Goal: Complete application form: Complete application form

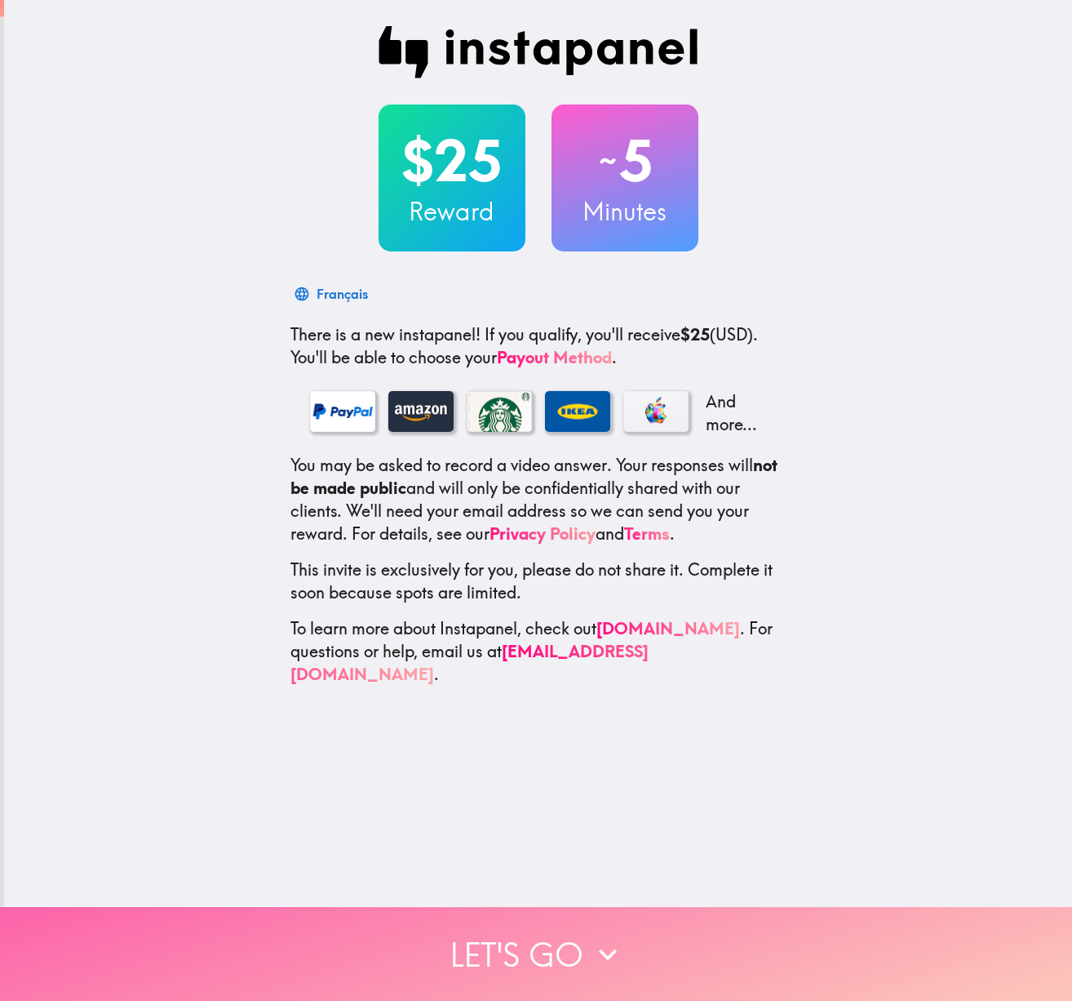
click at [595, 960] on icon "button" at bounding box center [608, 954] width 36 height 36
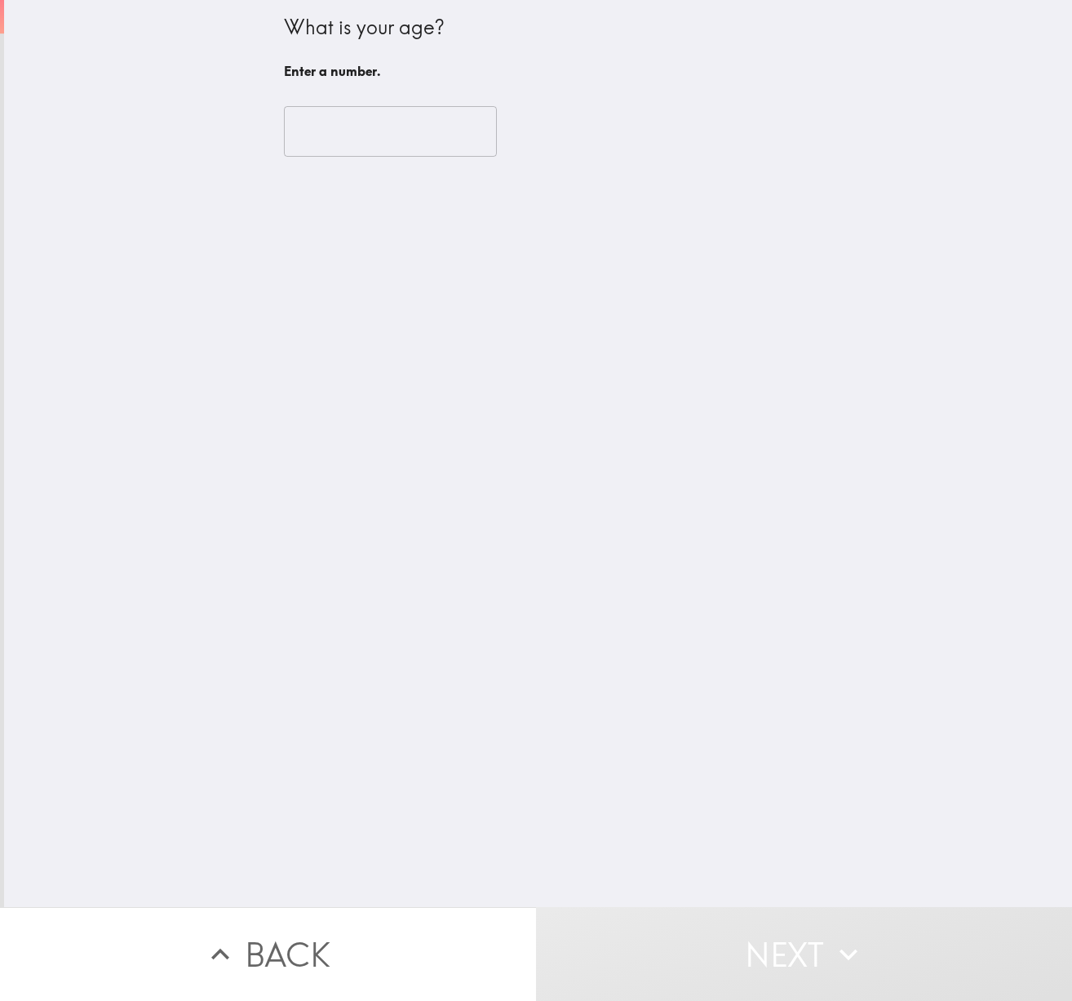
click at [371, 126] on input "number" at bounding box center [390, 131] width 213 height 51
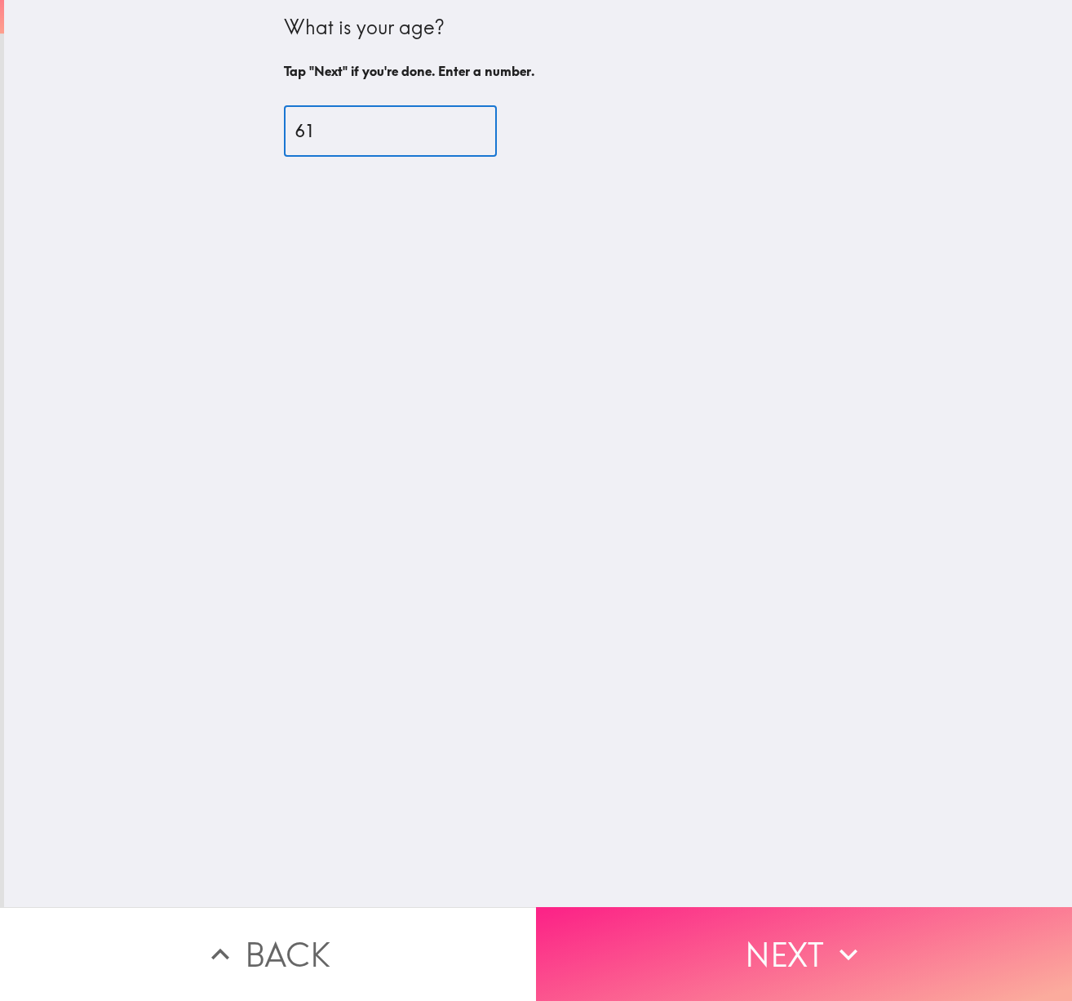
type input "61"
click at [838, 950] on icon "button" at bounding box center [849, 954] width 36 height 36
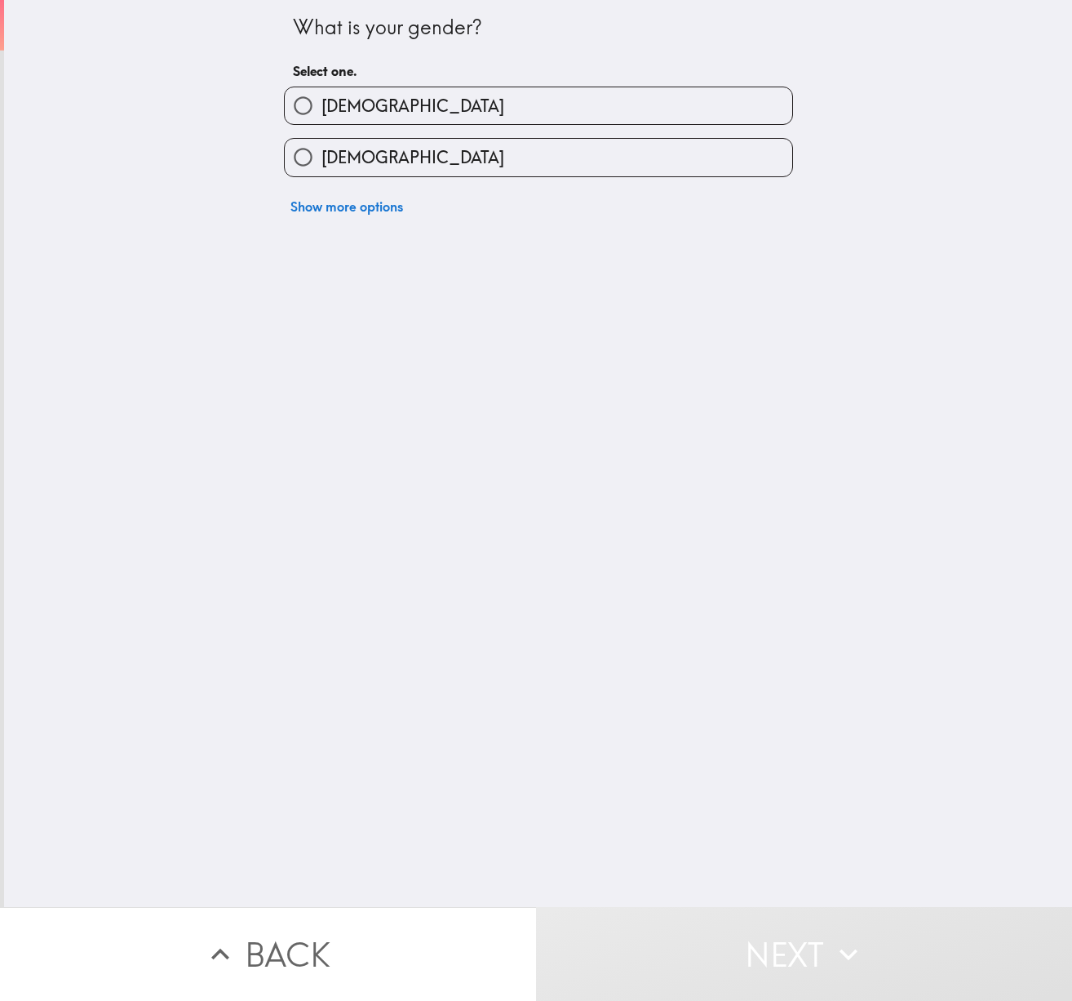
click at [313, 106] on input "[DEMOGRAPHIC_DATA]" at bounding box center [303, 105] width 37 height 37
radio input "true"
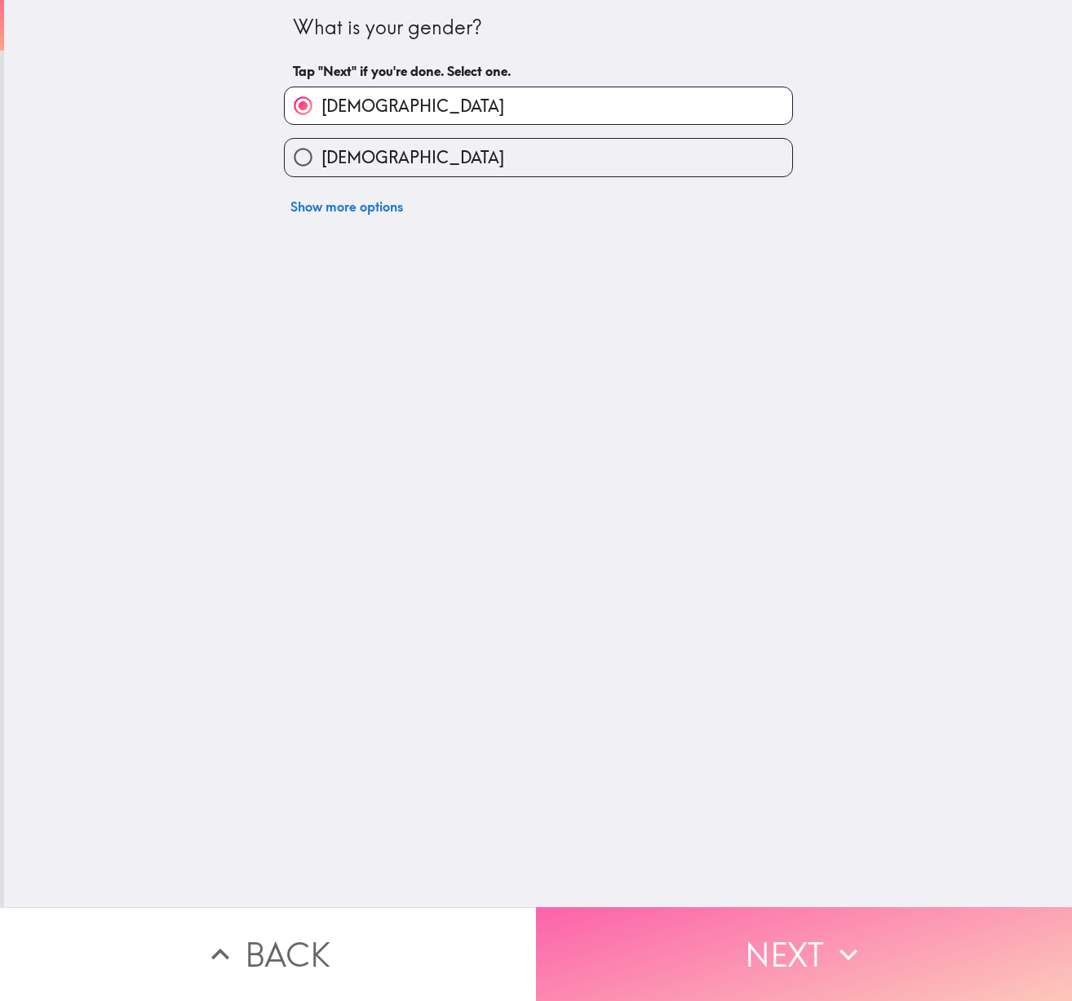
click at [768, 966] on button "Next" at bounding box center [804, 954] width 536 height 94
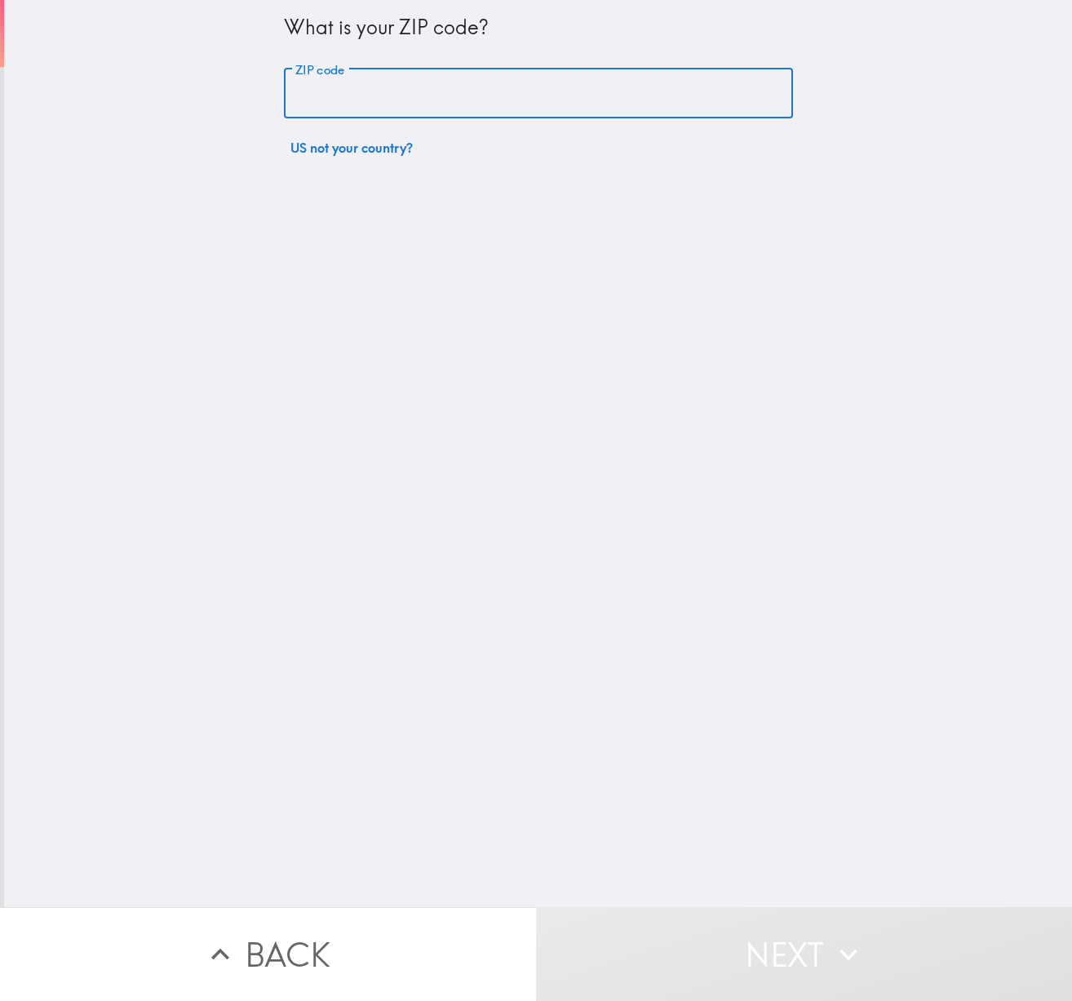
click at [499, 94] on input "ZIP code" at bounding box center [538, 94] width 509 height 51
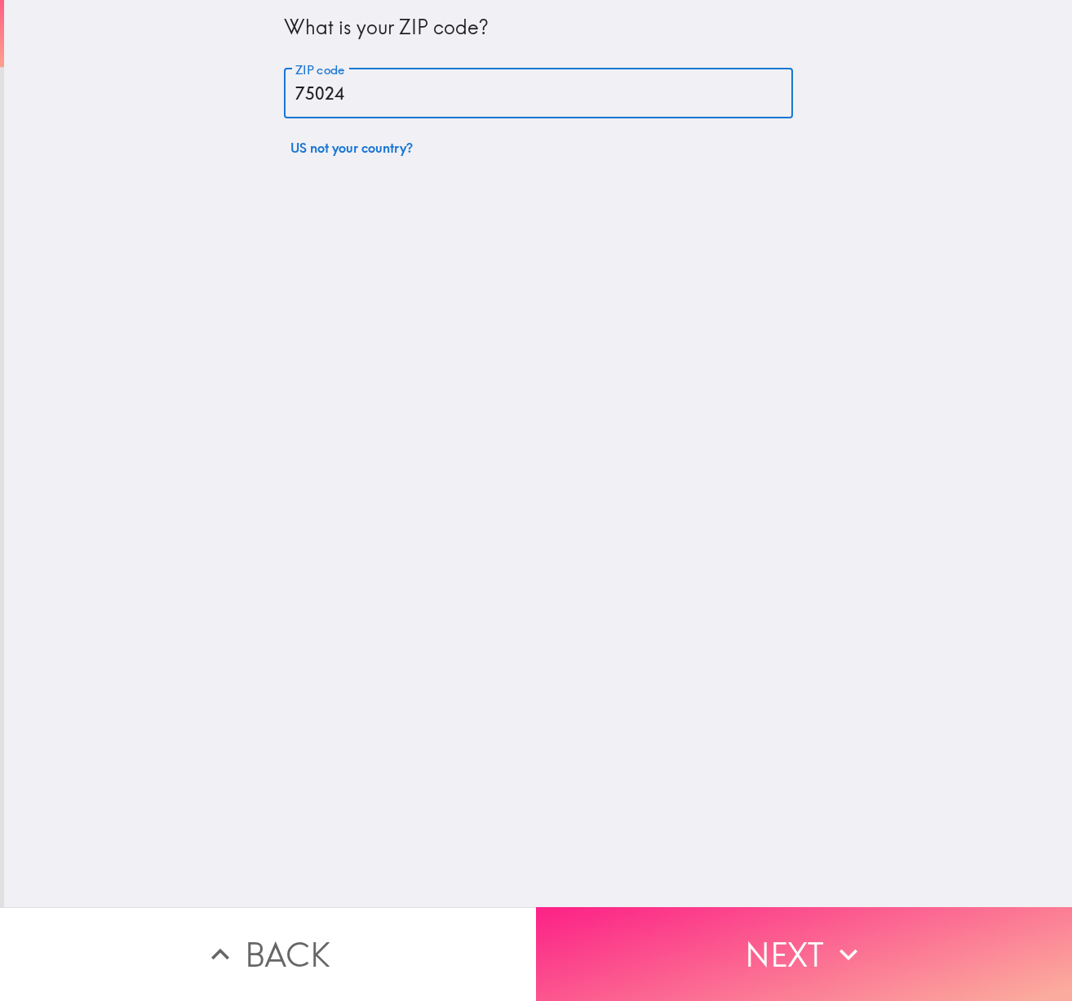
type input "75024"
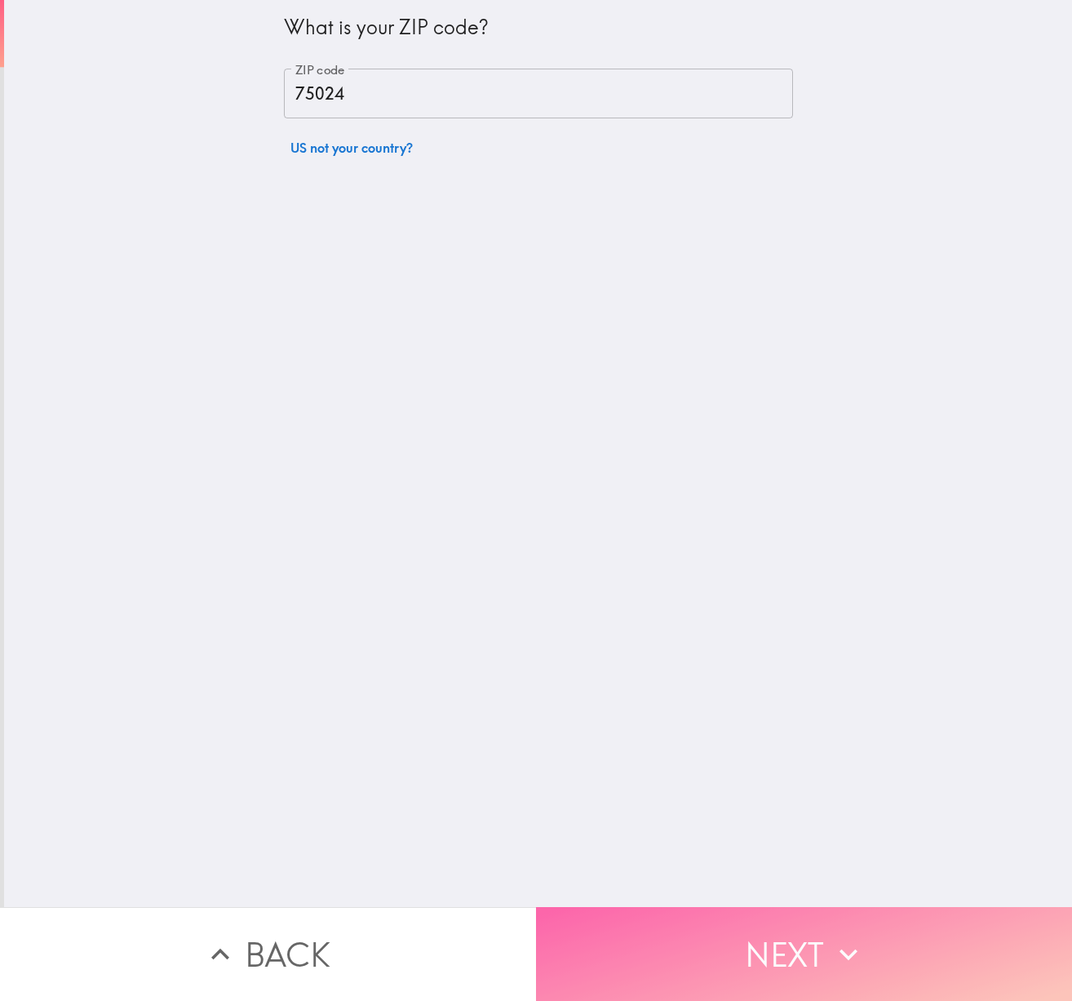
click at [729, 962] on button "Next" at bounding box center [804, 954] width 536 height 94
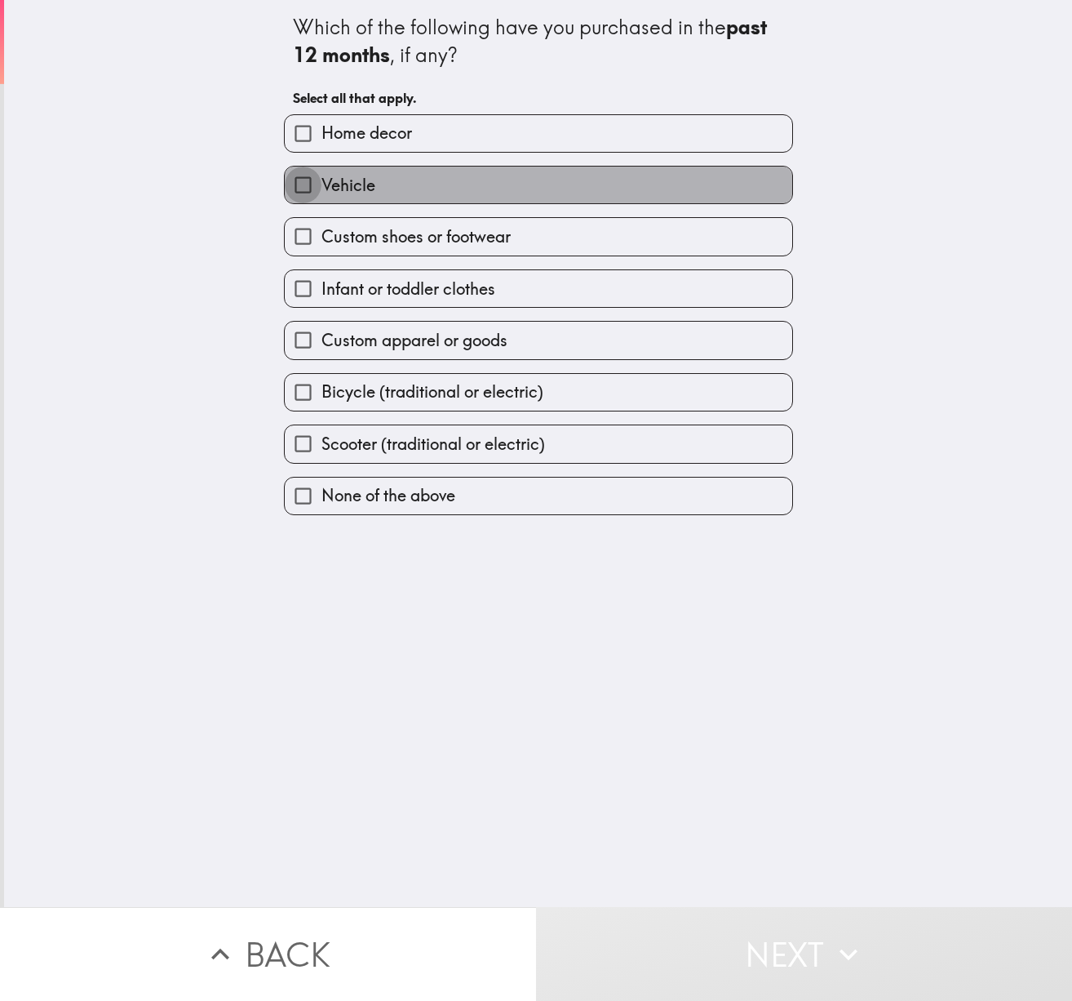
click at [307, 175] on input "Vehicle" at bounding box center [303, 184] width 37 height 37
checkbox input "true"
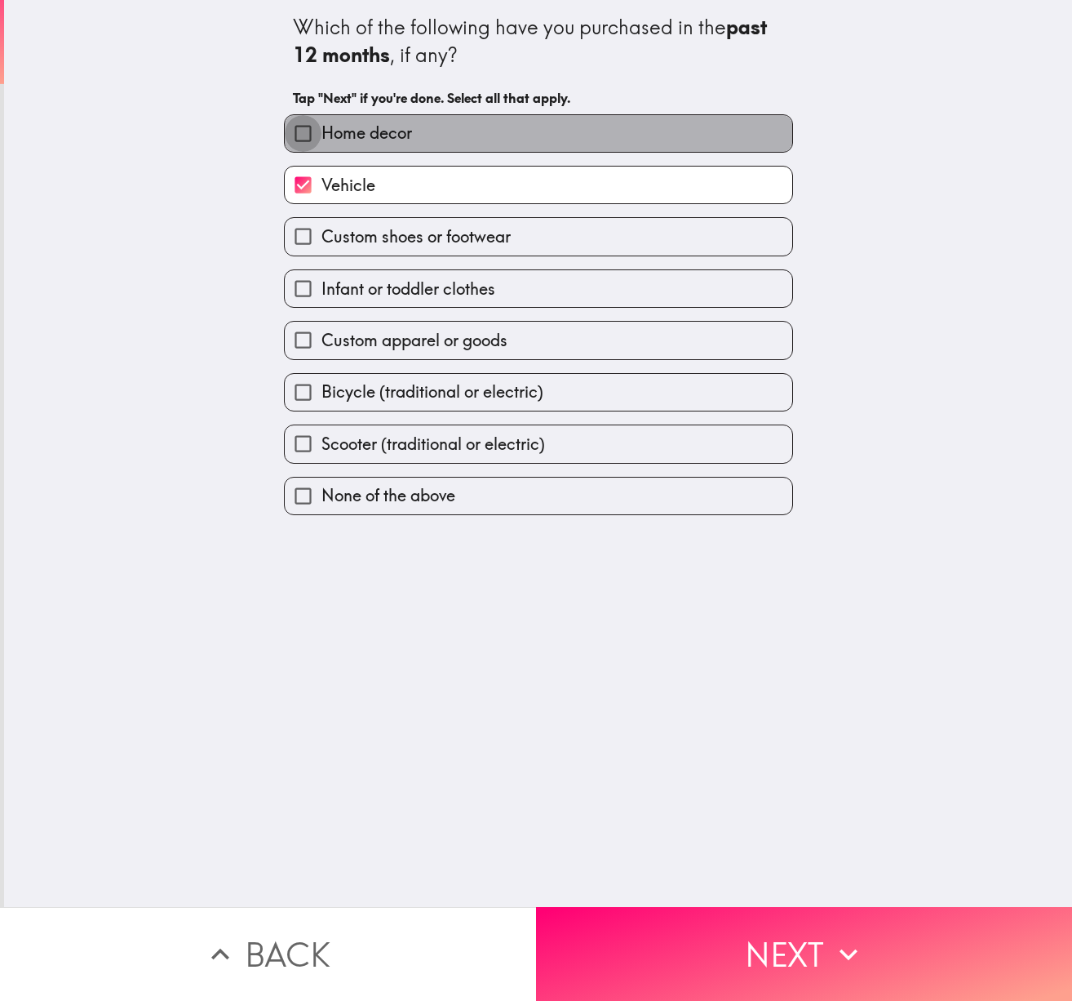
click at [305, 132] on input "Home decor" at bounding box center [303, 133] width 37 height 37
checkbox input "true"
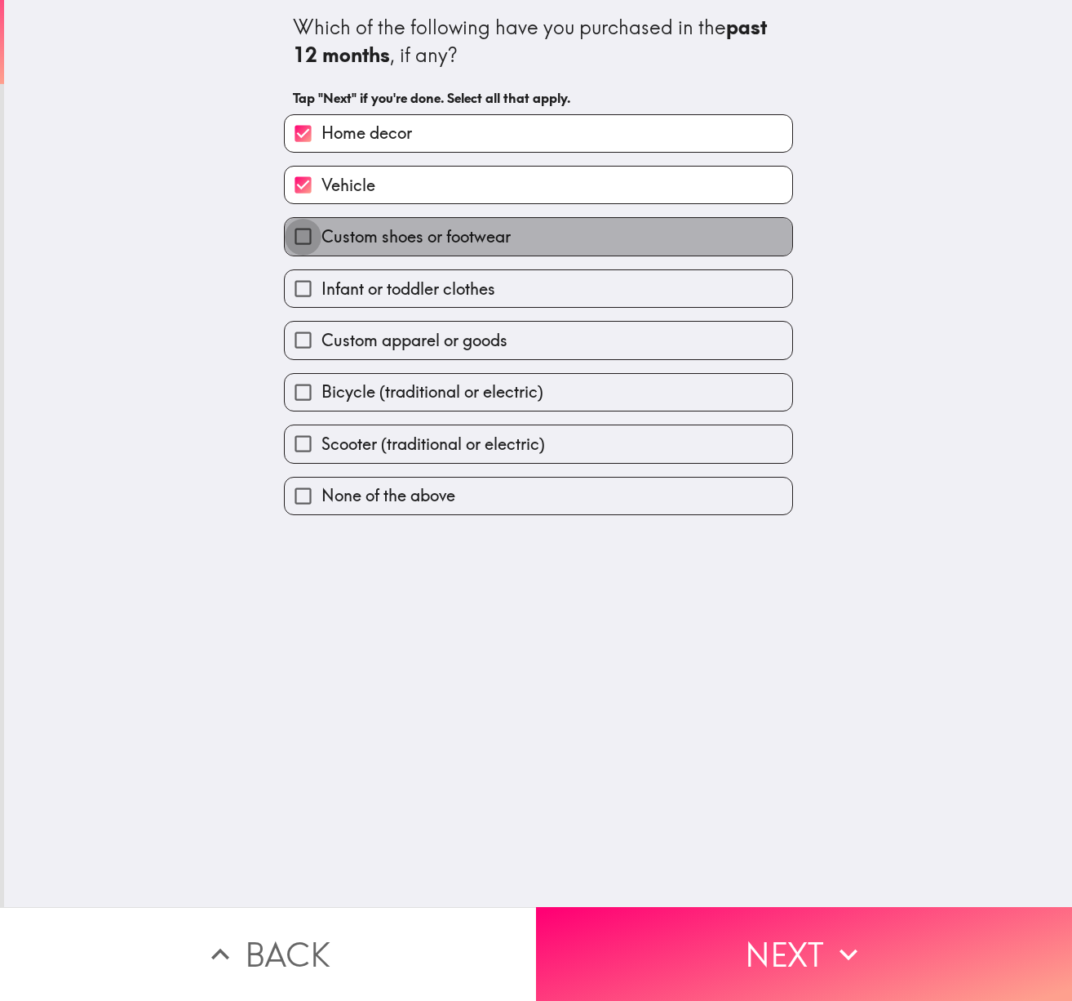
click at [300, 240] on input "Custom shoes or footwear" at bounding box center [303, 236] width 37 height 37
checkbox input "true"
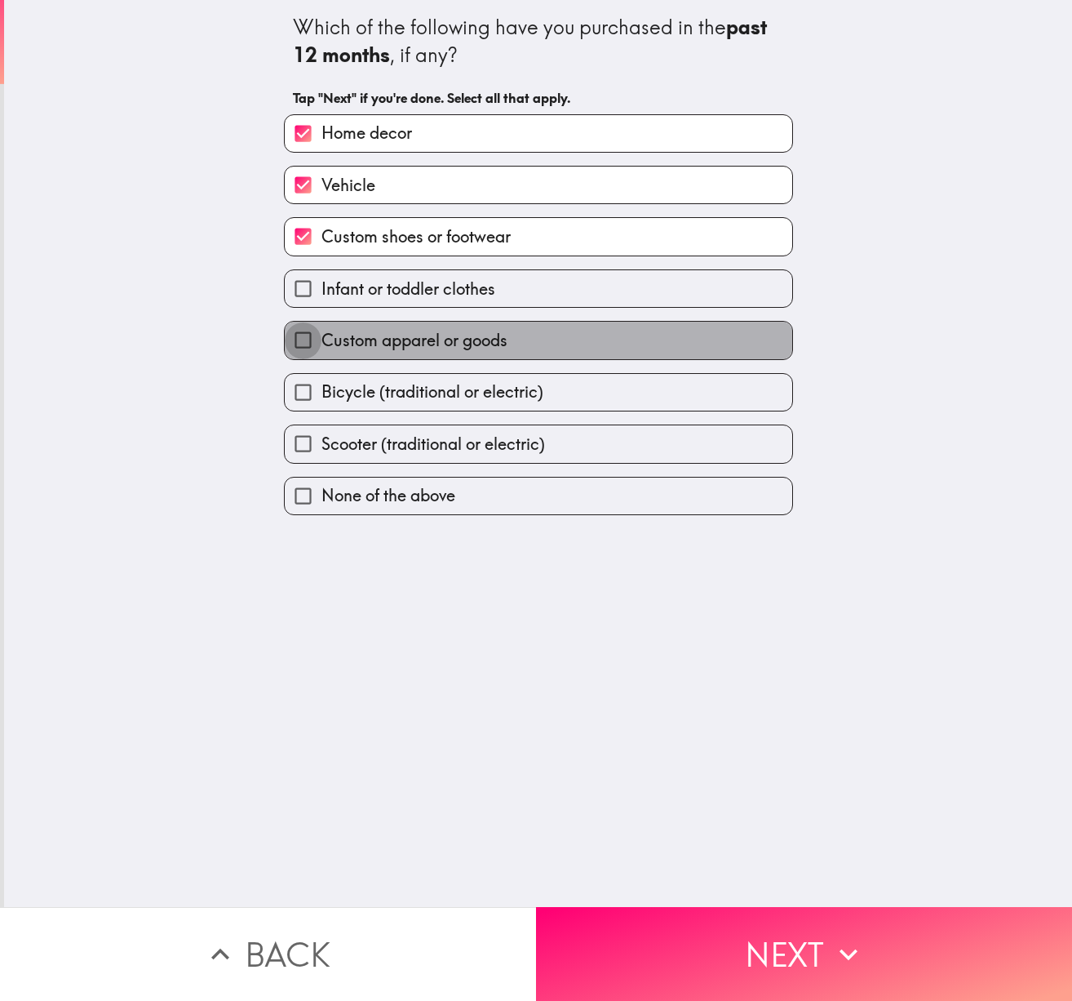
click at [306, 338] on input "Custom apparel or goods" at bounding box center [303, 340] width 37 height 37
checkbox input "true"
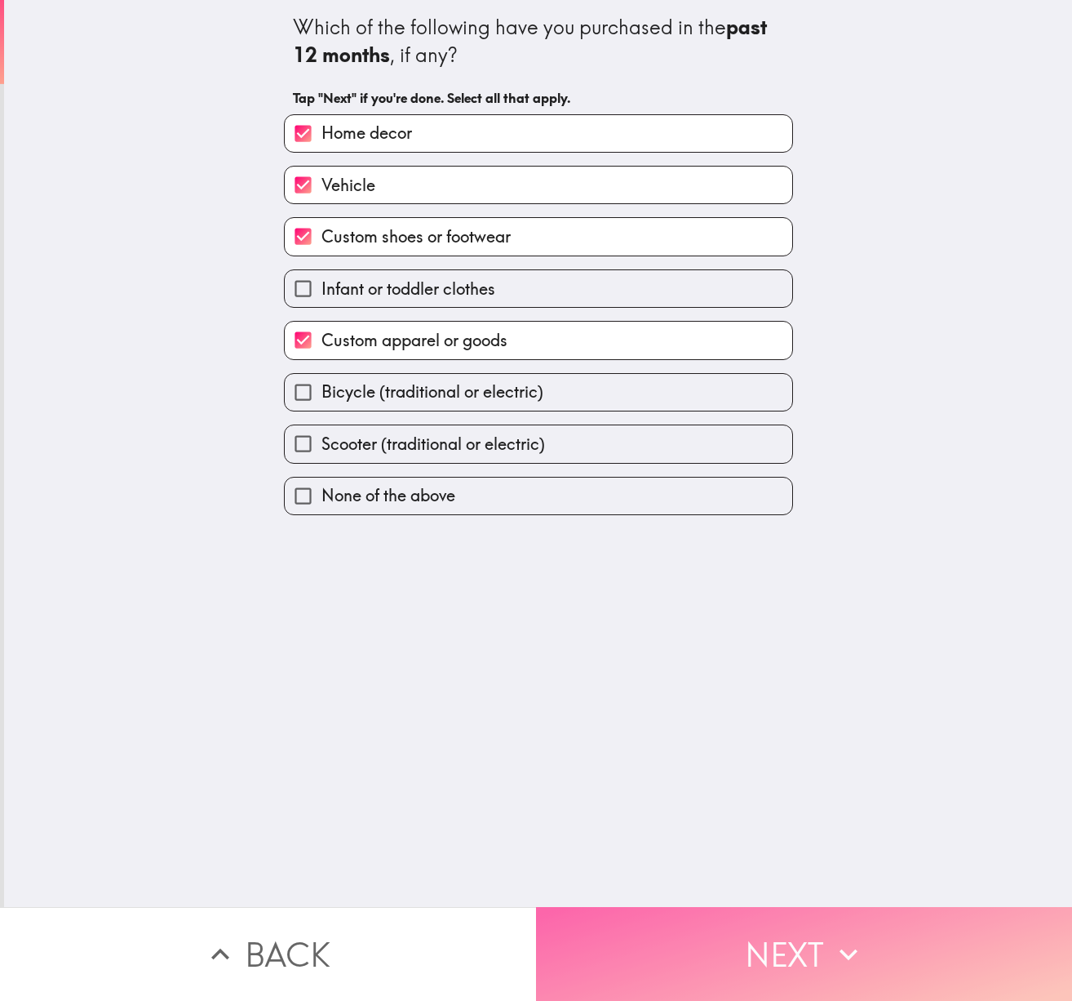
click at [776, 956] on button "Next" at bounding box center [804, 954] width 536 height 94
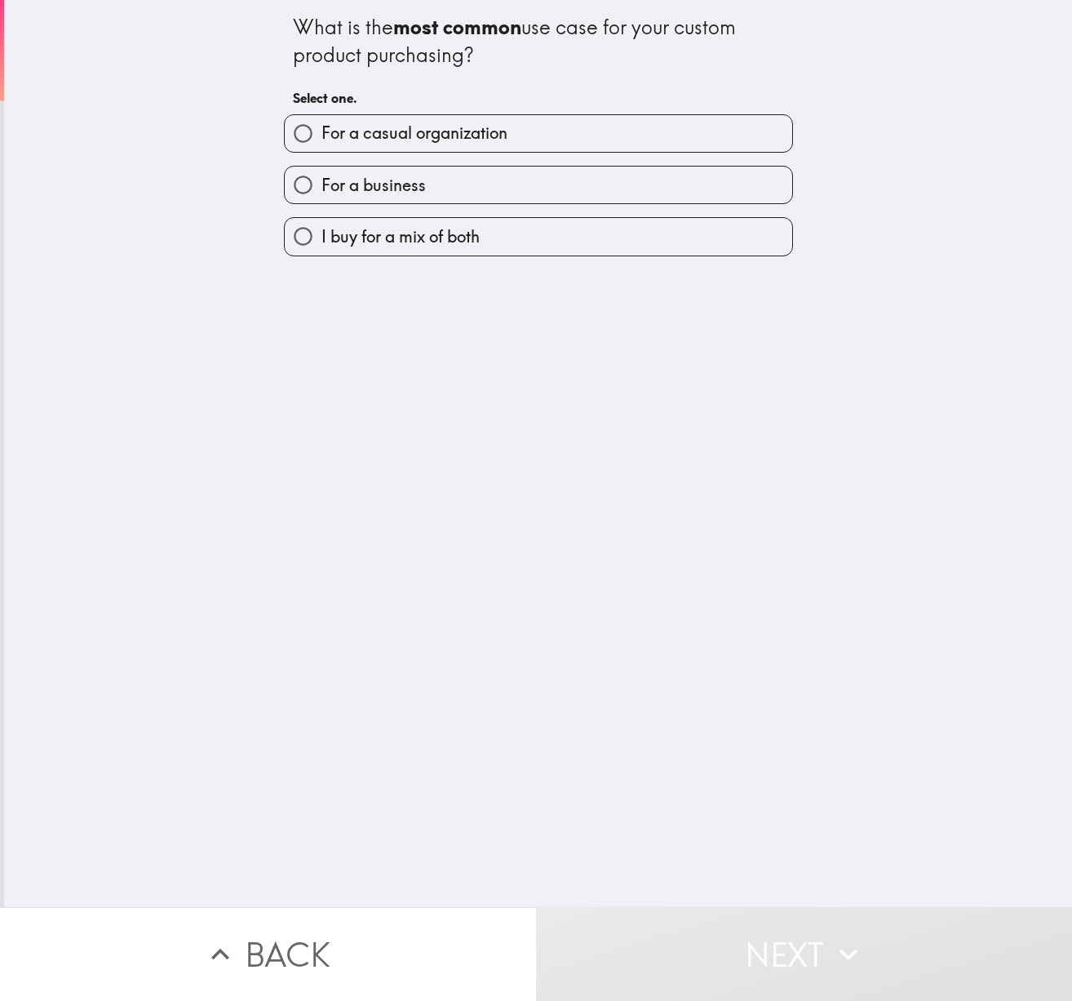
click at [320, 235] on input "I buy for a mix of both" at bounding box center [303, 236] width 37 height 37
radio input "true"
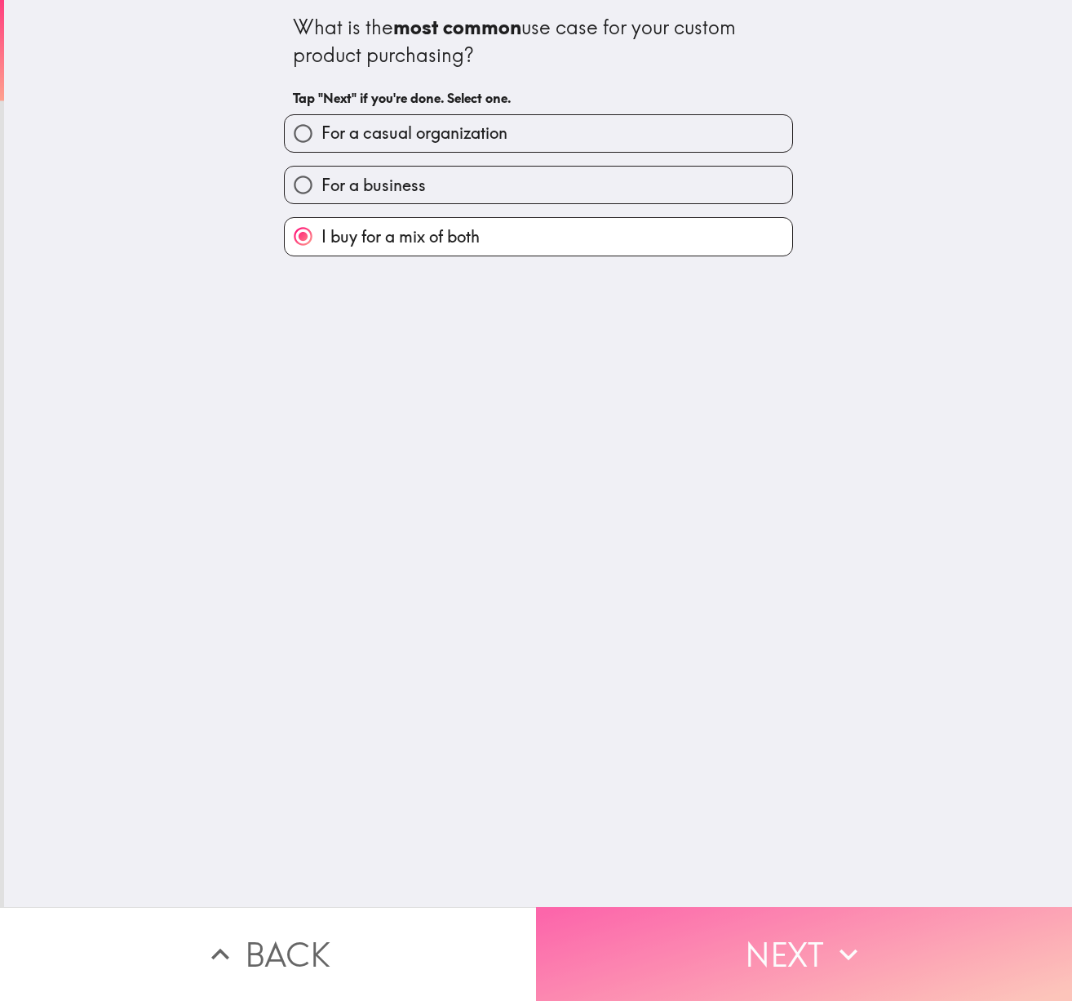
click at [793, 974] on button "Next" at bounding box center [804, 954] width 536 height 94
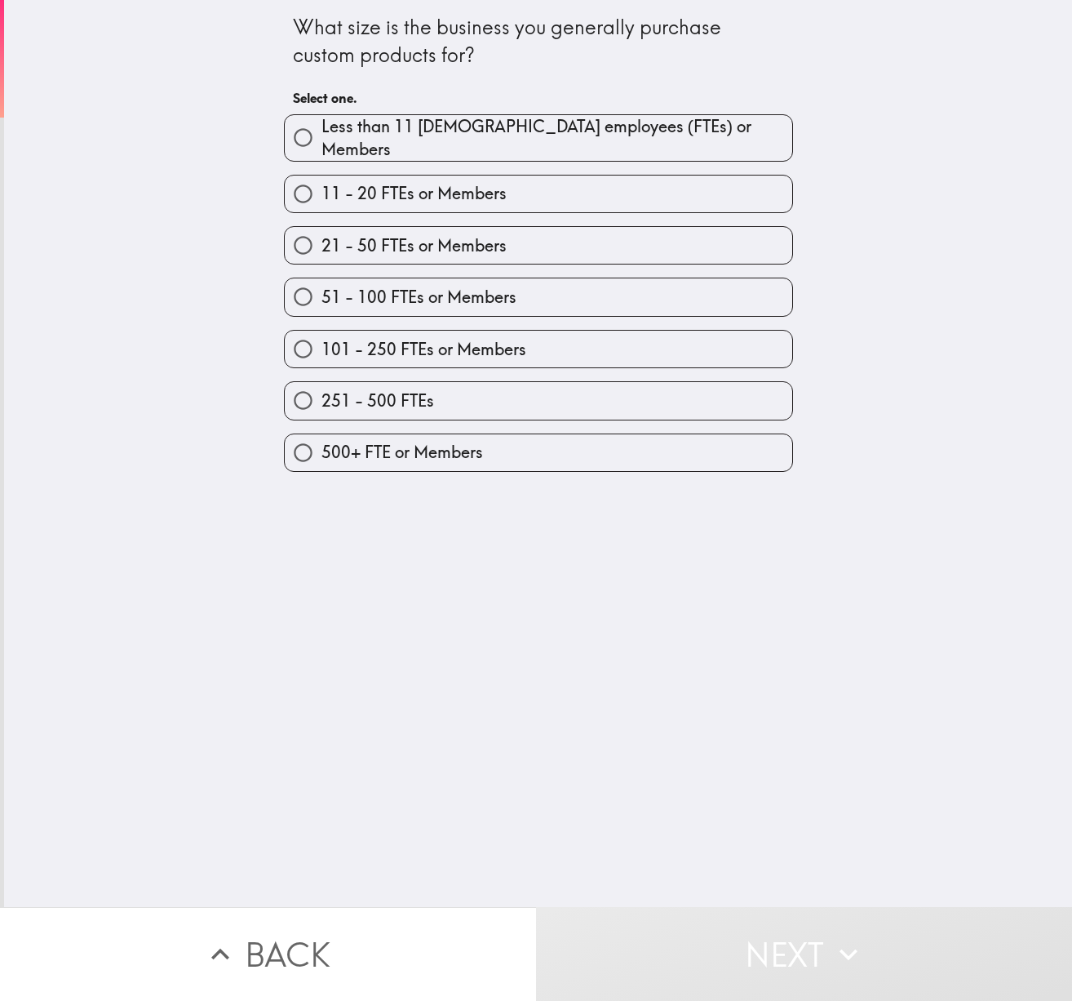
click at [304, 391] on input "251 - 500 FTEs" at bounding box center [303, 400] width 37 height 37
radio input "true"
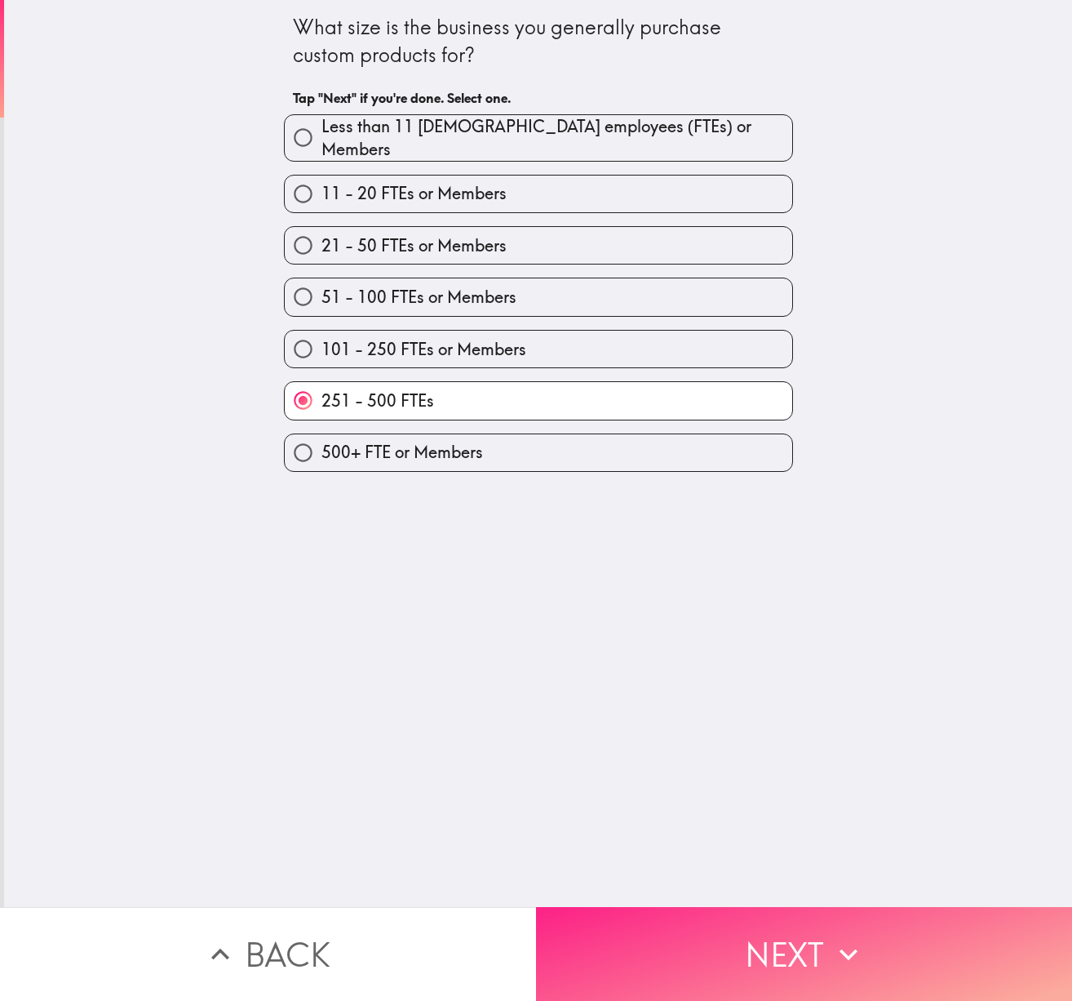
click at [809, 952] on button "Next" at bounding box center [804, 954] width 536 height 94
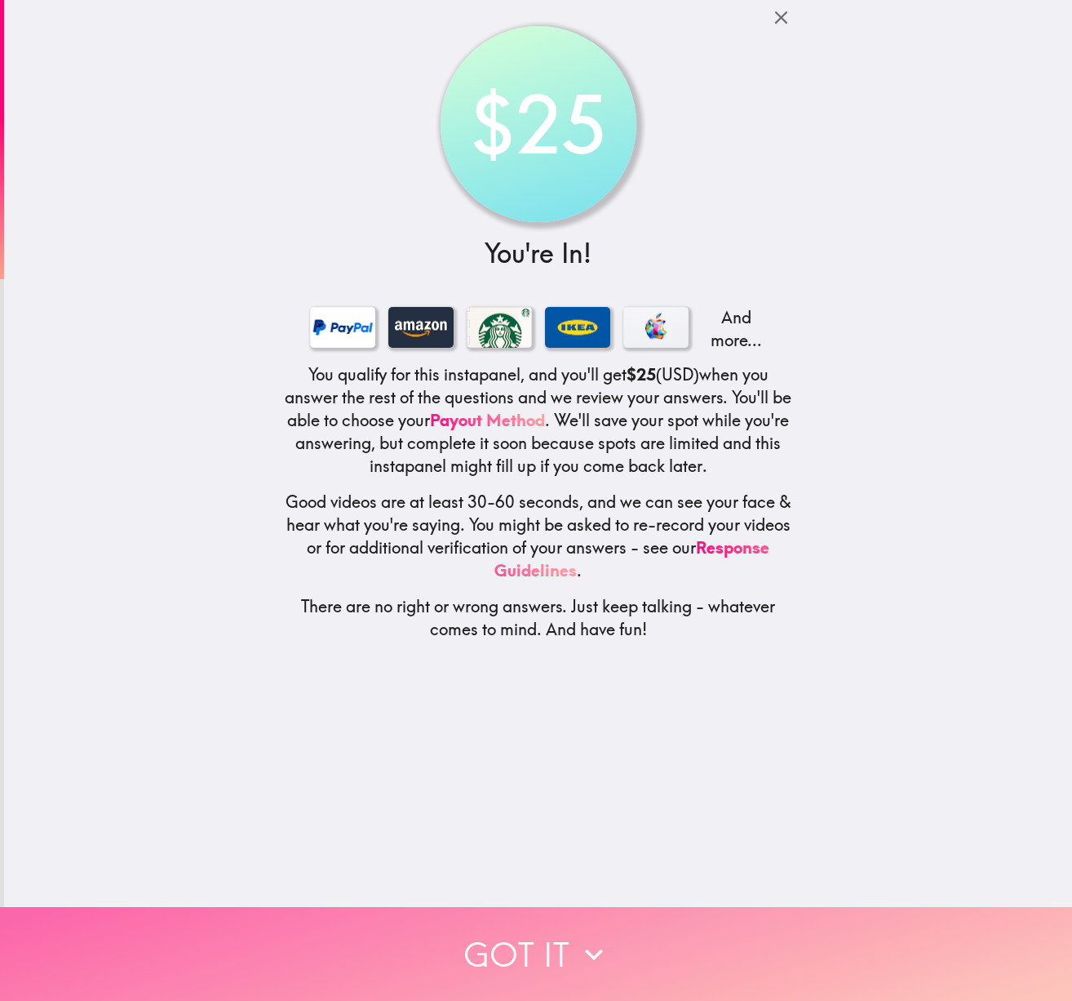
click at [541, 962] on button "Got it" at bounding box center [536, 954] width 1072 height 94
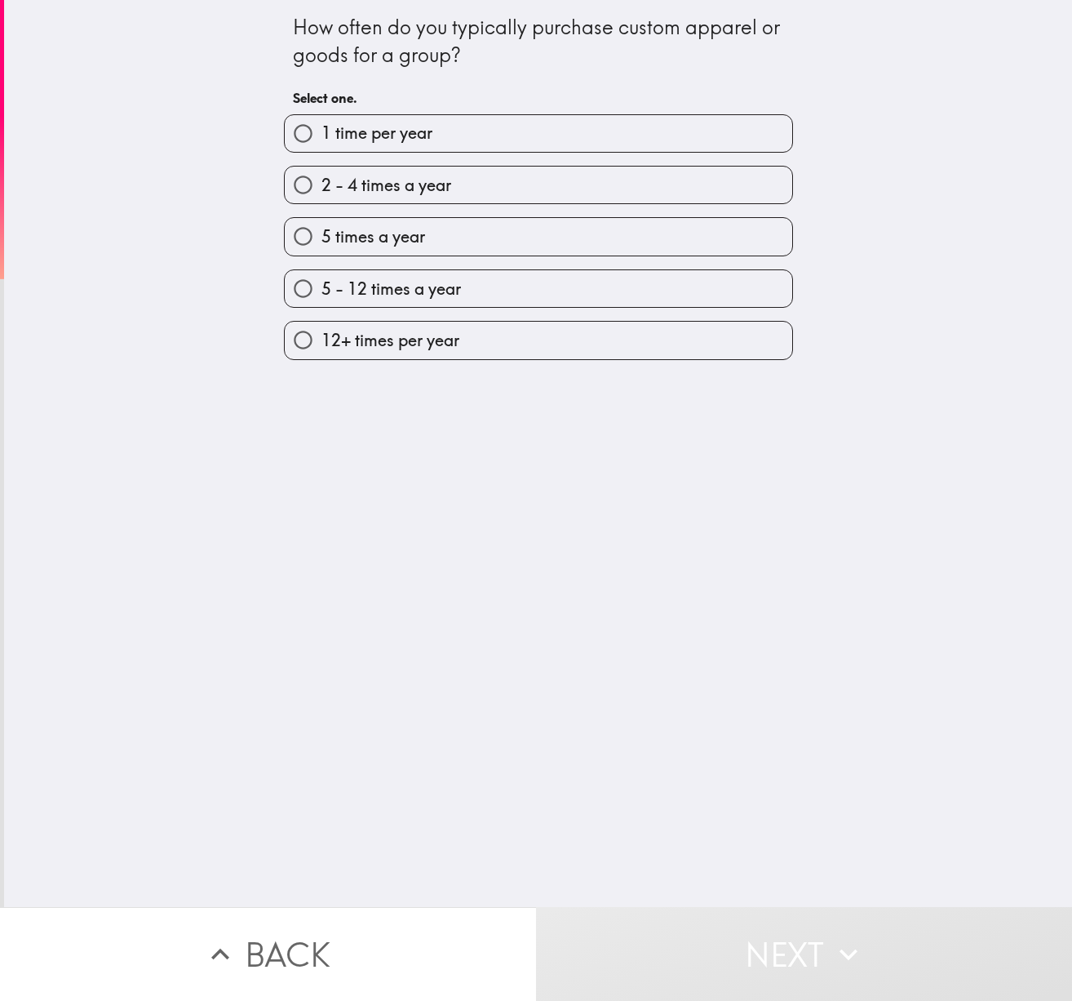
click at [316, 286] on input "5 - 12 times a year" at bounding box center [303, 288] width 37 height 37
radio input "true"
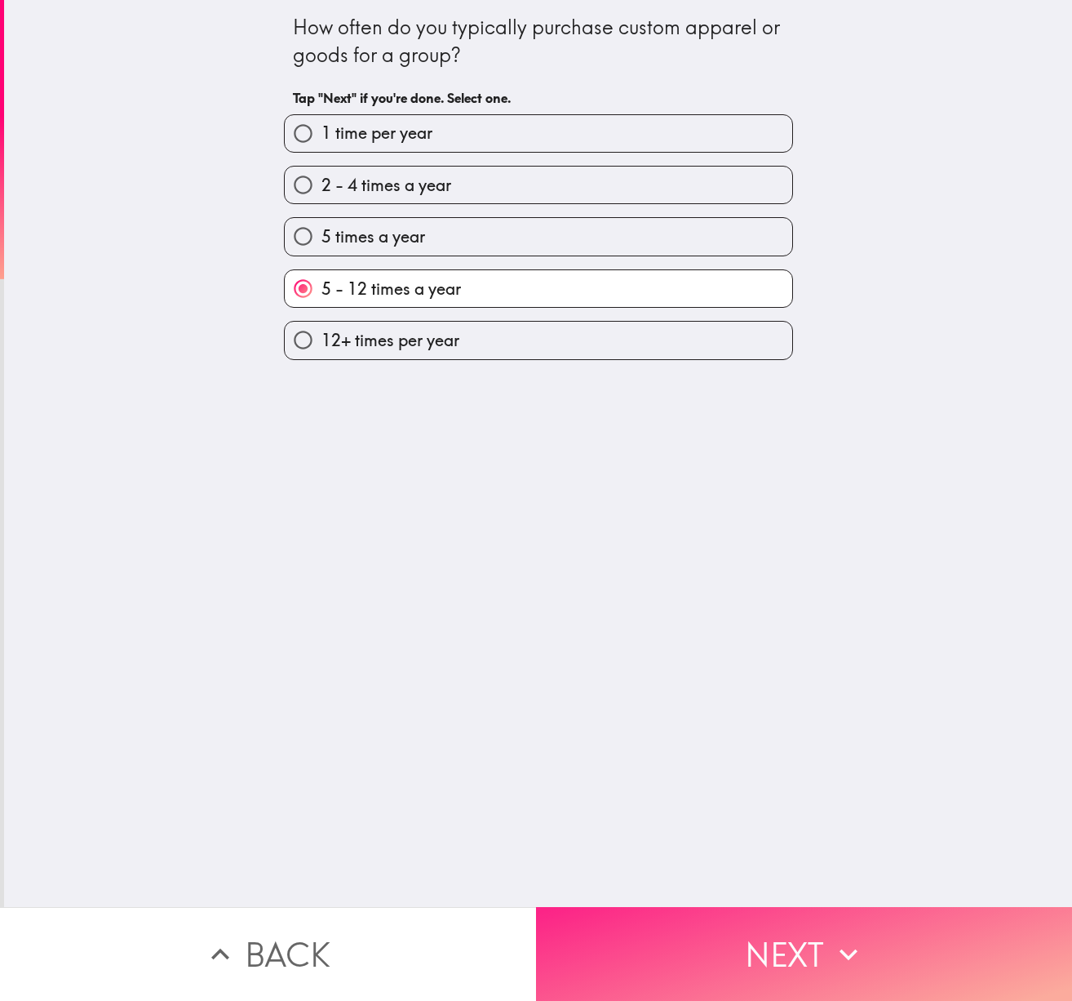
click at [737, 942] on button "Next" at bounding box center [804, 954] width 536 height 94
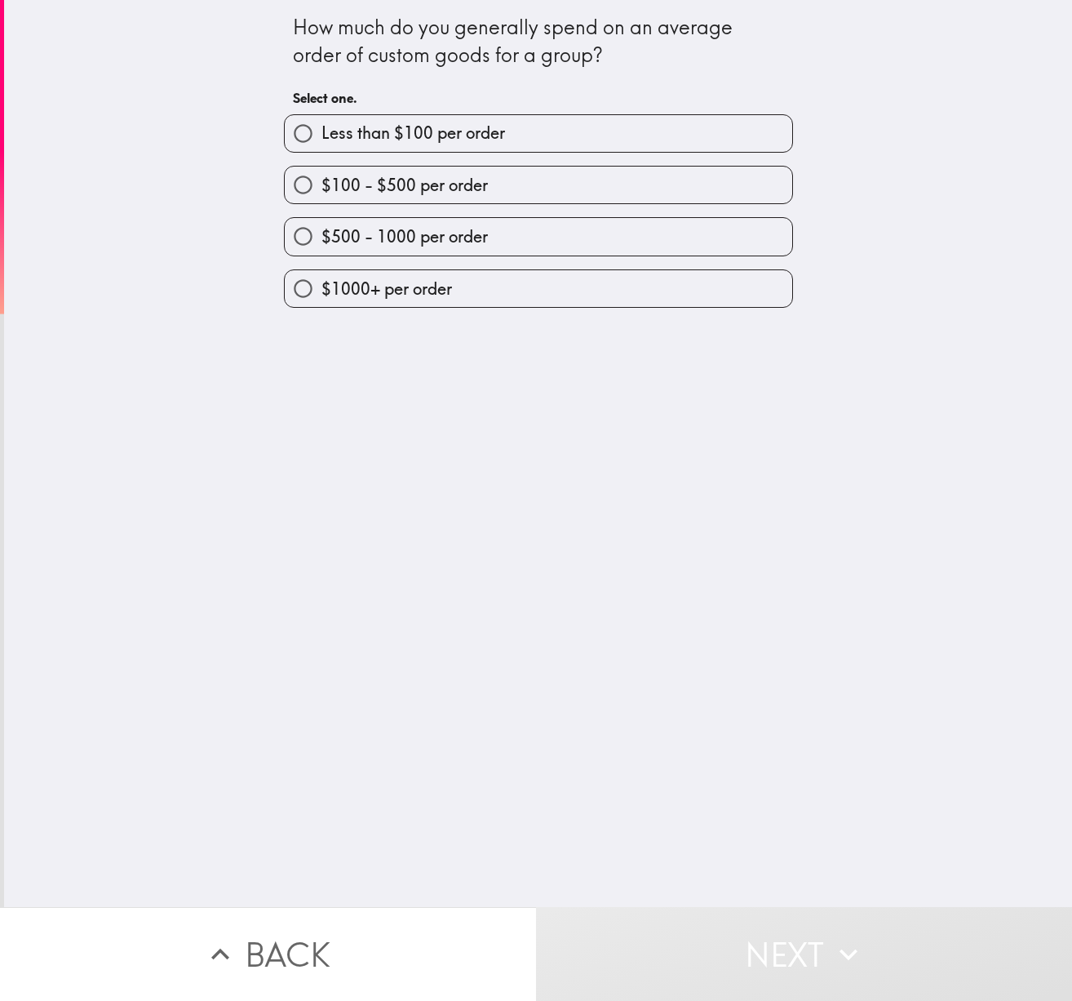
click at [303, 189] on input "$100 - $500 per order" at bounding box center [303, 184] width 37 height 37
radio input "true"
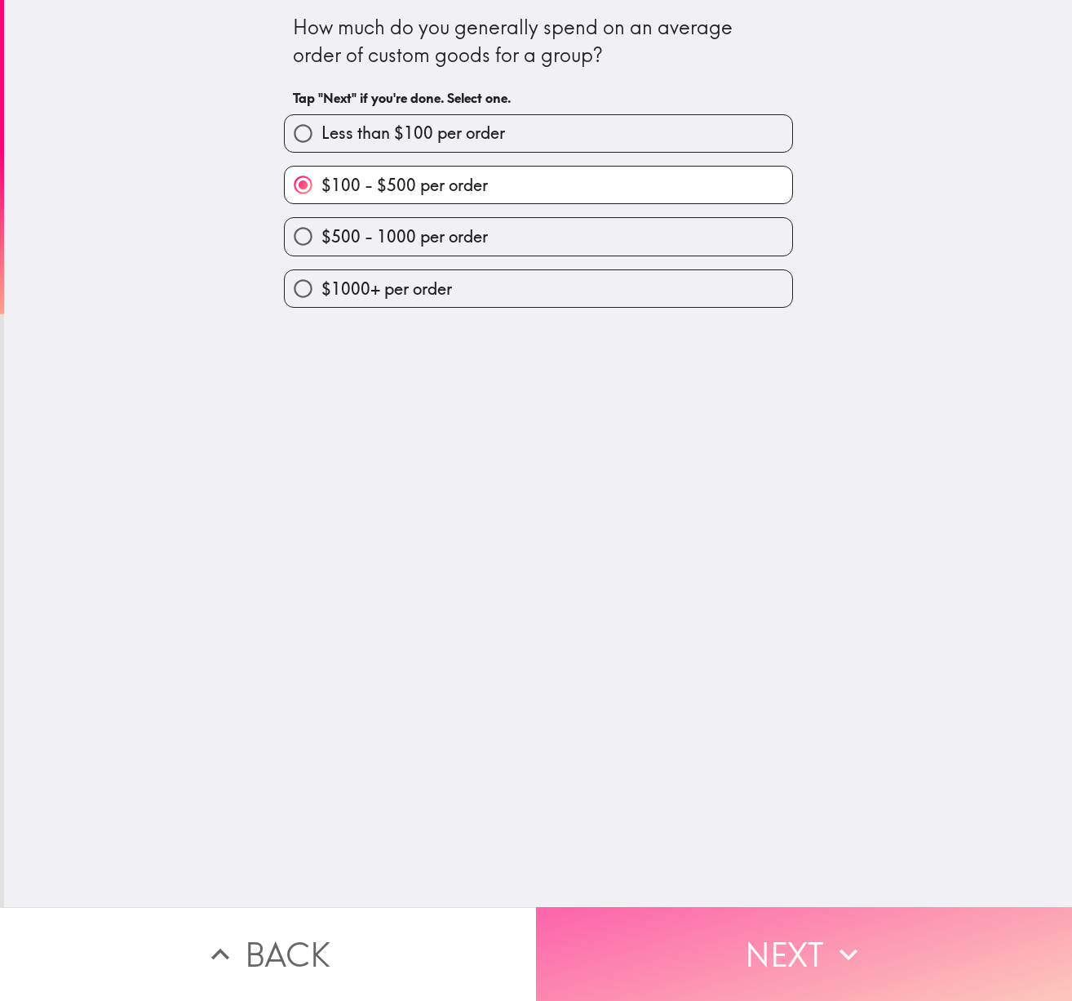
click at [799, 947] on button "Next" at bounding box center [804, 954] width 536 height 94
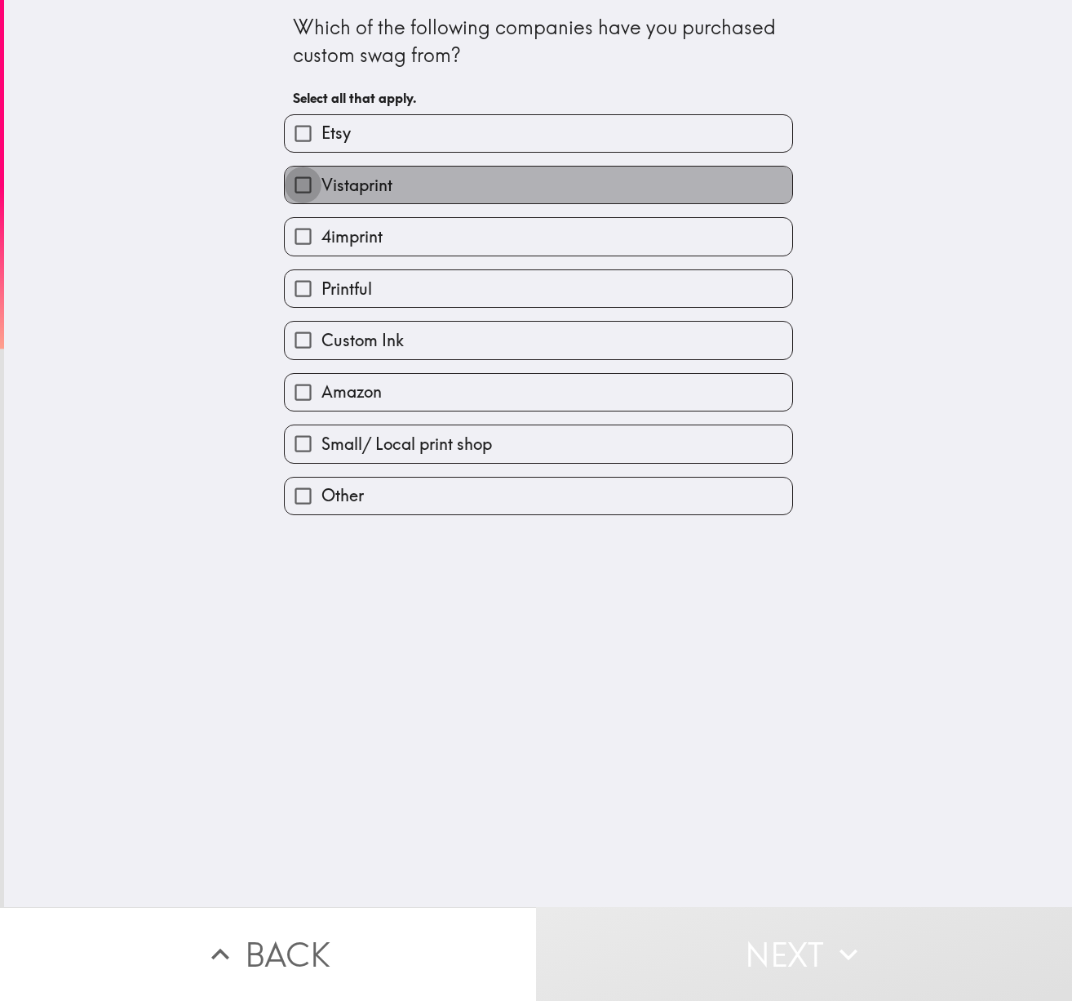
click at [310, 183] on input "Vistaprint" at bounding box center [303, 184] width 37 height 37
checkbox input "true"
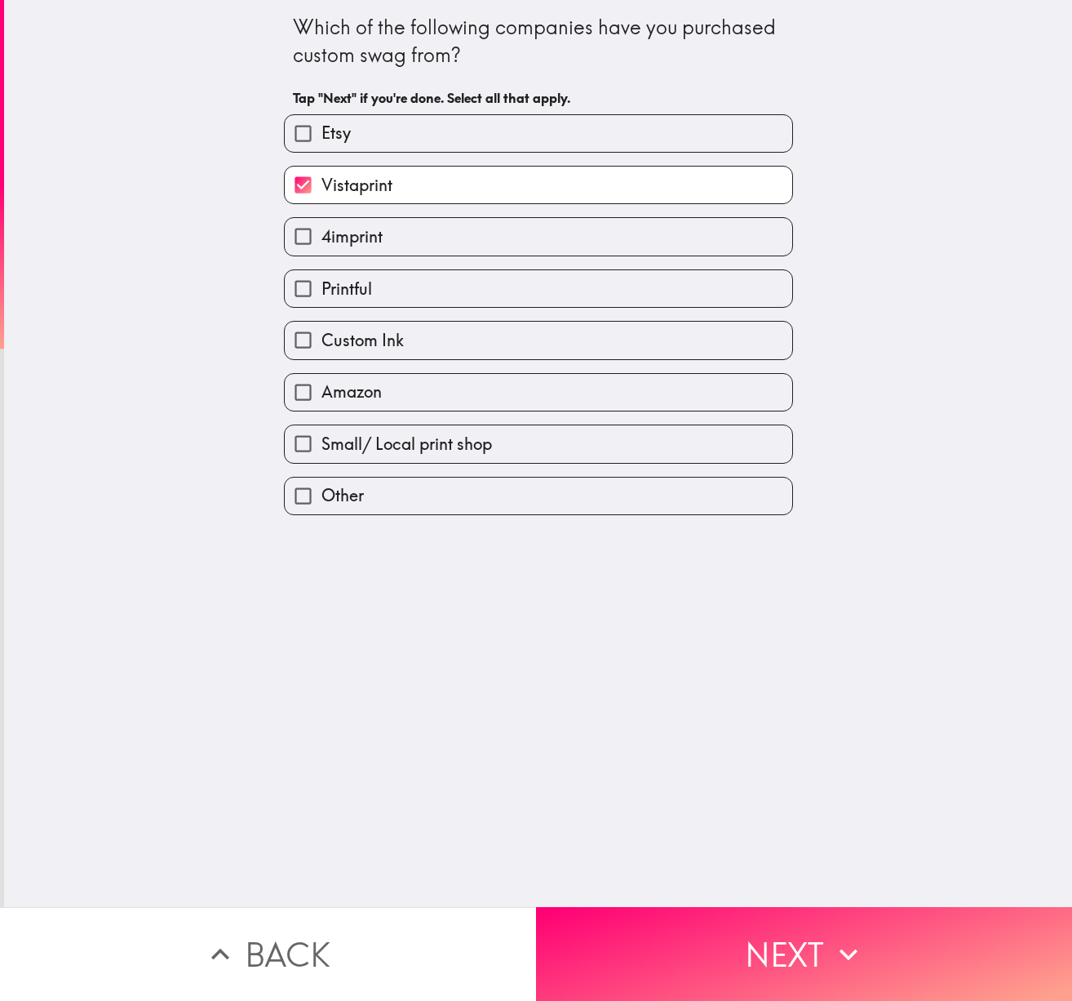
click at [303, 135] on input "Etsy" at bounding box center [303, 133] width 37 height 37
checkbox input "true"
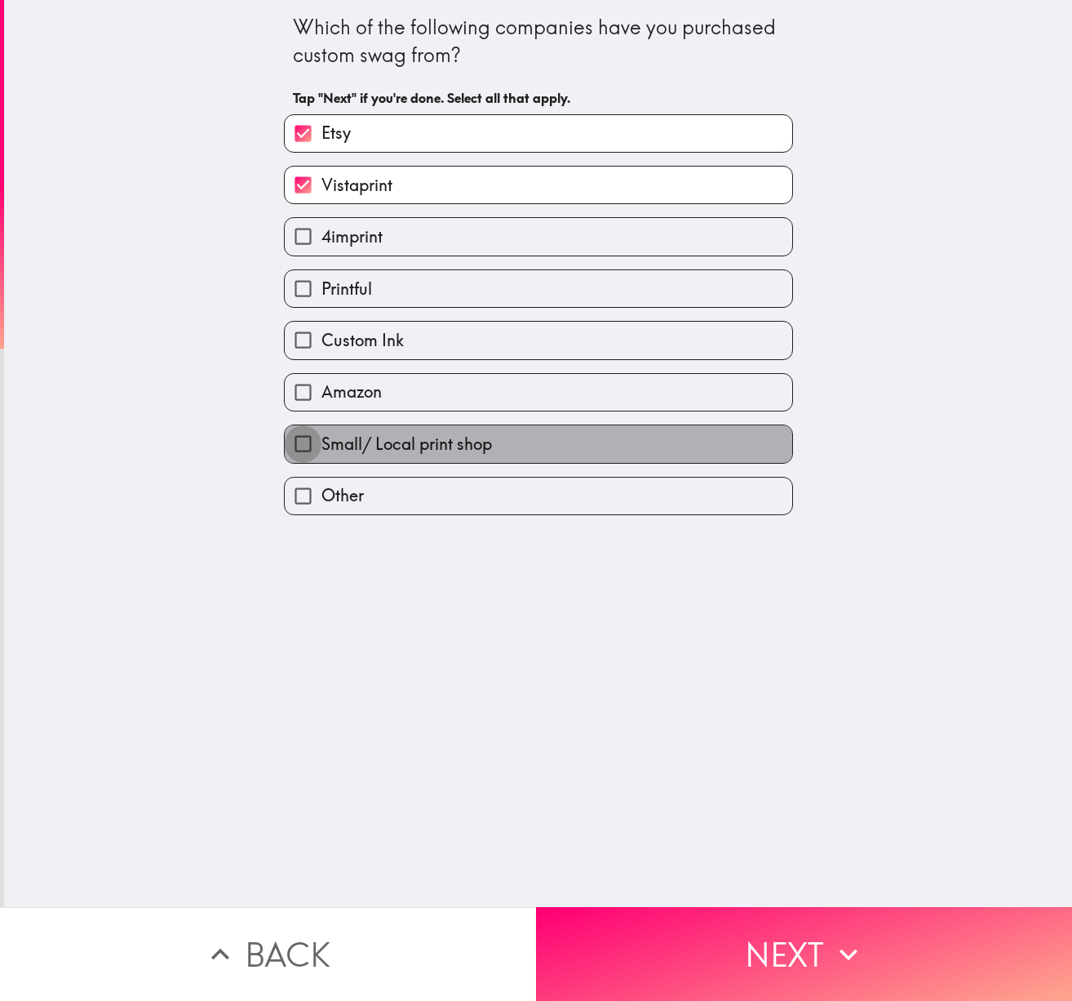
click at [304, 442] on input "Small/ Local print shop" at bounding box center [303, 443] width 37 height 37
checkbox input "true"
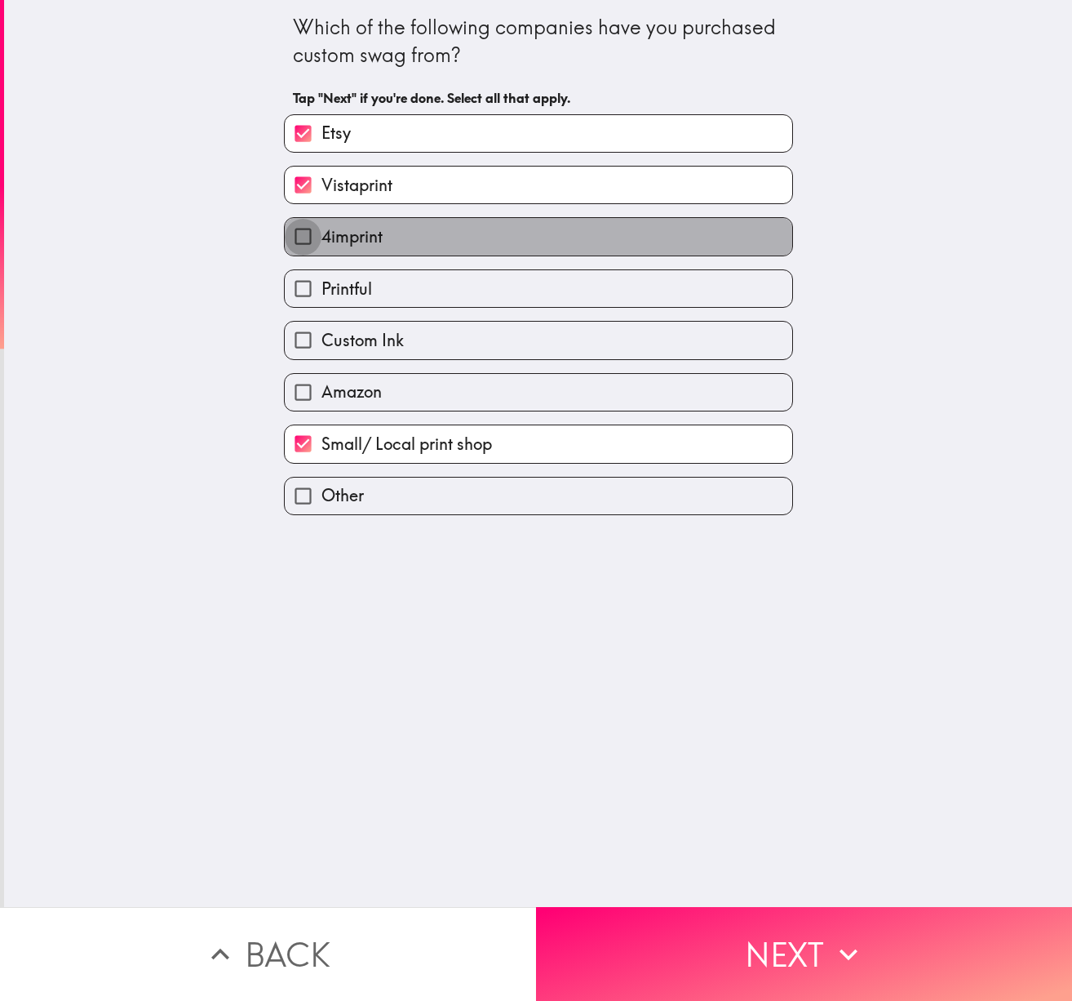
click at [311, 236] on input "4imprint" at bounding box center [303, 236] width 37 height 37
checkbox input "true"
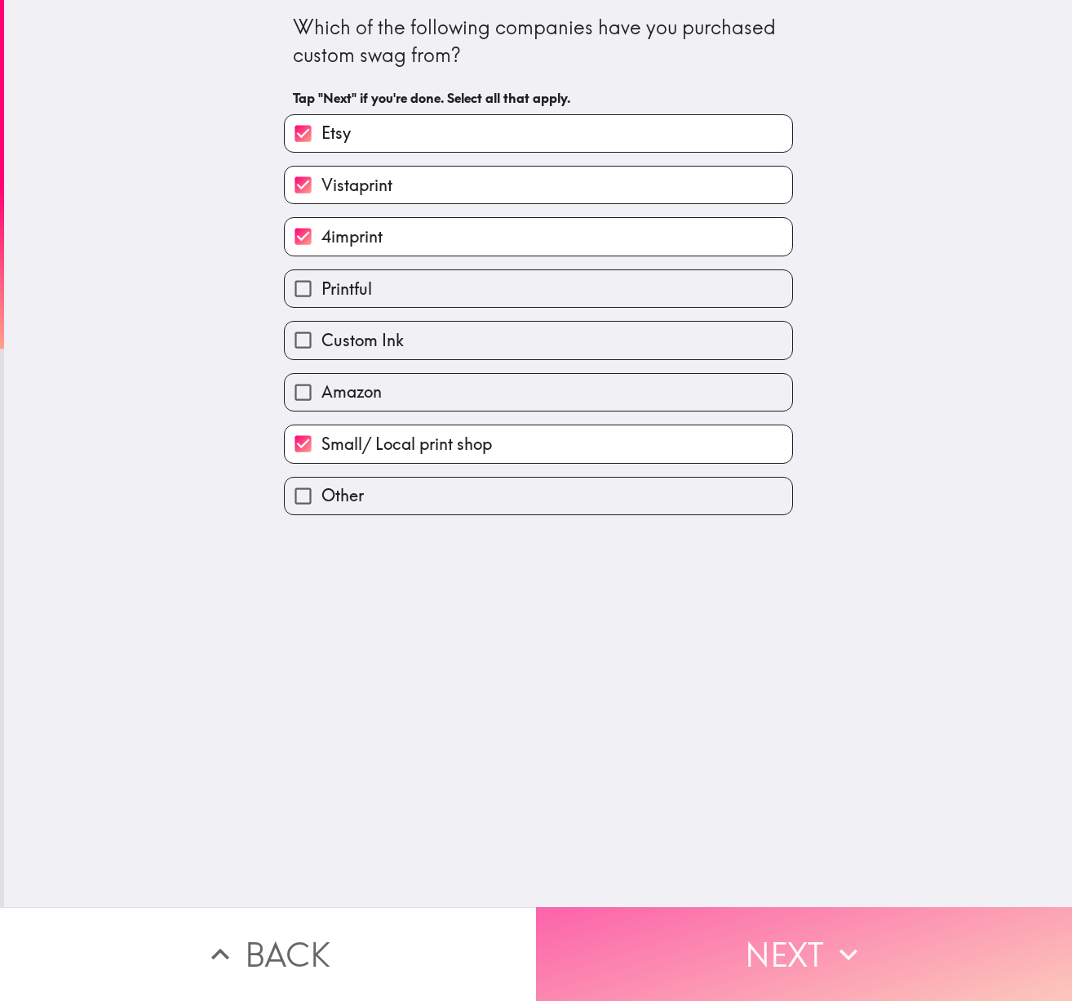
click at [736, 953] on button "Next" at bounding box center [804, 954] width 536 height 94
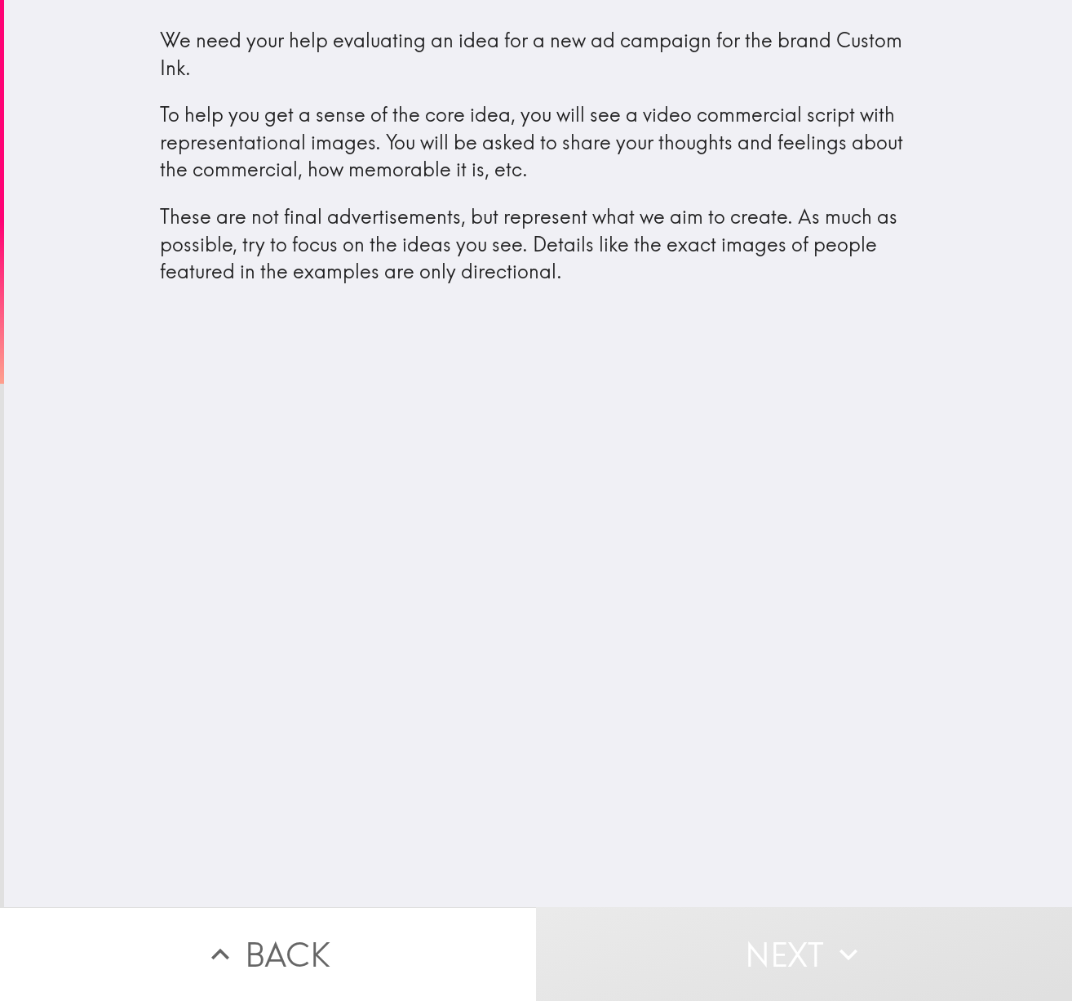
click at [826, 577] on div "We need your help evaluating an idea for a new ad campaign for the brand Custom…" at bounding box center [538, 453] width 1068 height 907
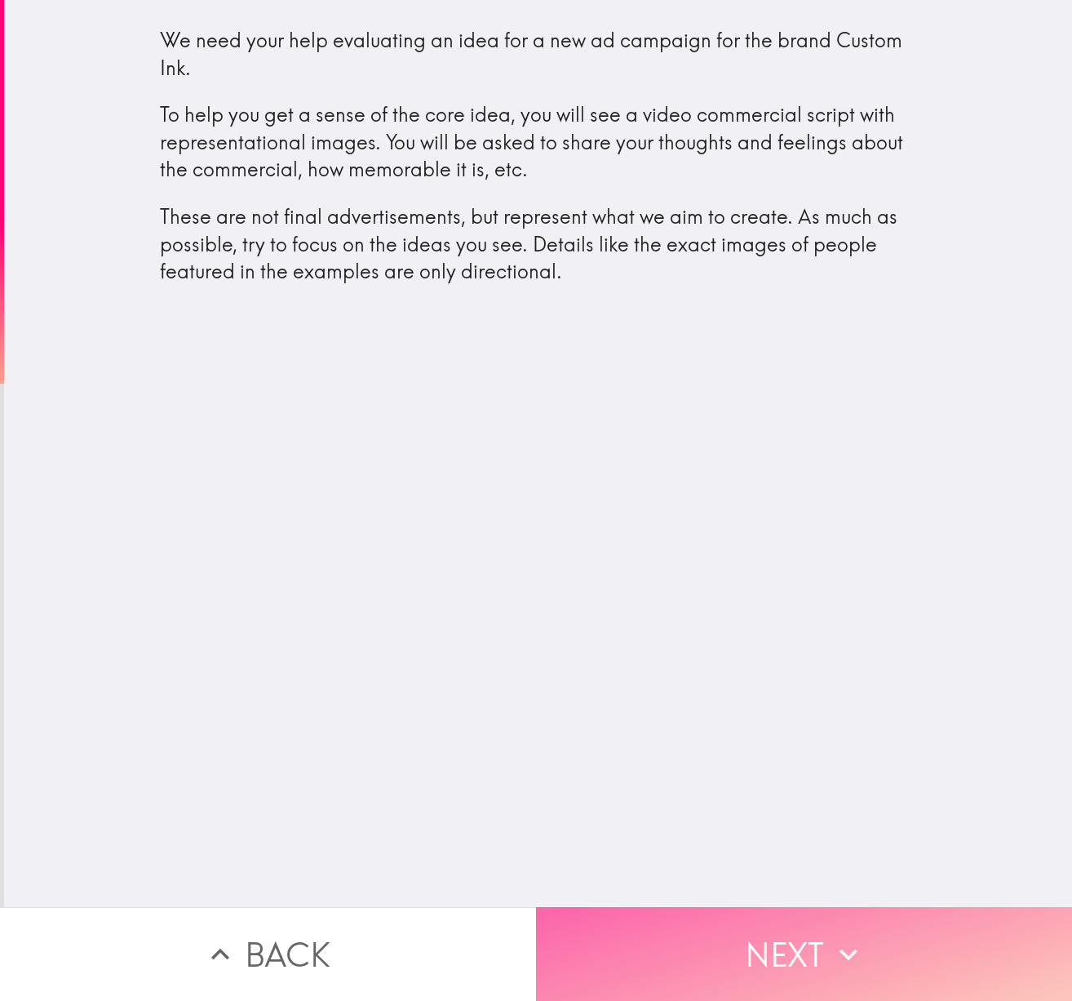
click at [808, 954] on button "Next" at bounding box center [804, 954] width 536 height 94
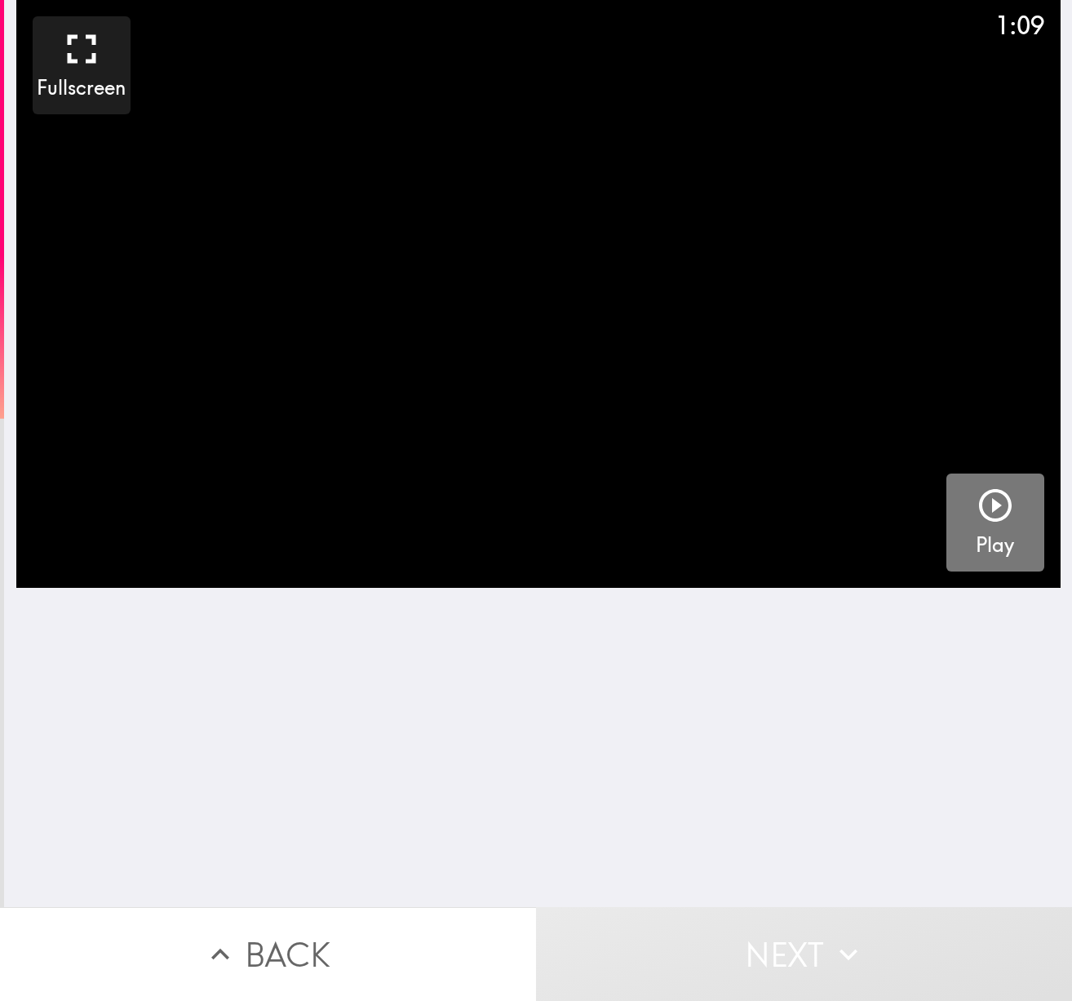
click at [994, 506] on icon "button" at bounding box center [995, 505] width 33 height 33
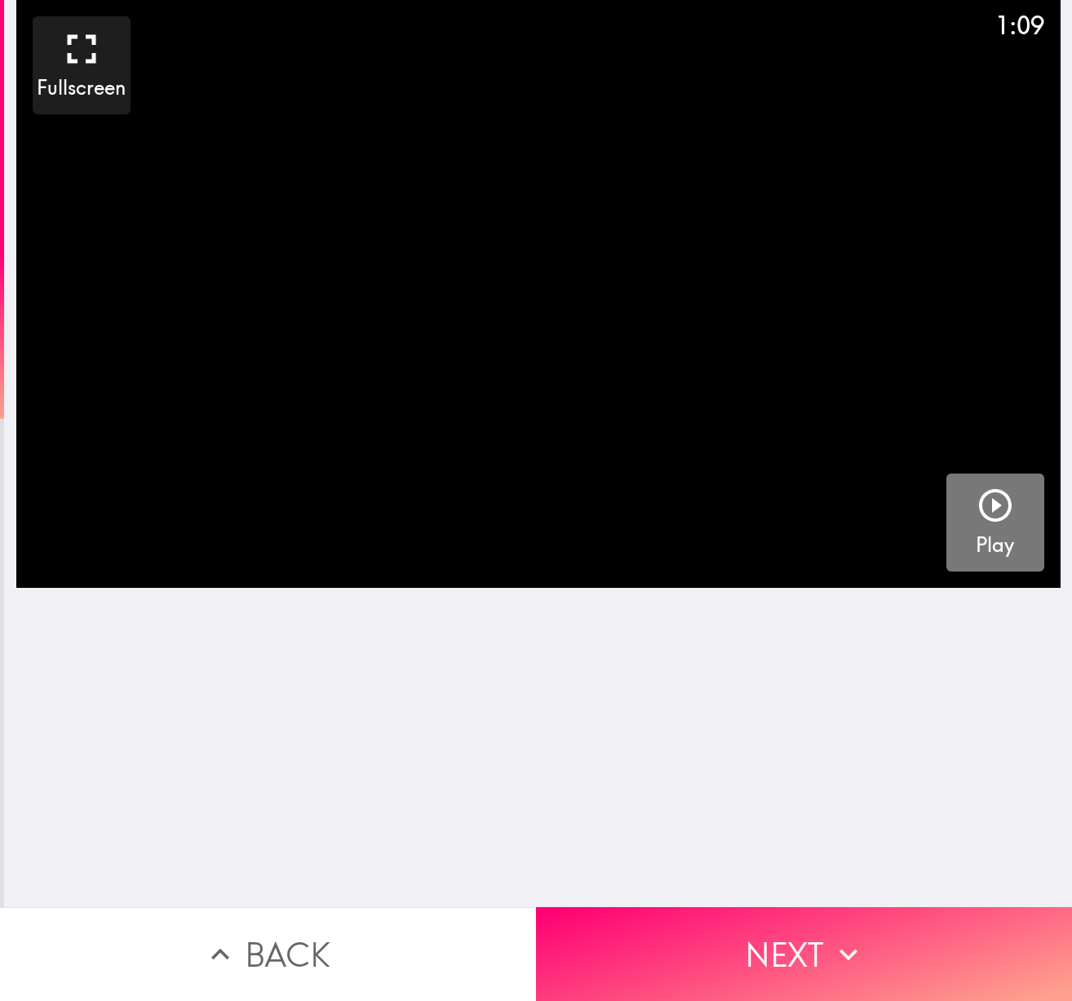
click at [1011, 511] on icon "button" at bounding box center [995, 505] width 39 height 39
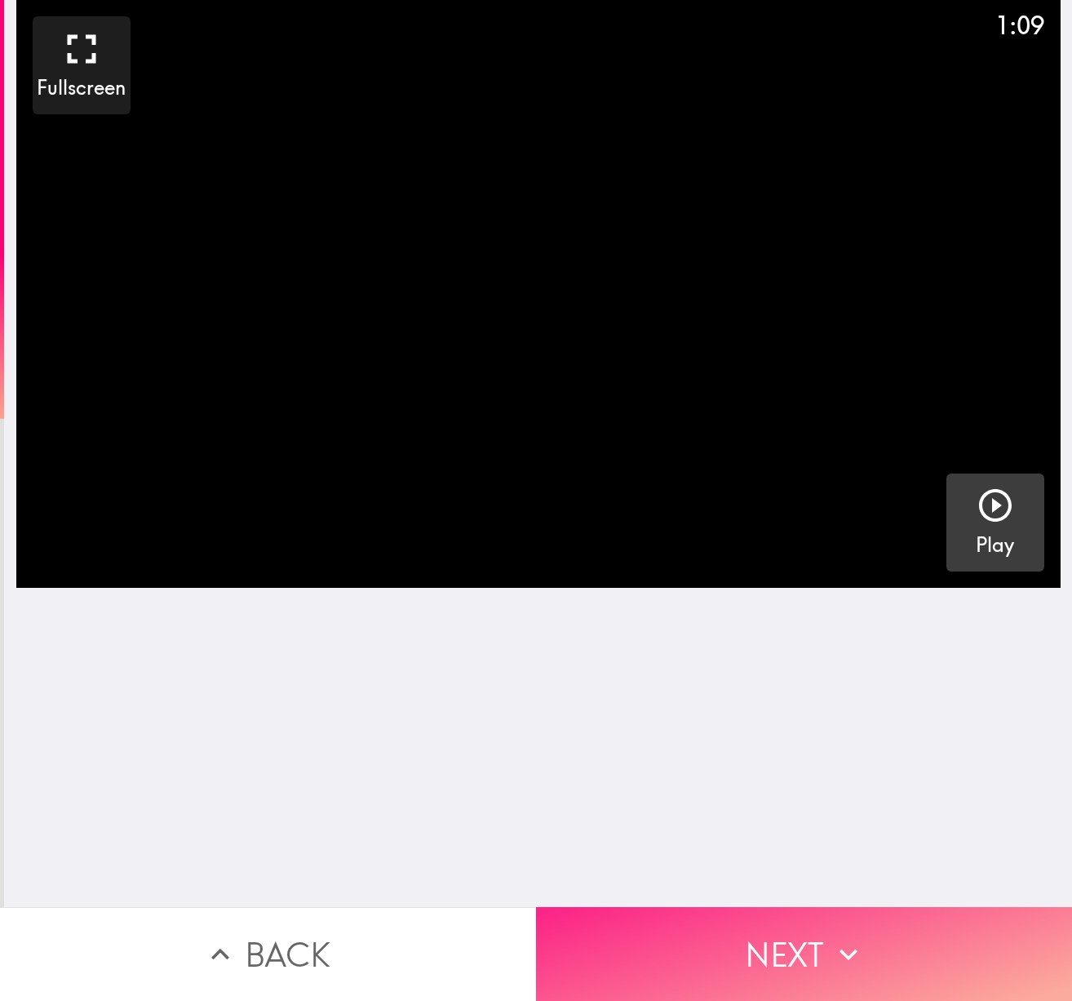
click at [777, 957] on button "Next" at bounding box center [804, 954] width 536 height 94
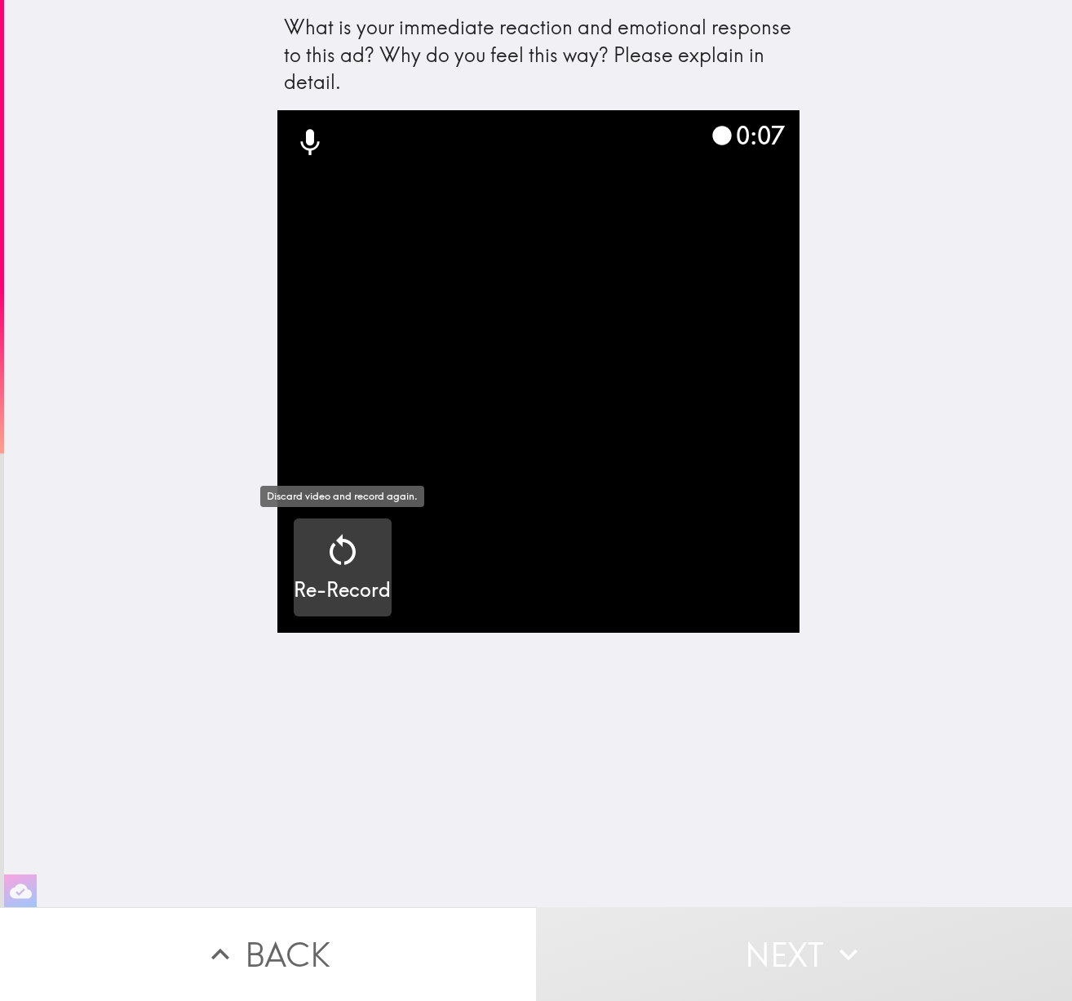
click at [353, 542] on icon "button" at bounding box center [342, 550] width 39 height 39
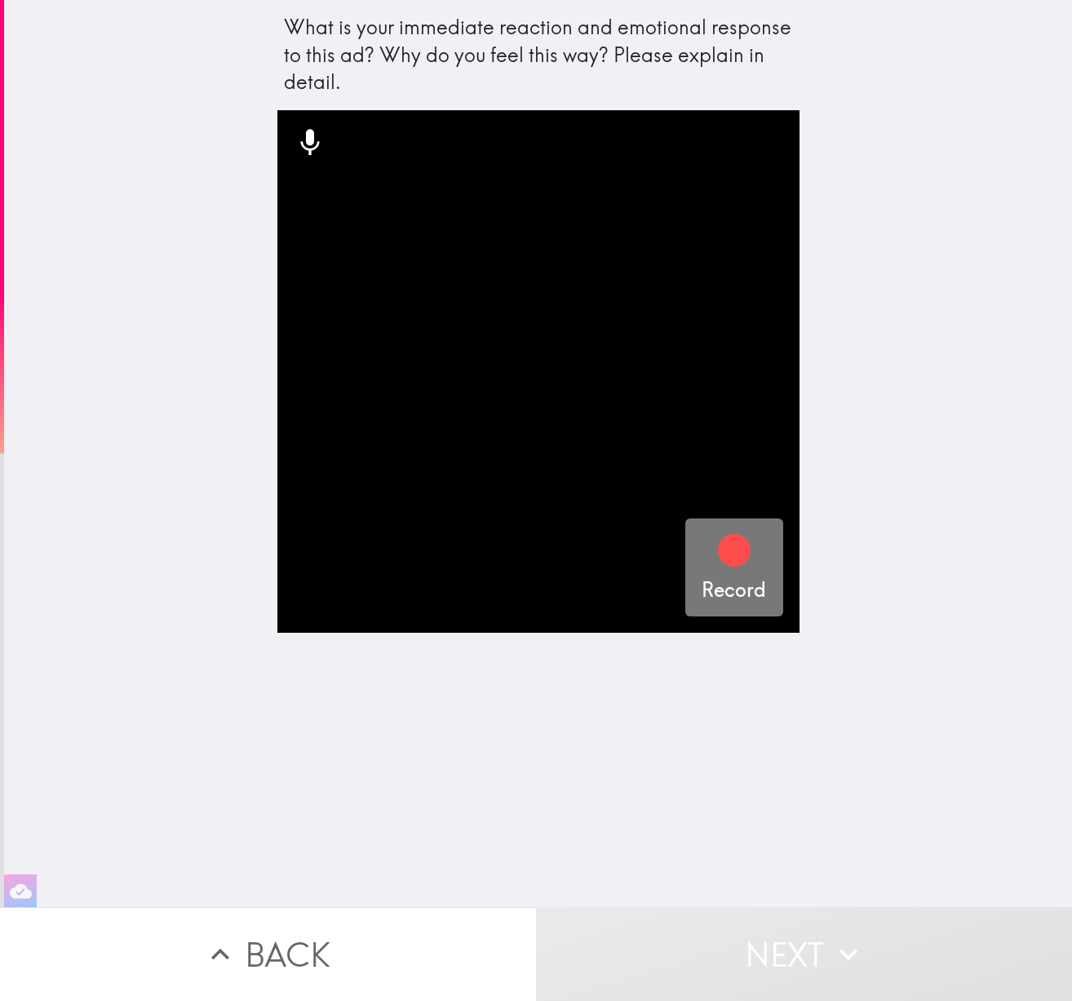
click at [737, 554] on icon "button" at bounding box center [734, 550] width 33 height 33
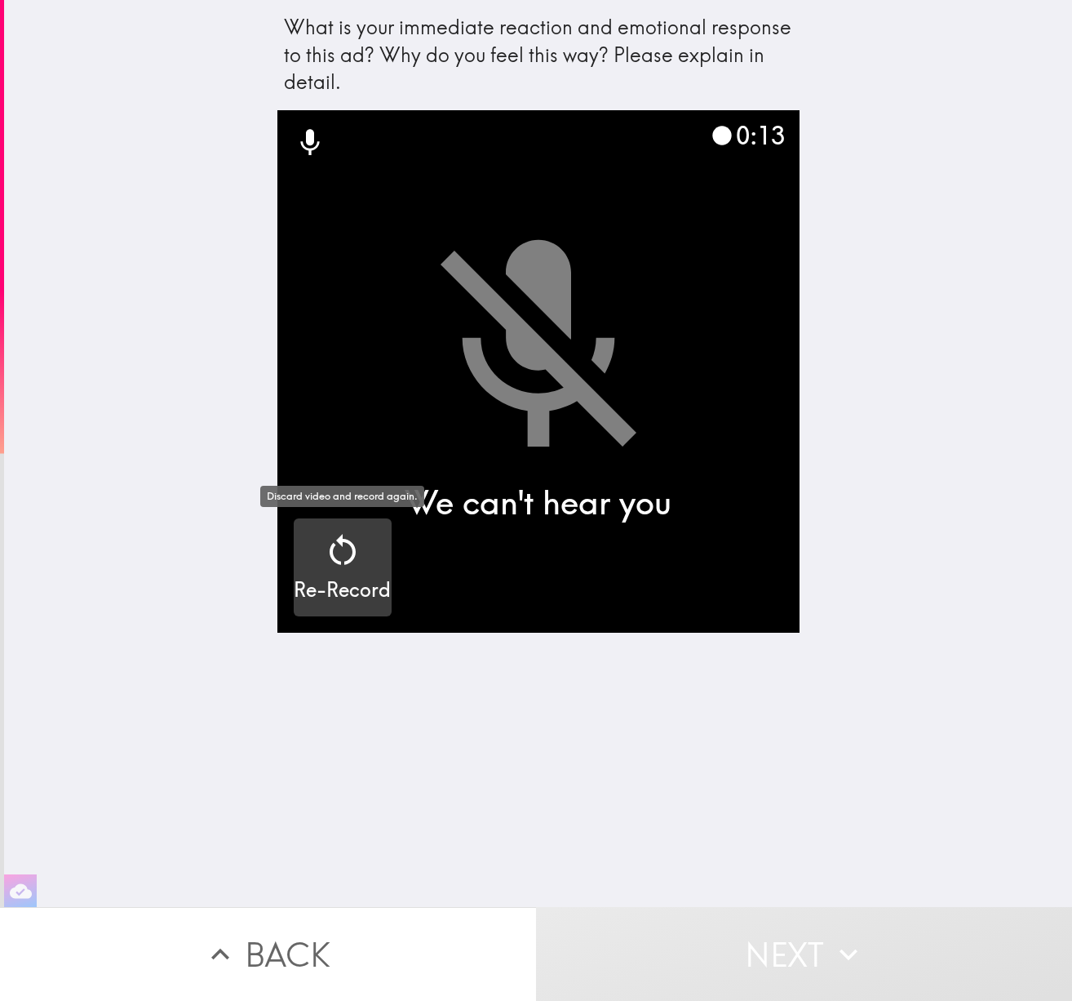
click at [344, 557] on icon "button" at bounding box center [342, 550] width 39 height 39
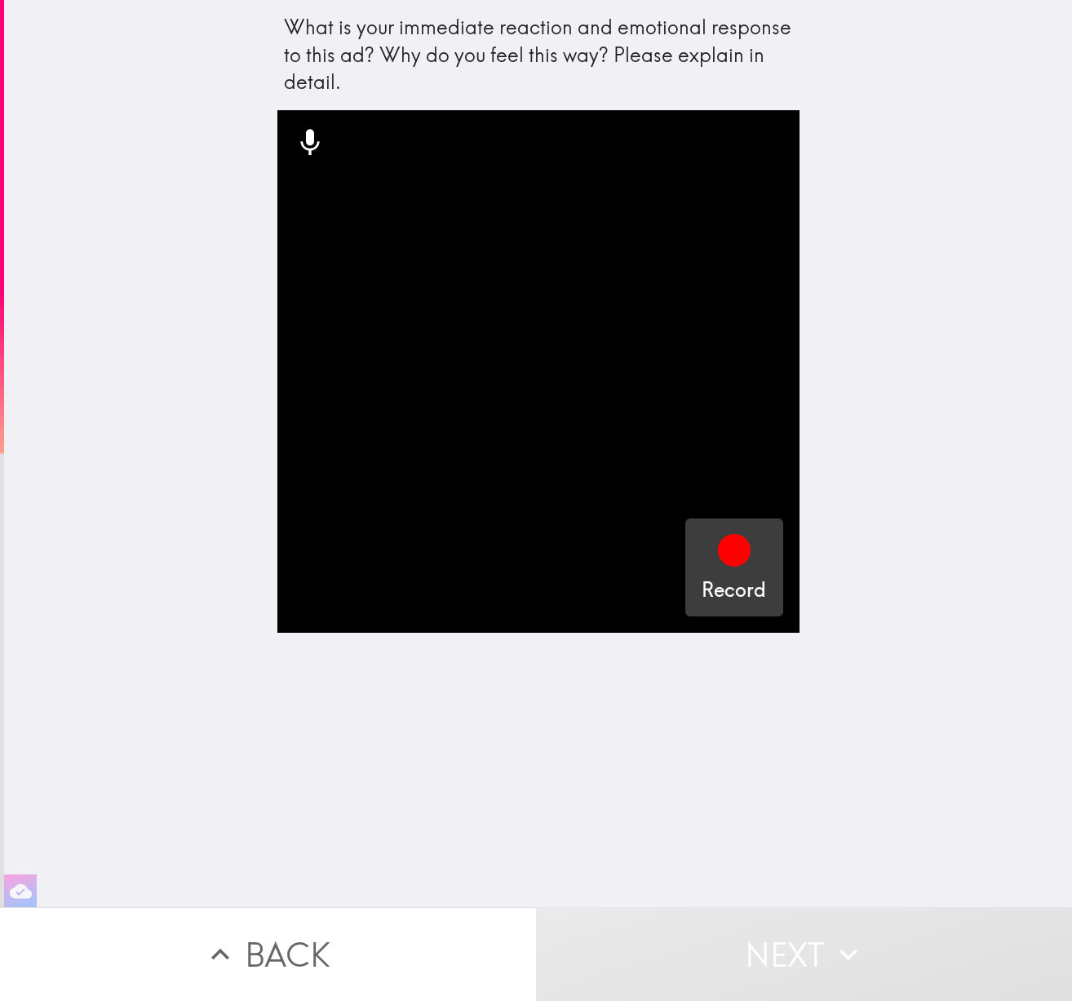
click at [734, 544] on icon "button" at bounding box center [734, 550] width 33 height 33
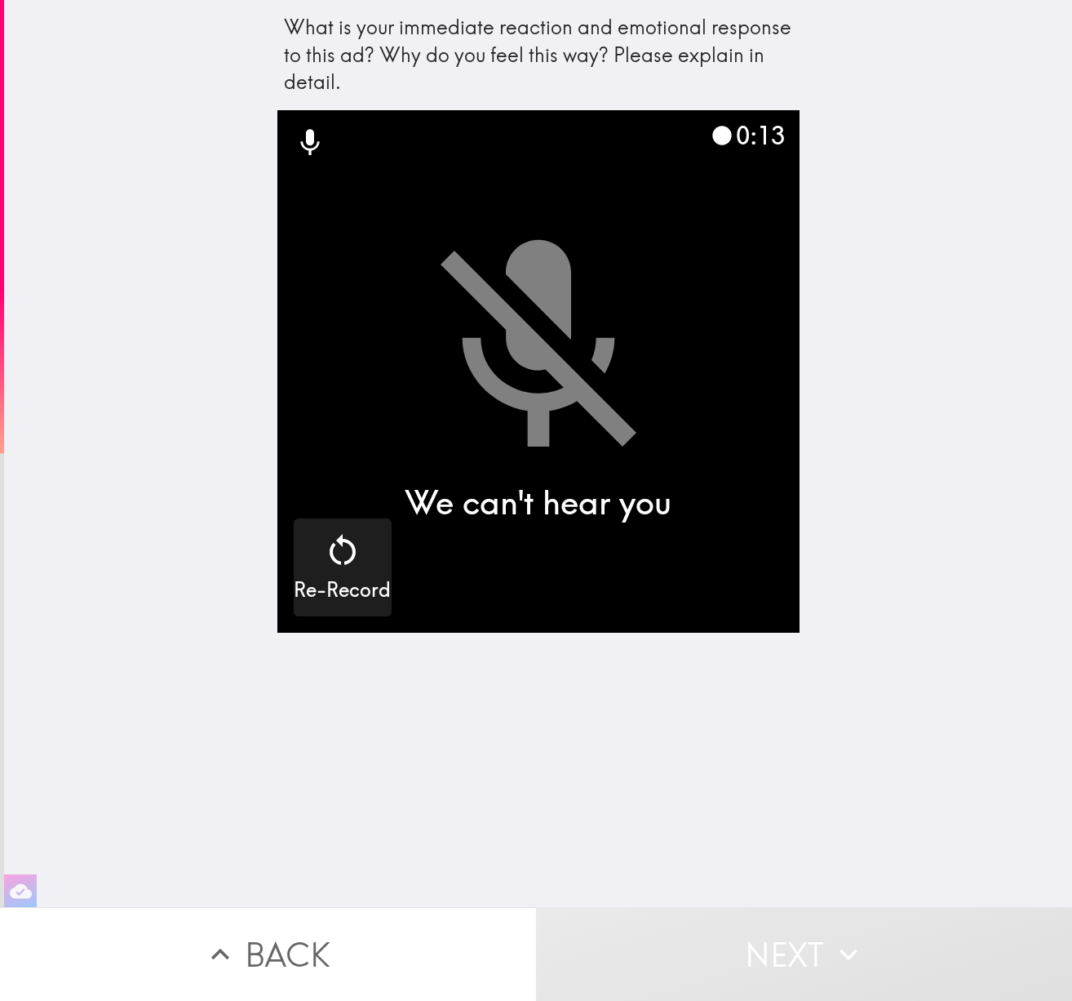
click at [535, 413] on video "button" at bounding box center [538, 371] width 522 height 522
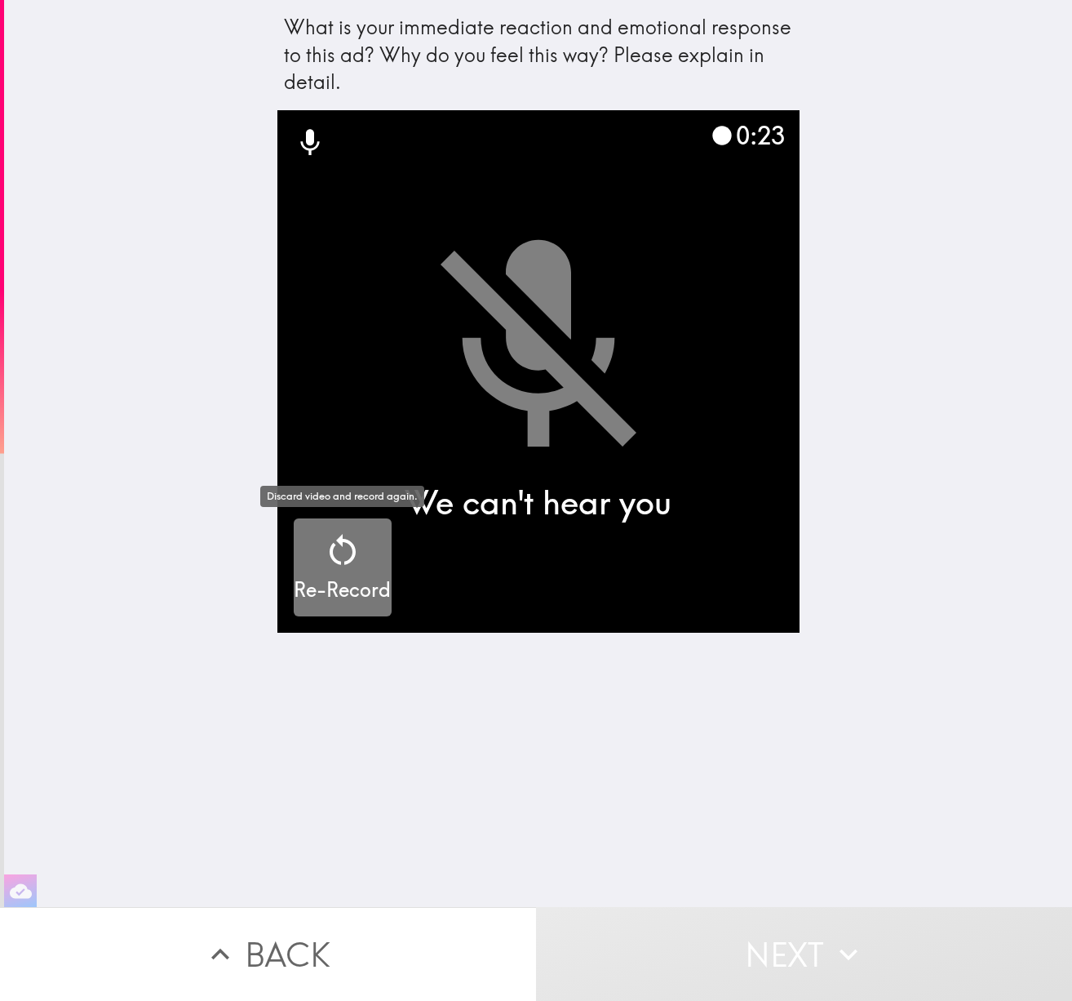
click at [350, 556] on icon "button" at bounding box center [342, 550] width 39 height 39
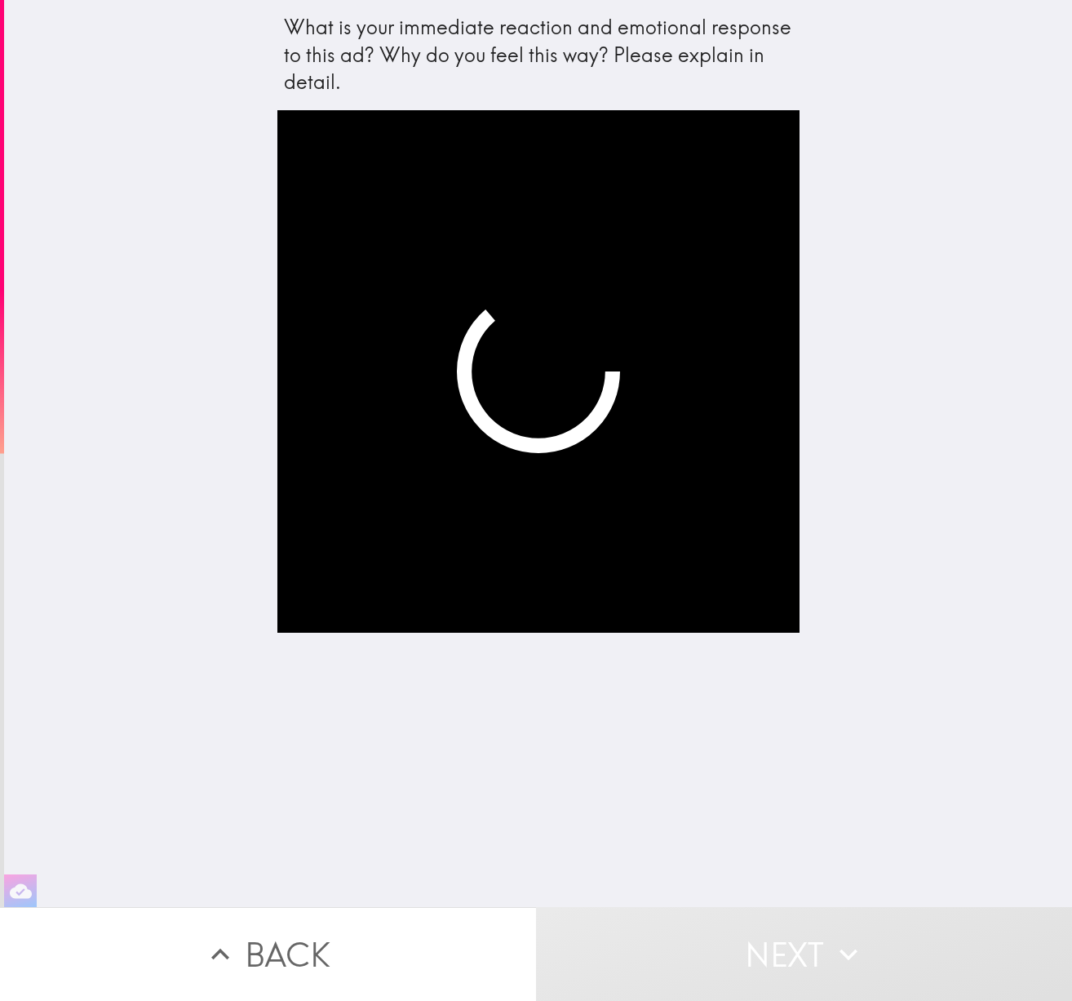
click at [888, 76] on div "What is your immediate reaction and emotional response to this ad? Why do you f…" at bounding box center [538, 453] width 1068 height 907
click at [812, 137] on div "What is your immediate reaction and emotional response to this ad? Why do you f…" at bounding box center [538, 453] width 1068 height 907
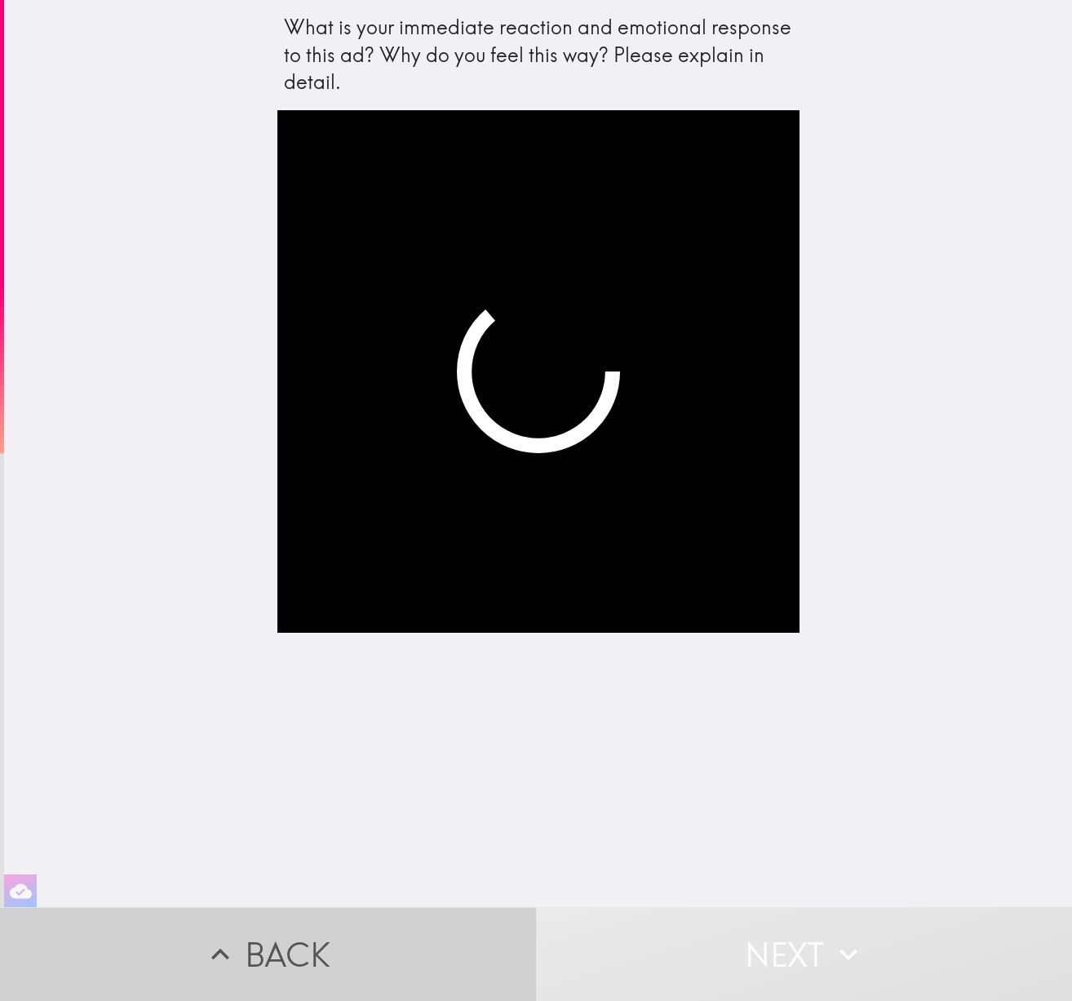
click at [266, 953] on button "Back" at bounding box center [268, 954] width 536 height 94
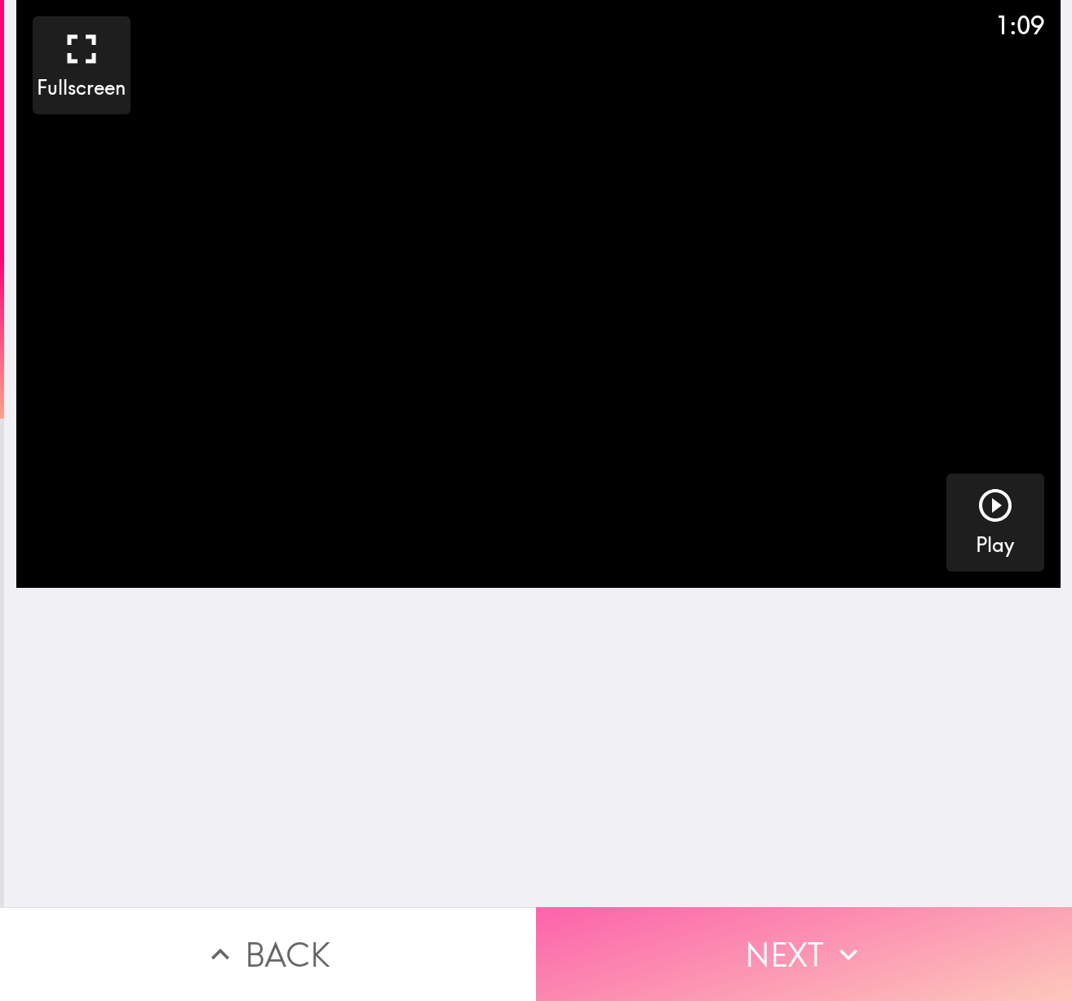
click at [802, 956] on button "Next" at bounding box center [804, 954] width 536 height 94
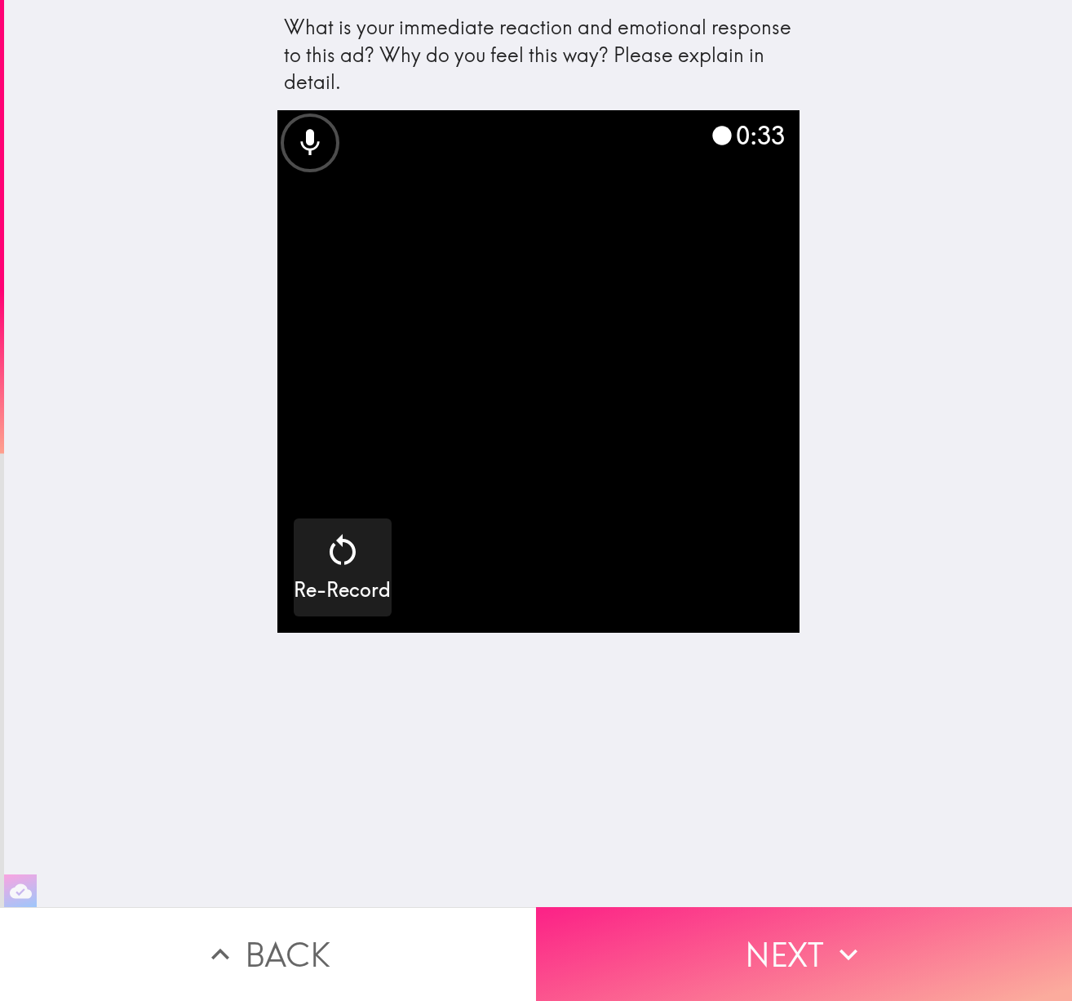
click at [801, 971] on button "Next" at bounding box center [804, 954] width 536 height 94
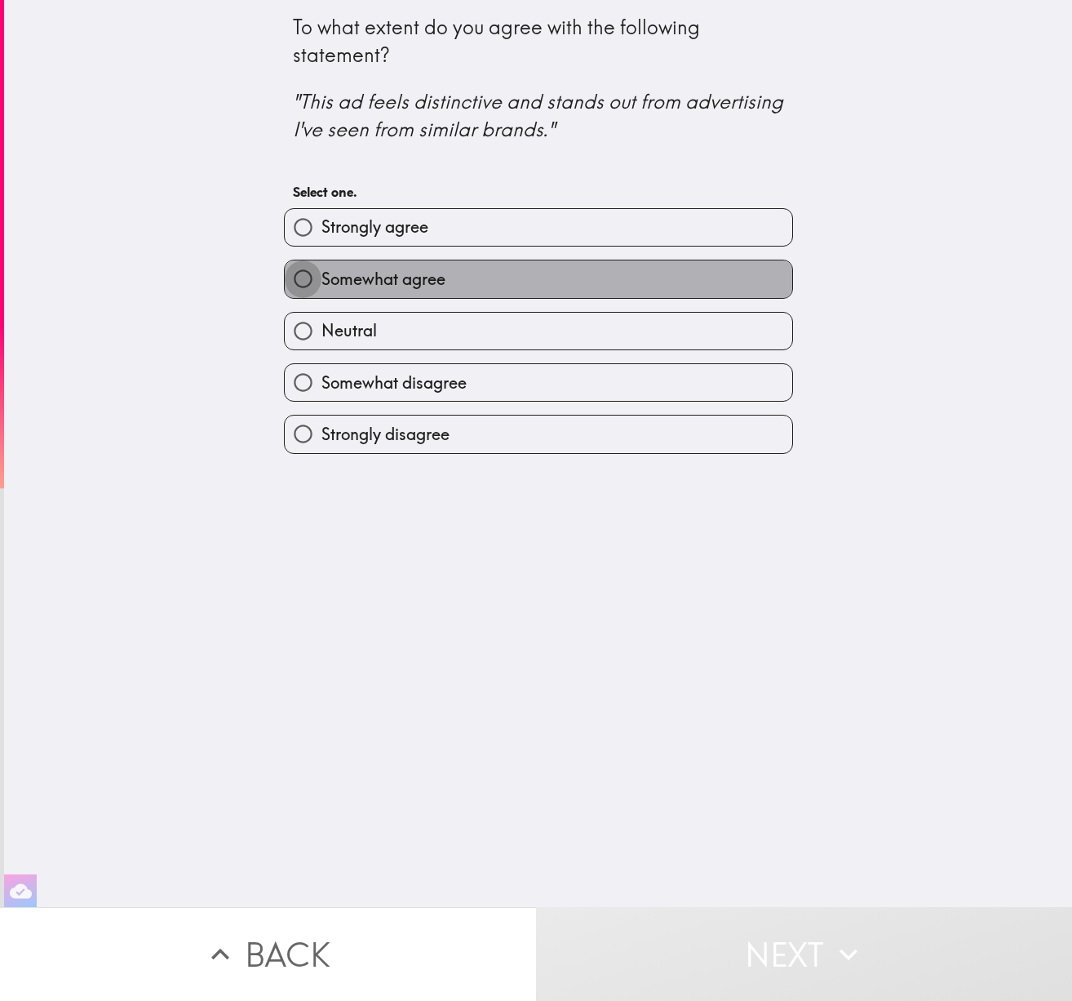
click at [303, 277] on input "Somewhat agree" at bounding box center [303, 278] width 37 height 37
radio input "true"
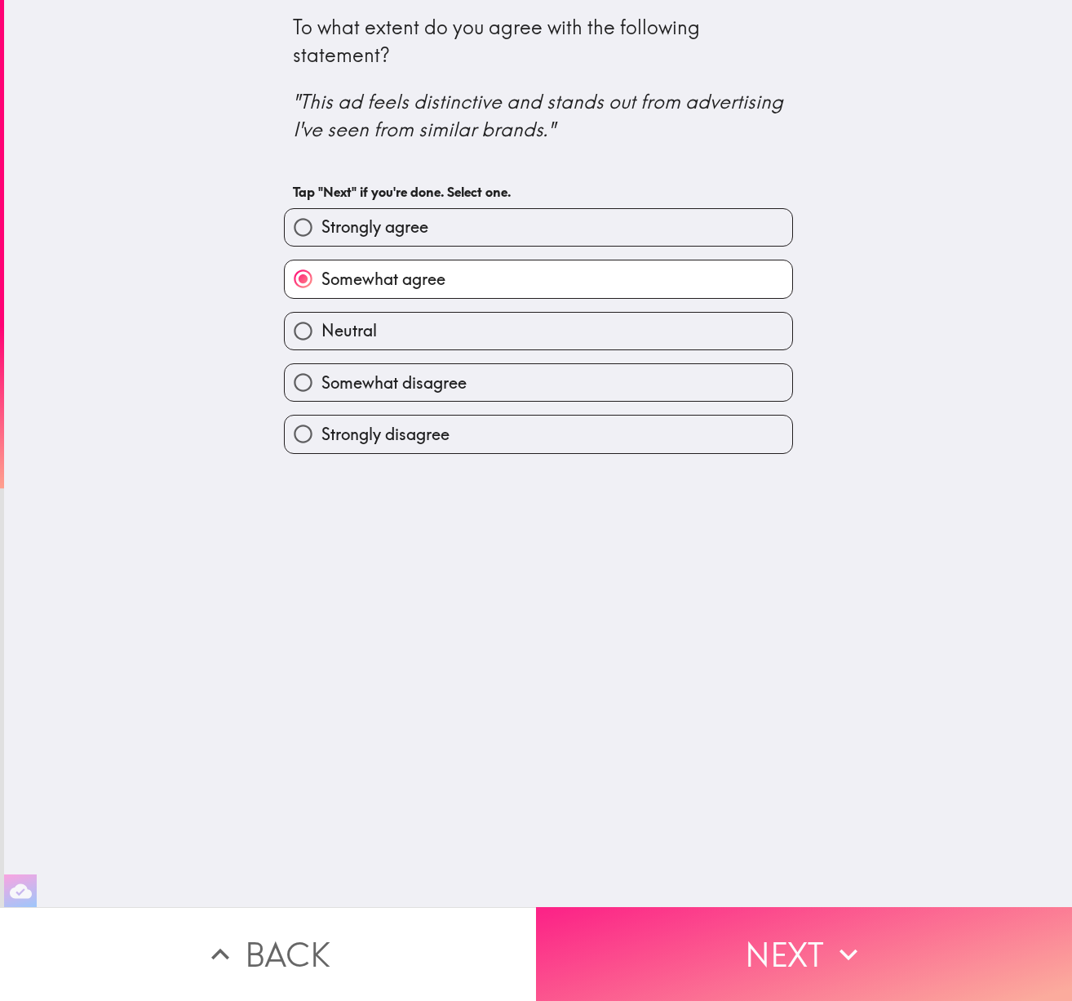
click at [791, 939] on button "Next" at bounding box center [804, 954] width 536 height 94
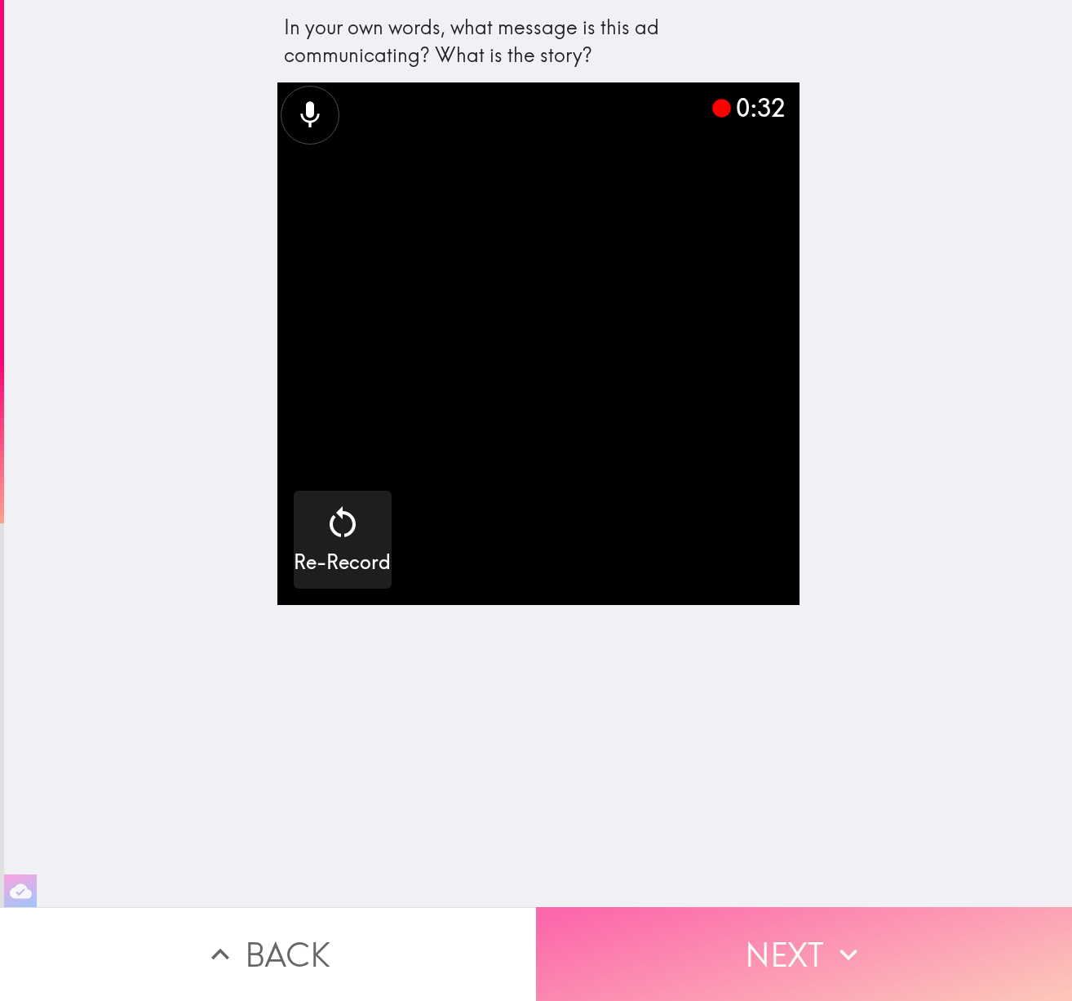
click at [791, 965] on button "Next" at bounding box center [804, 954] width 536 height 94
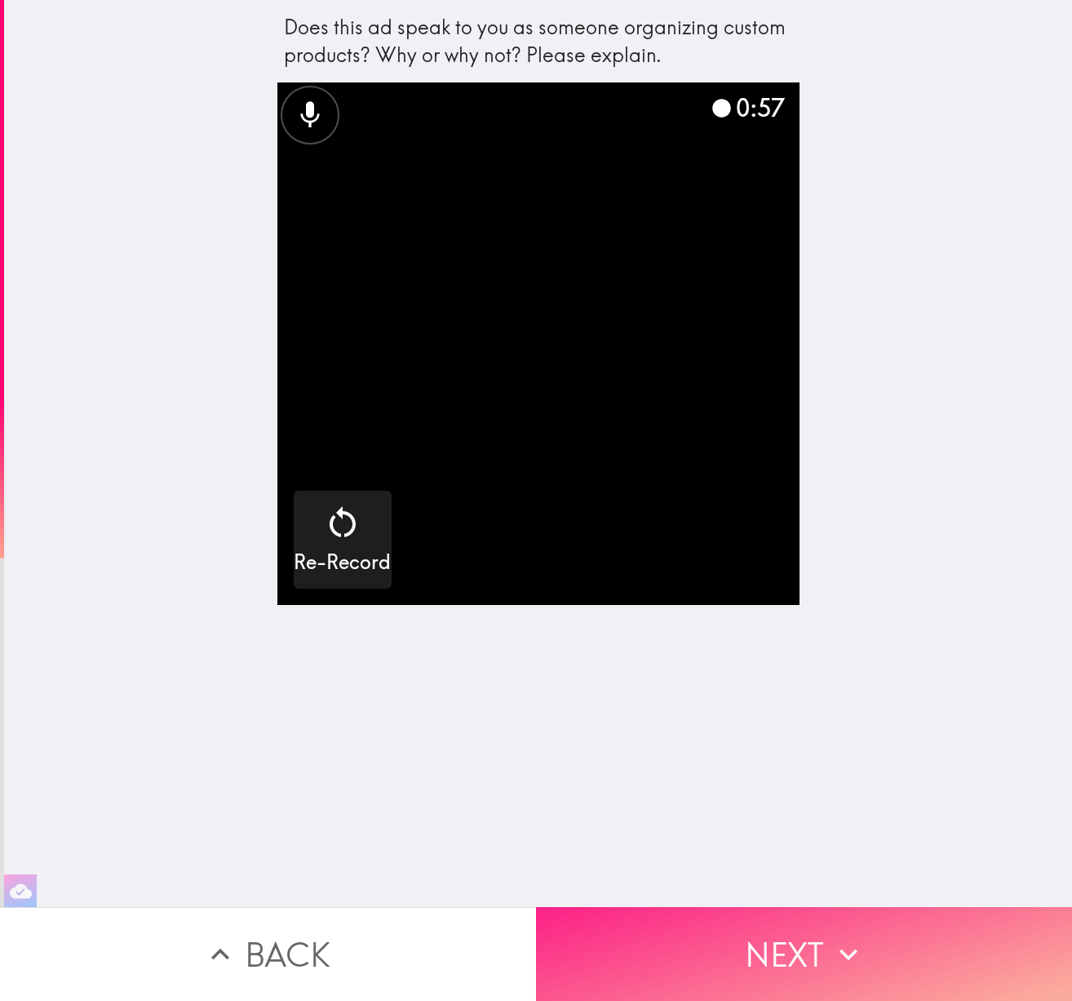
click at [773, 964] on button "Next" at bounding box center [804, 954] width 536 height 94
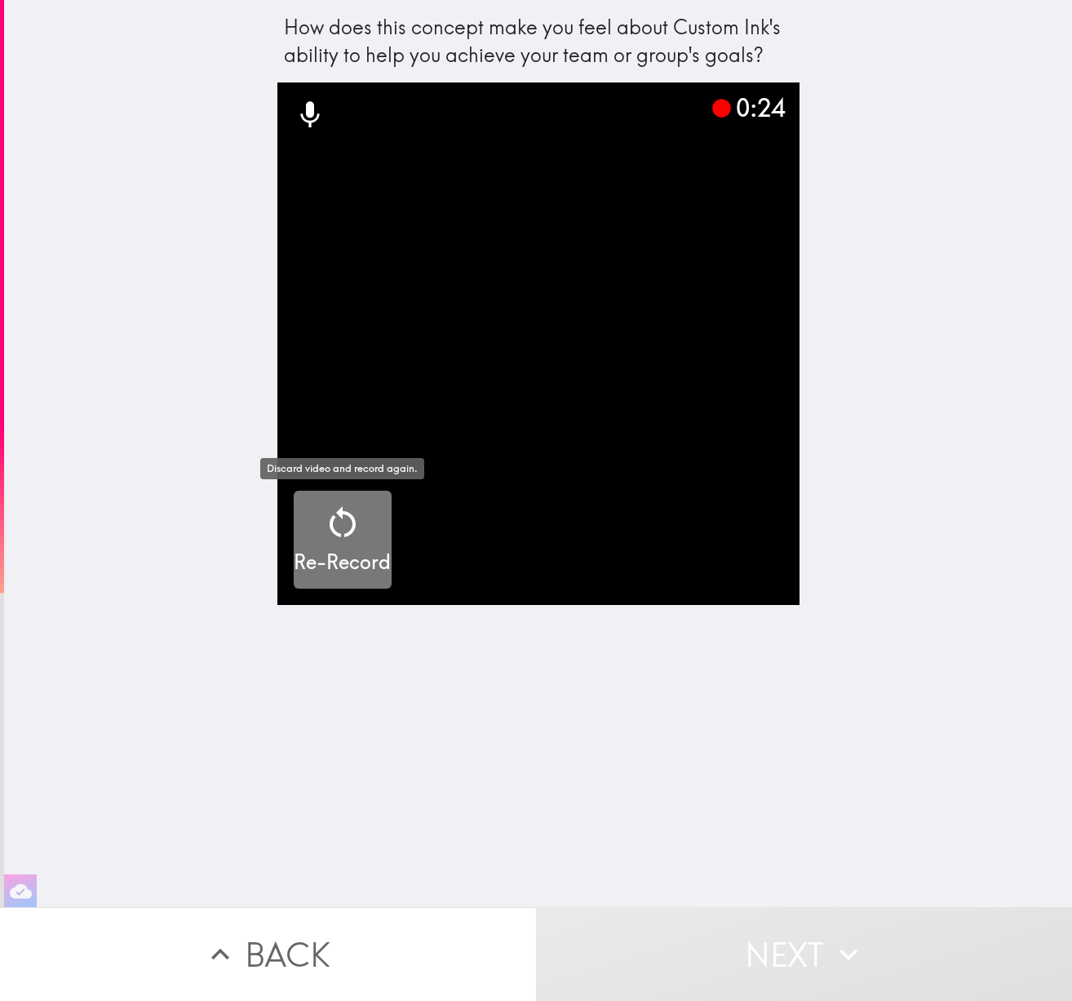
click at [335, 545] on div "button" at bounding box center [342, 526] width 39 height 46
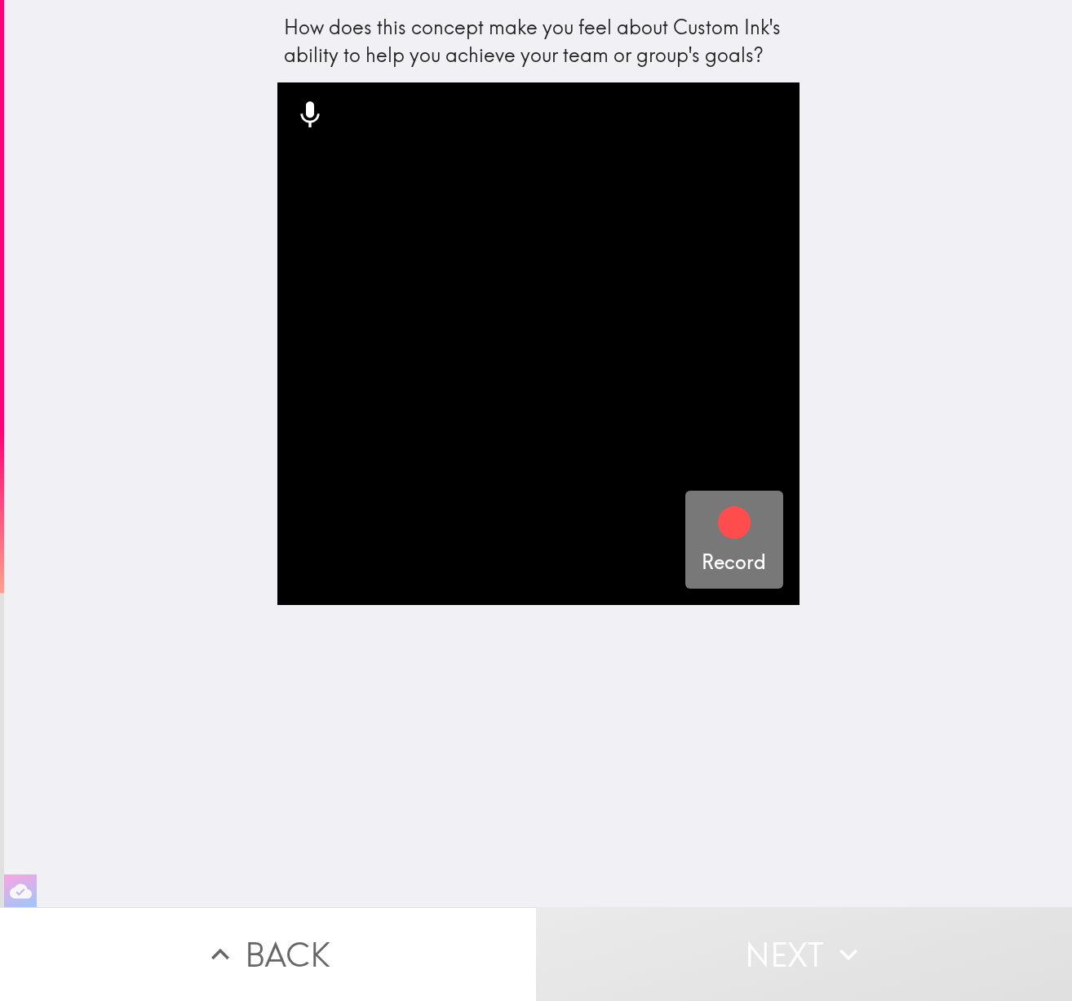
click at [731, 526] on icon "button" at bounding box center [734, 522] width 33 height 33
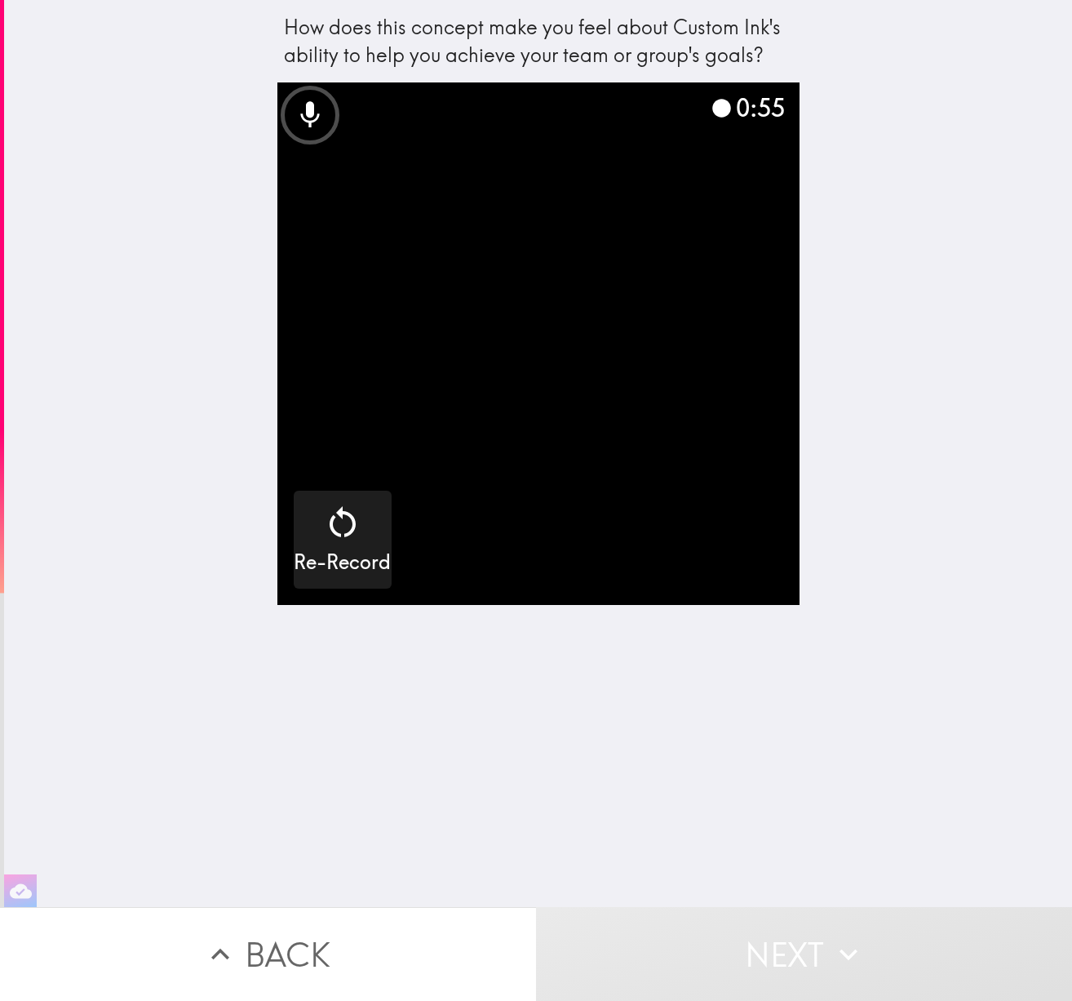
click at [819, 817] on div "How does this concept make you feel about Custom Ink's ability to help you achi…" at bounding box center [538, 453] width 1068 height 907
click at [835, 952] on icon "button" at bounding box center [849, 954] width 36 height 36
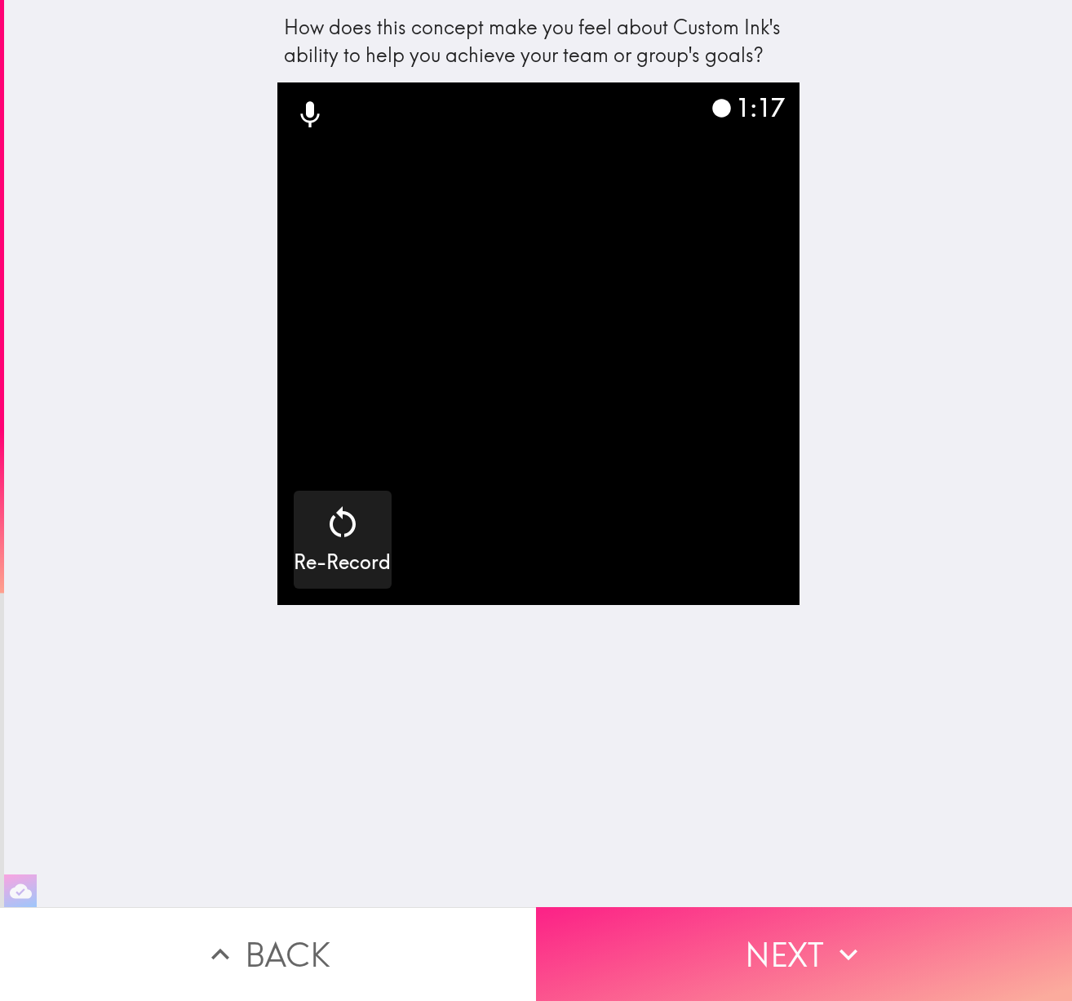
click at [828, 956] on button "Next" at bounding box center [804, 954] width 536 height 94
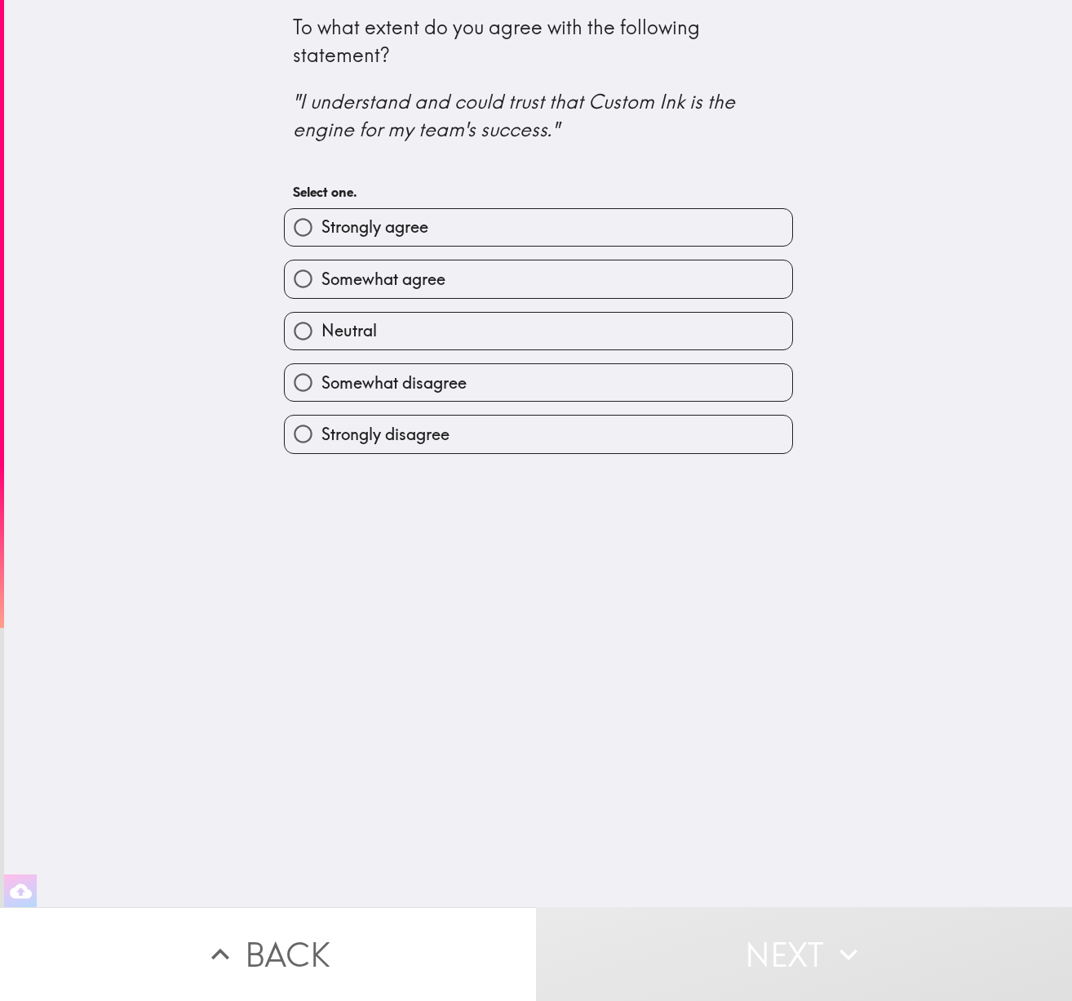
click at [297, 273] on input "Somewhat agree" at bounding box center [303, 278] width 37 height 37
radio input "true"
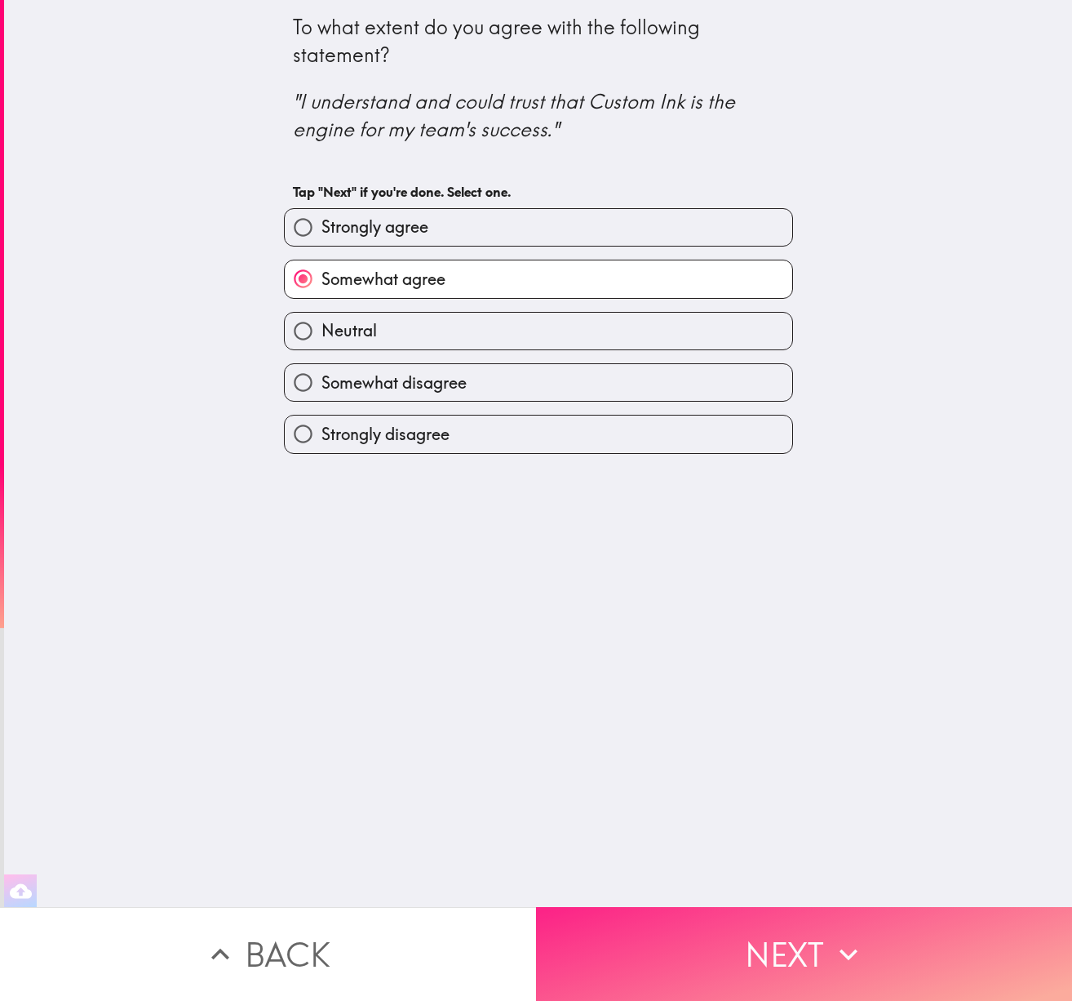
click at [772, 941] on button "Next" at bounding box center [804, 954] width 536 height 94
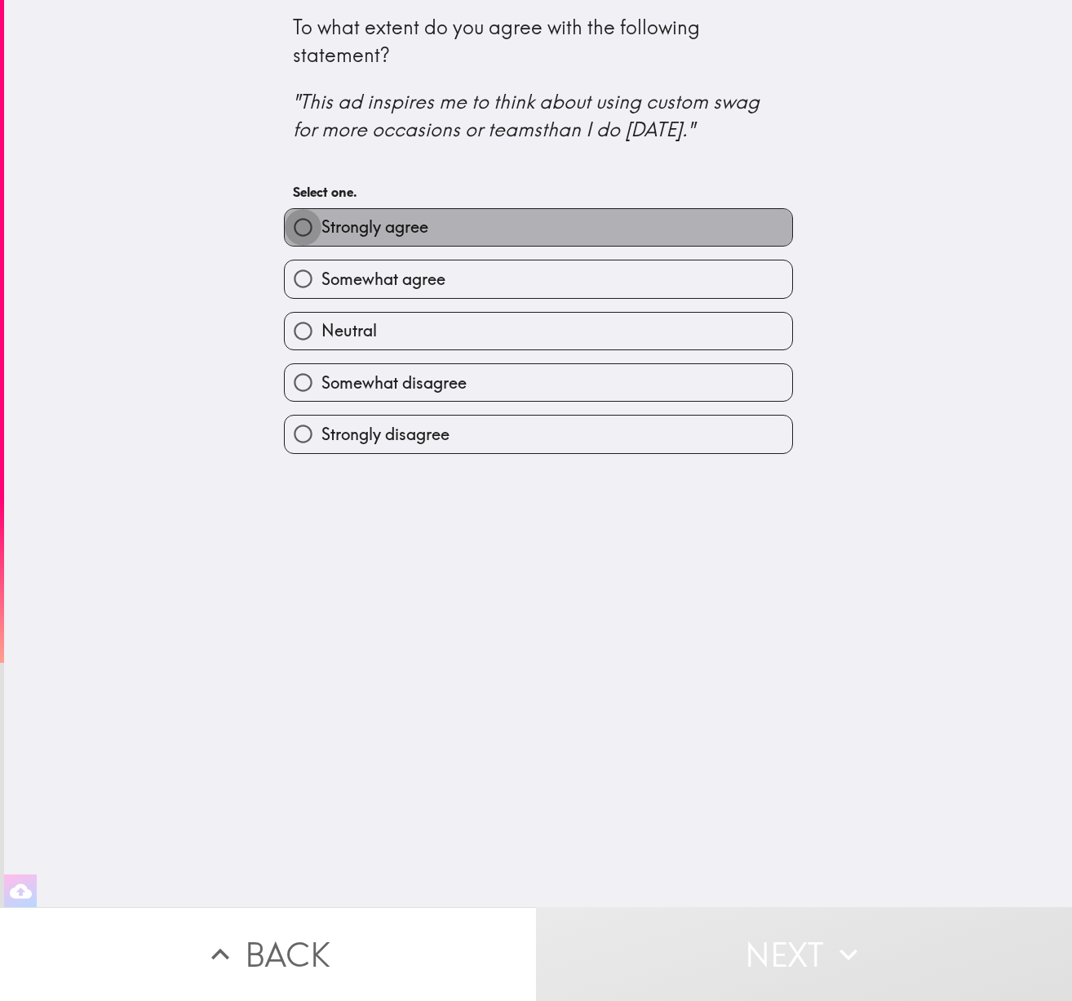
click at [304, 226] on input "Strongly agree" at bounding box center [303, 227] width 37 height 37
radio input "true"
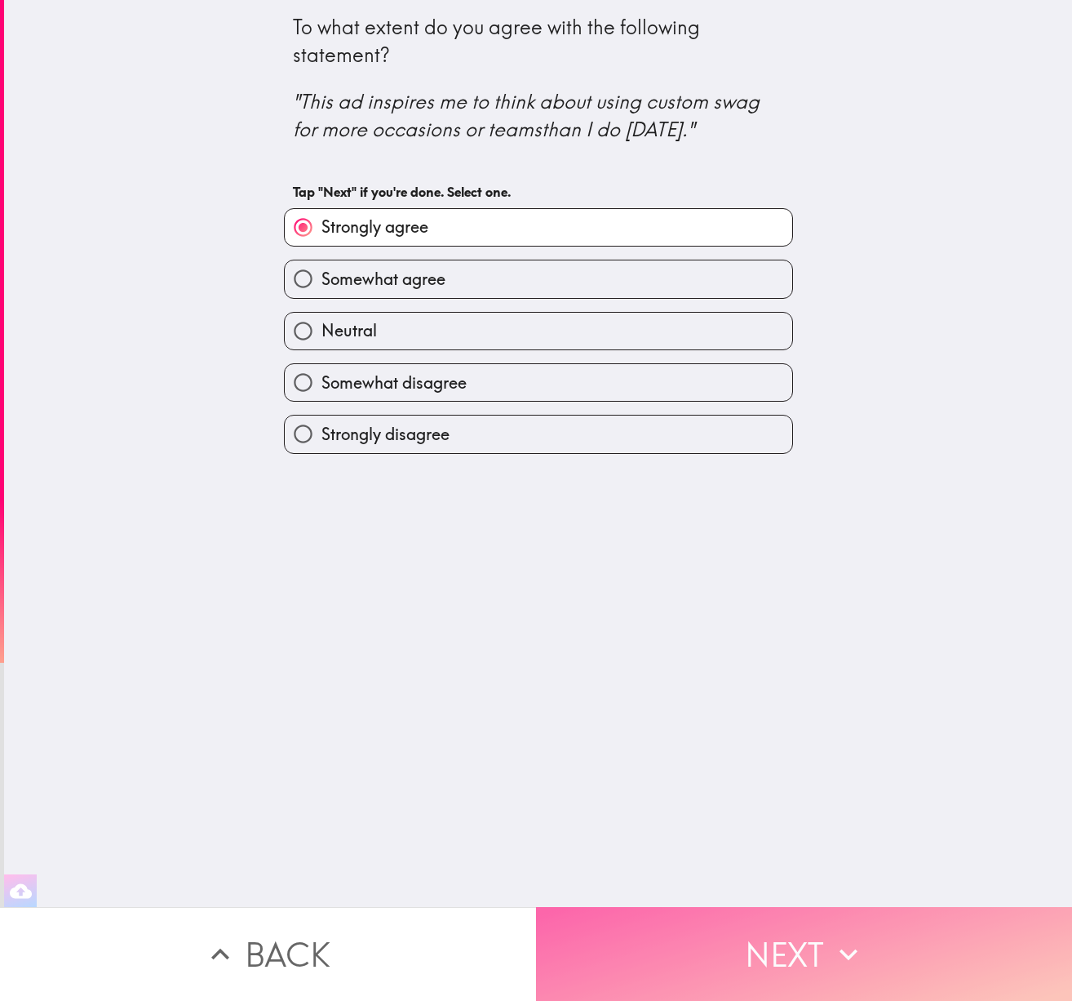
click at [783, 948] on button "Next" at bounding box center [804, 954] width 536 height 94
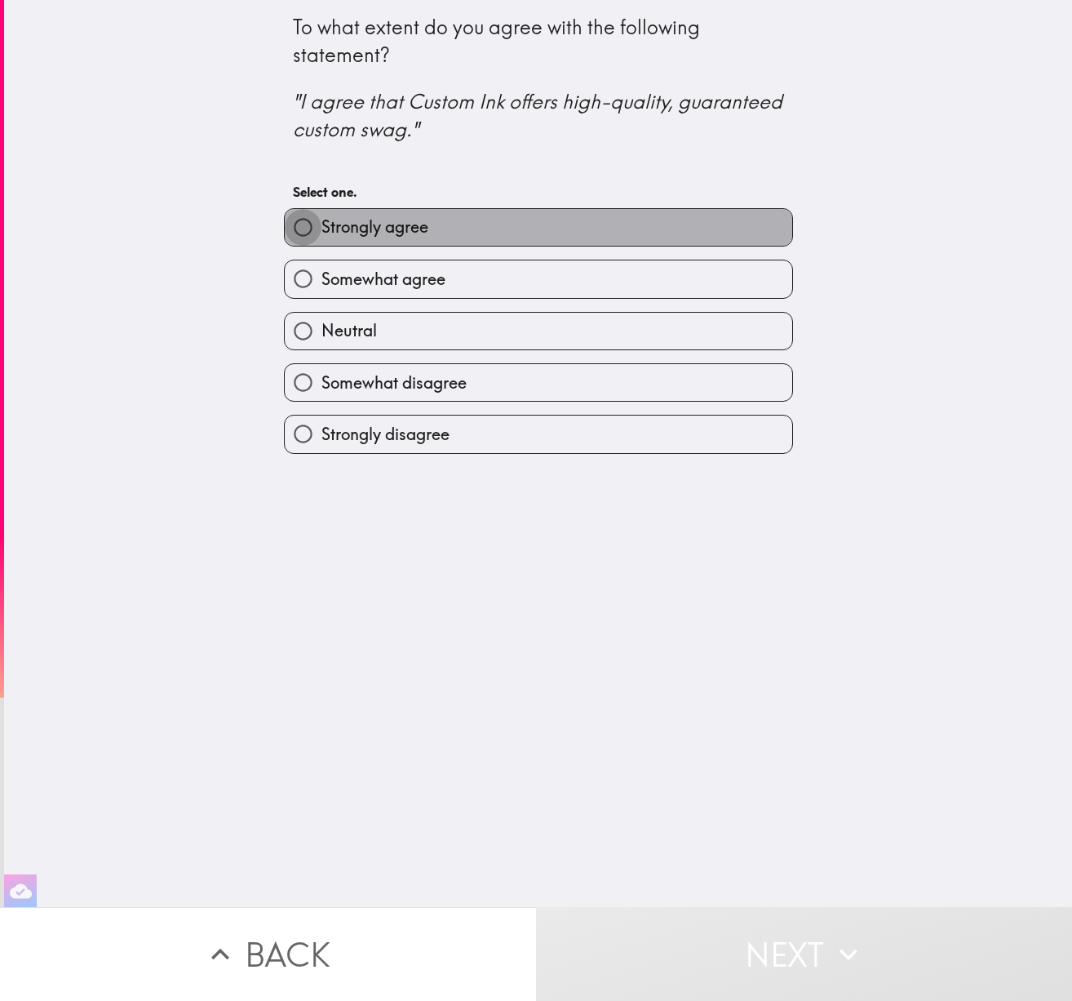
click at [316, 233] on input "Strongly agree" at bounding box center [303, 227] width 37 height 37
radio input "true"
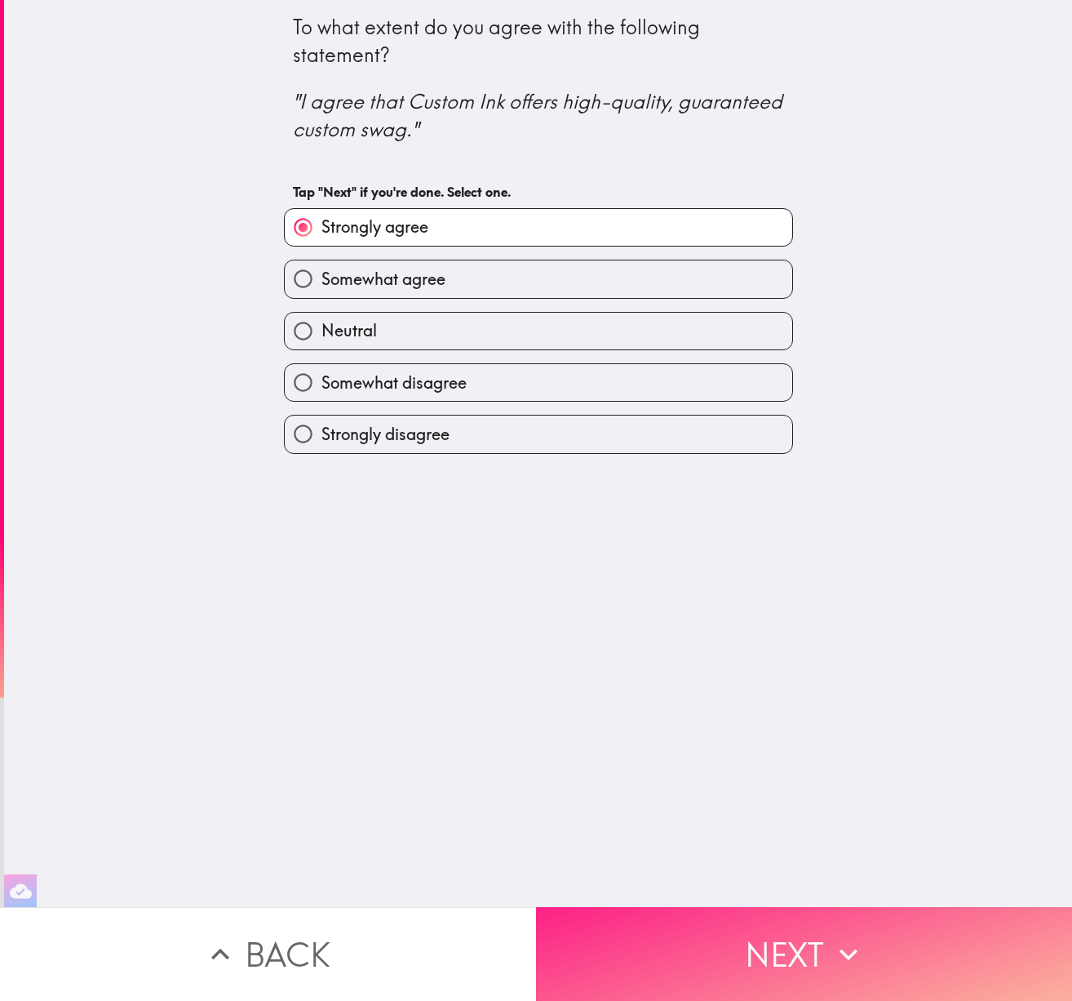
click at [761, 942] on button "Next" at bounding box center [804, 954] width 536 height 94
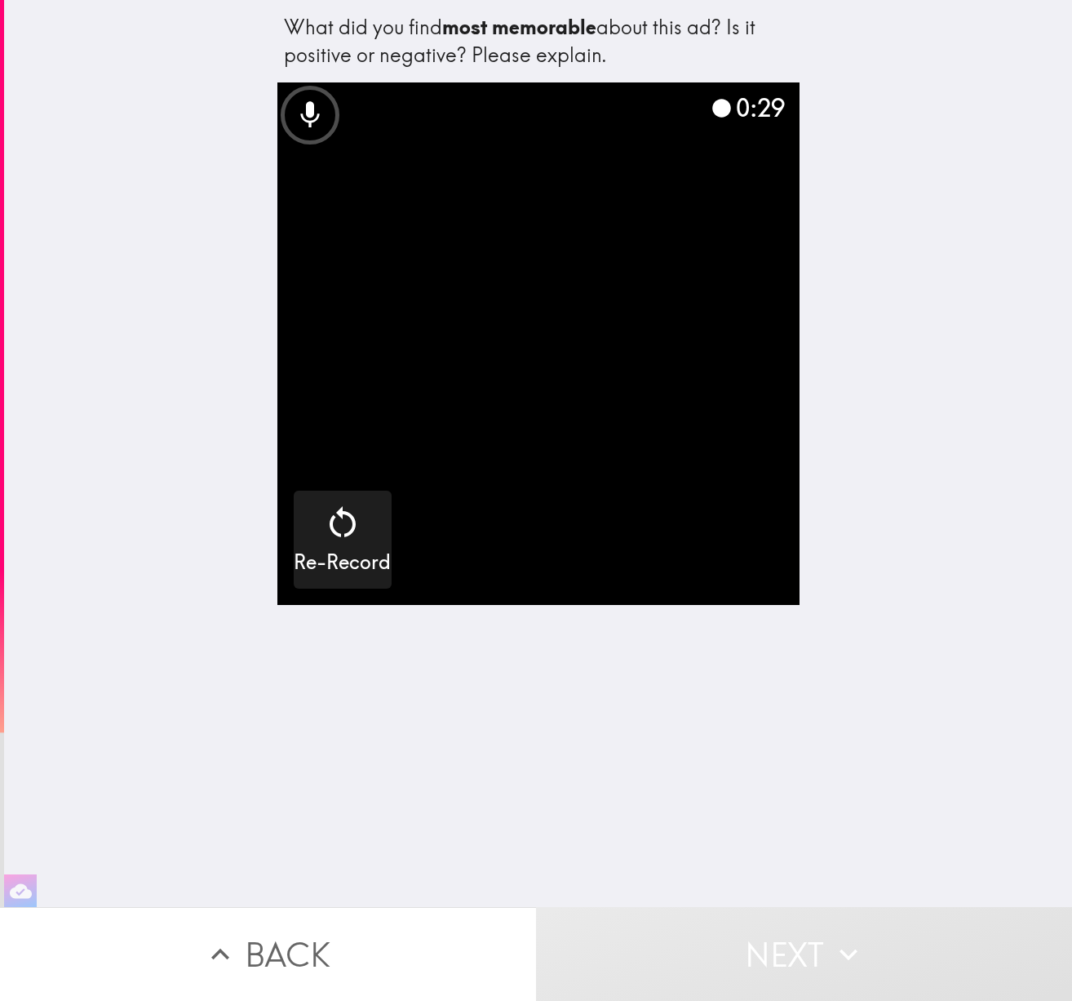
click at [894, 604] on div "What did you find most memorable about this ad? Is it positive or negative? Ple…" at bounding box center [538, 453] width 1068 height 907
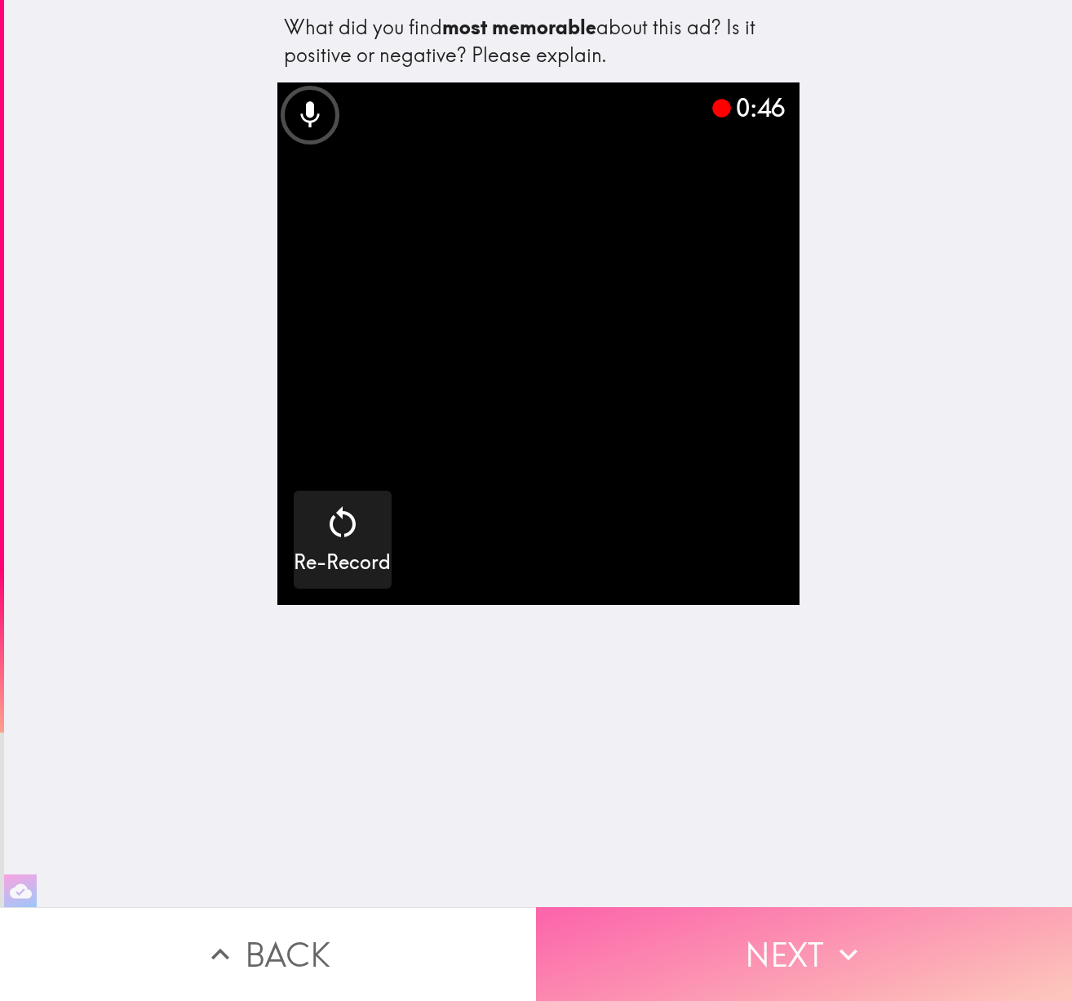
click at [793, 949] on button "Next" at bounding box center [804, 954] width 536 height 94
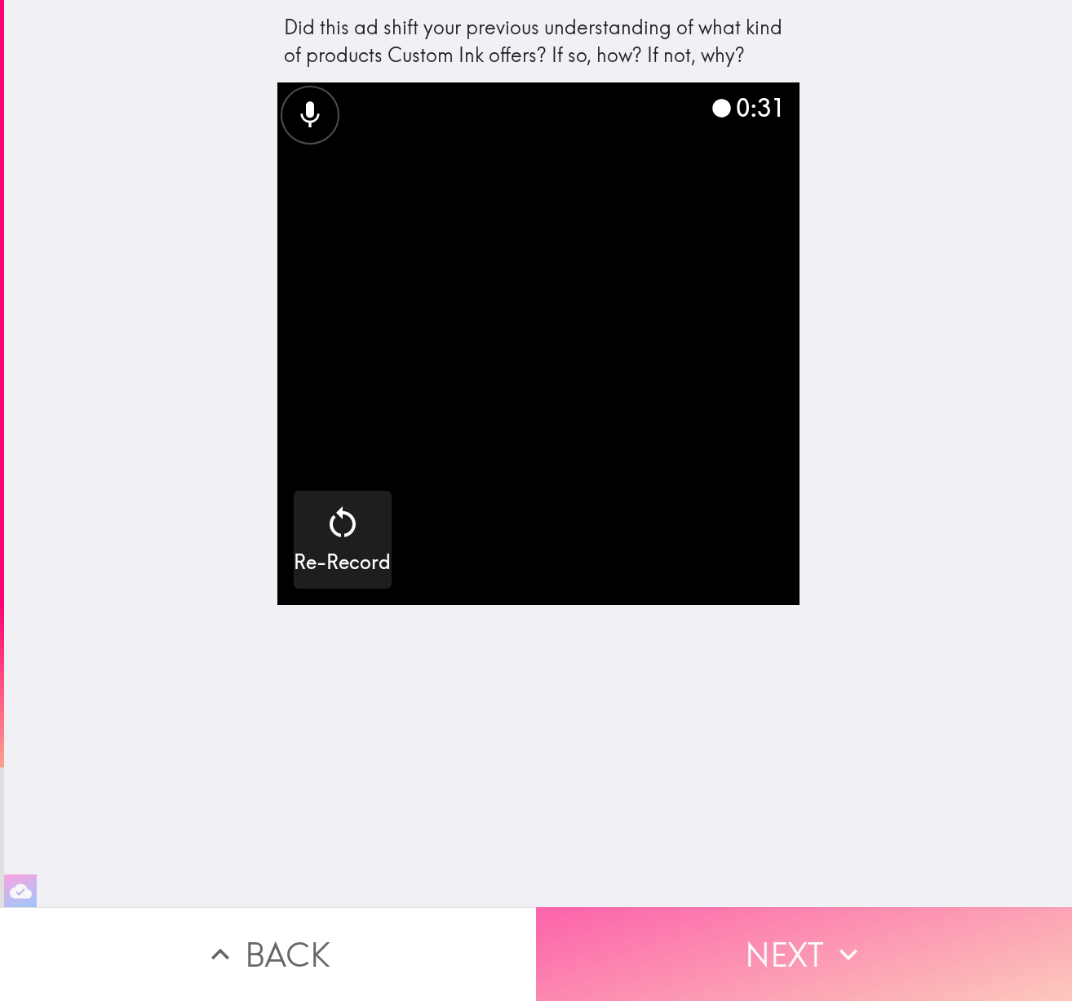
click at [815, 931] on button "Next" at bounding box center [804, 954] width 536 height 94
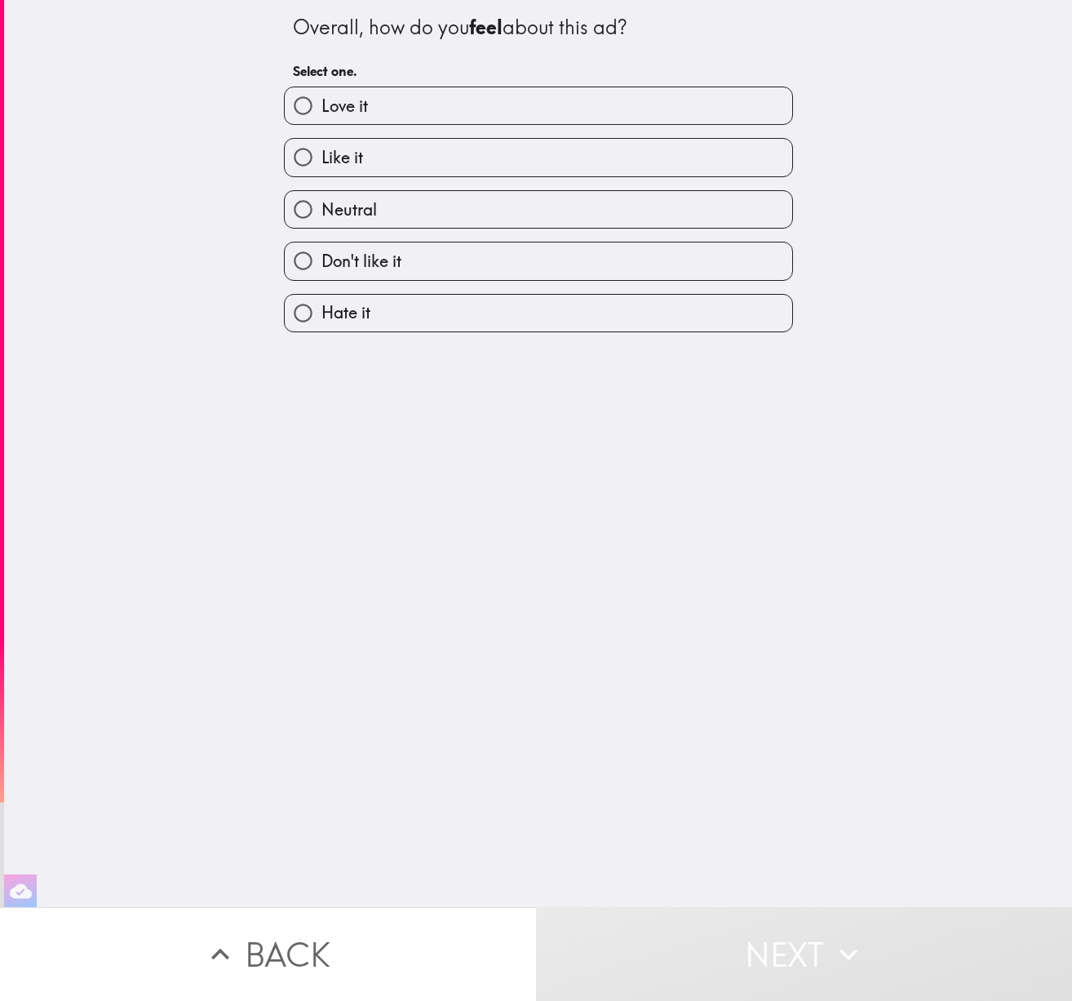
click at [313, 160] on input "Like it" at bounding box center [303, 157] width 37 height 37
radio input "true"
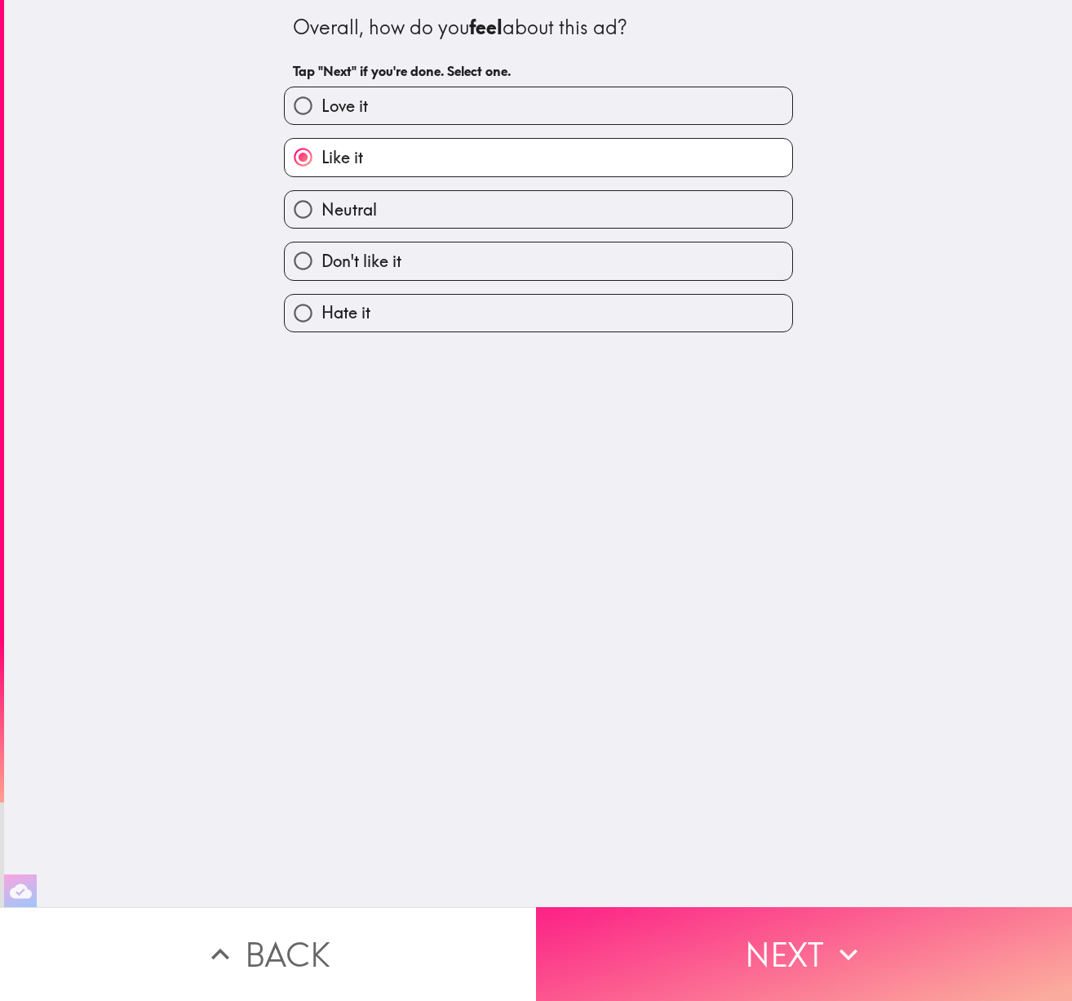
click at [785, 977] on button "Next" at bounding box center [804, 954] width 536 height 94
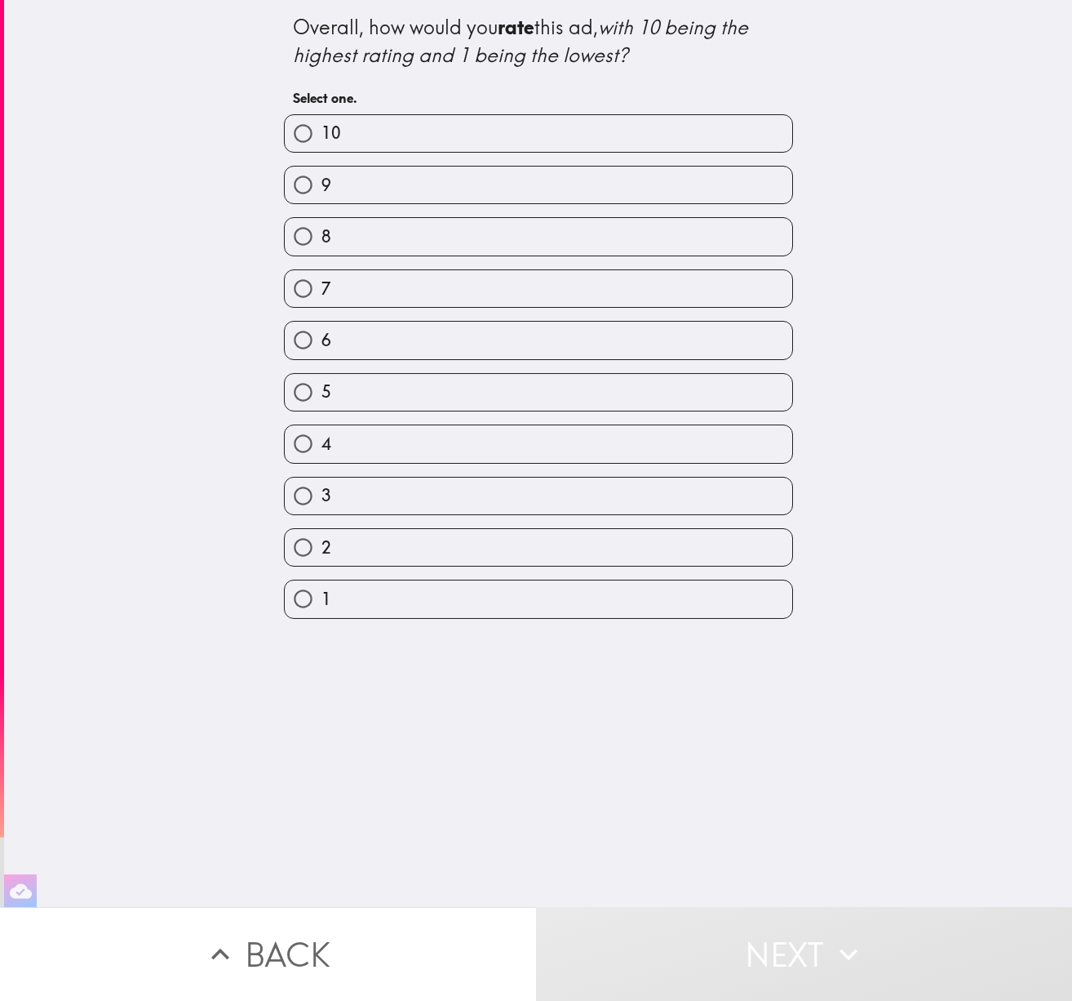
click at [342, 246] on label "8" at bounding box center [539, 236] width 508 height 37
click at [322, 246] on input "8" at bounding box center [303, 236] width 37 height 37
radio input "true"
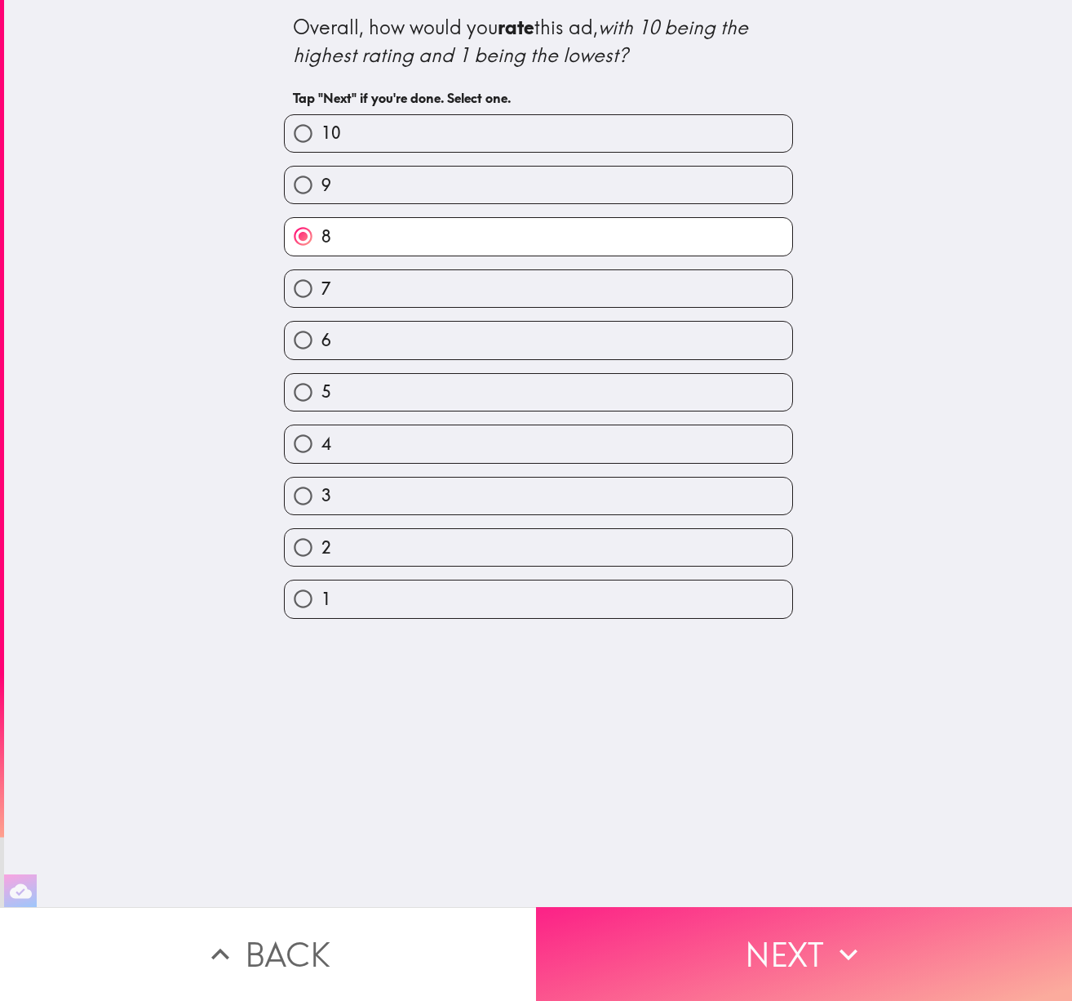
click at [832, 961] on icon "button" at bounding box center [849, 954] width 36 height 36
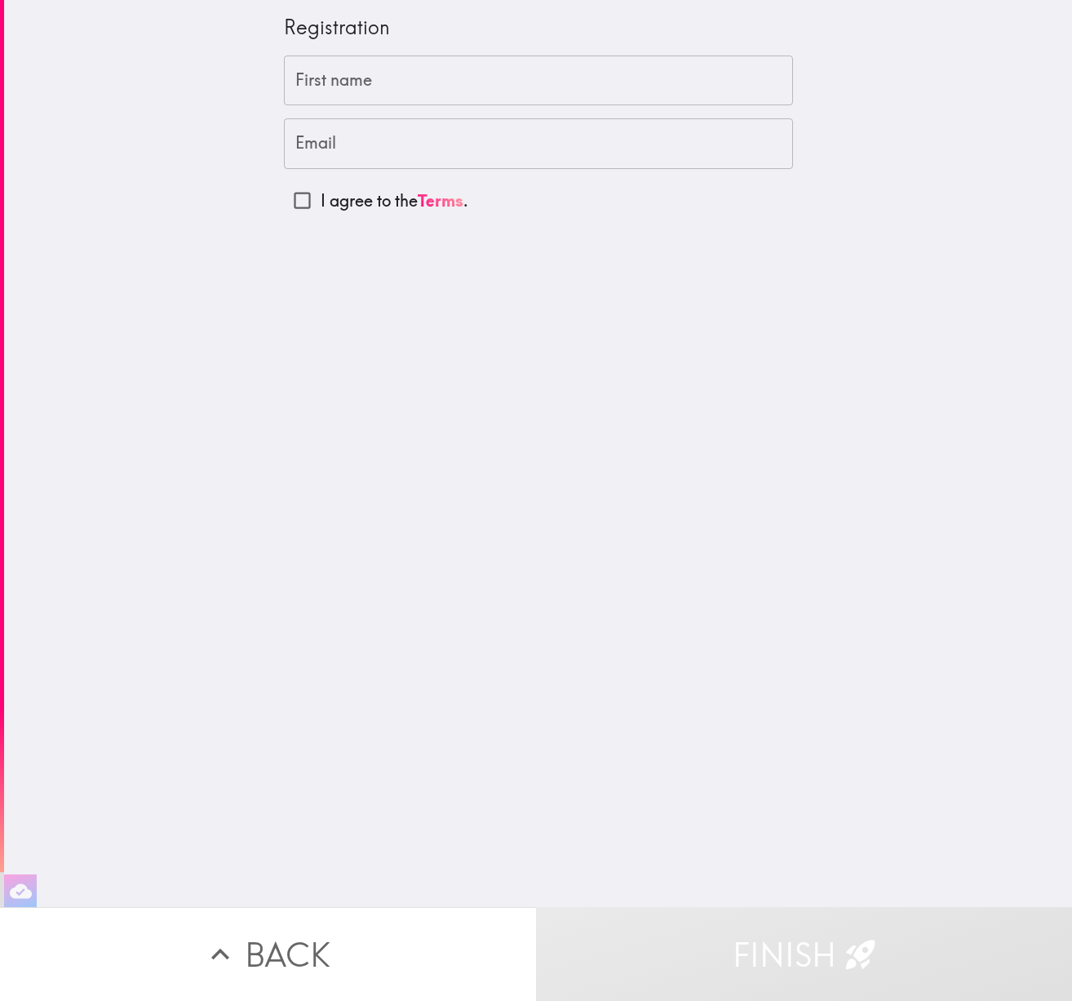
click at [528, 94] on input "First name" at bounding box center [538, 80] width 509 height 51
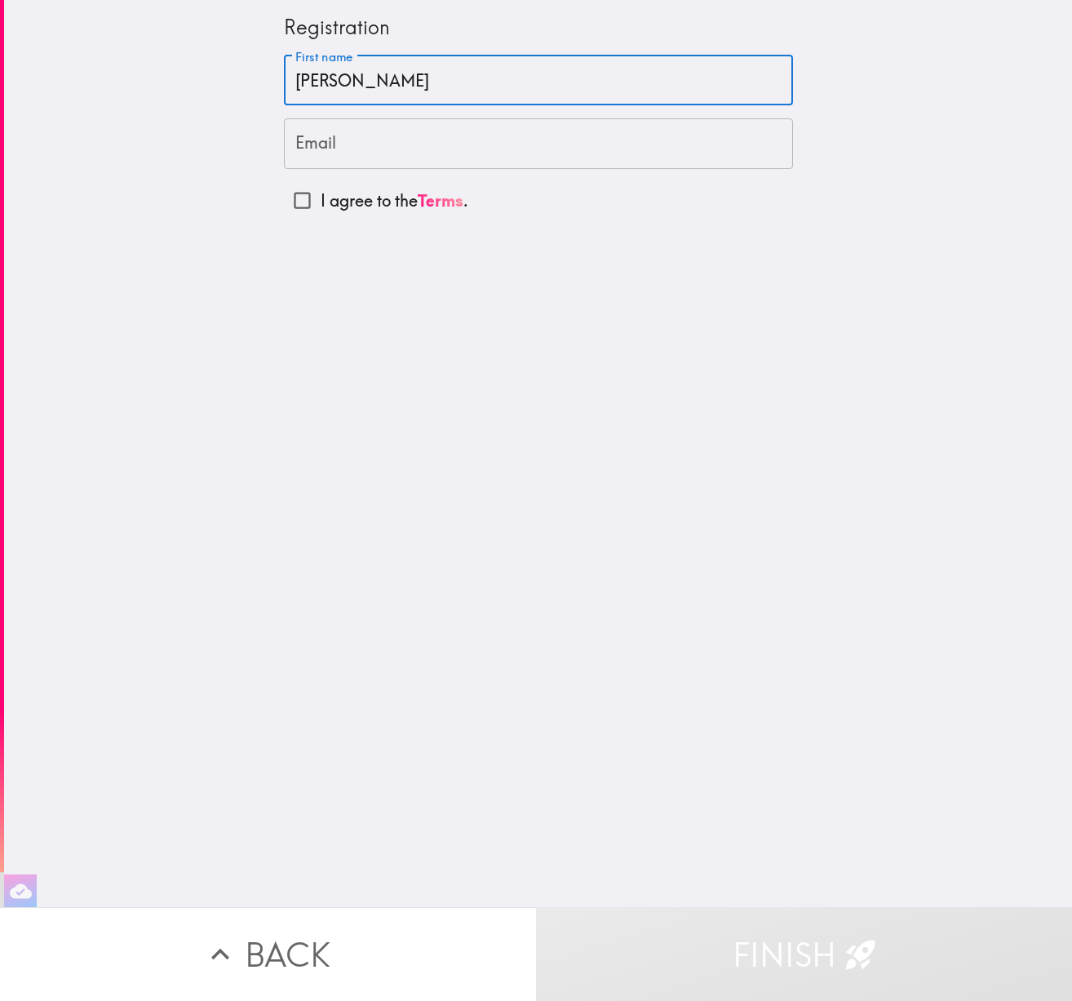
type input "[PERSON_NAME]"
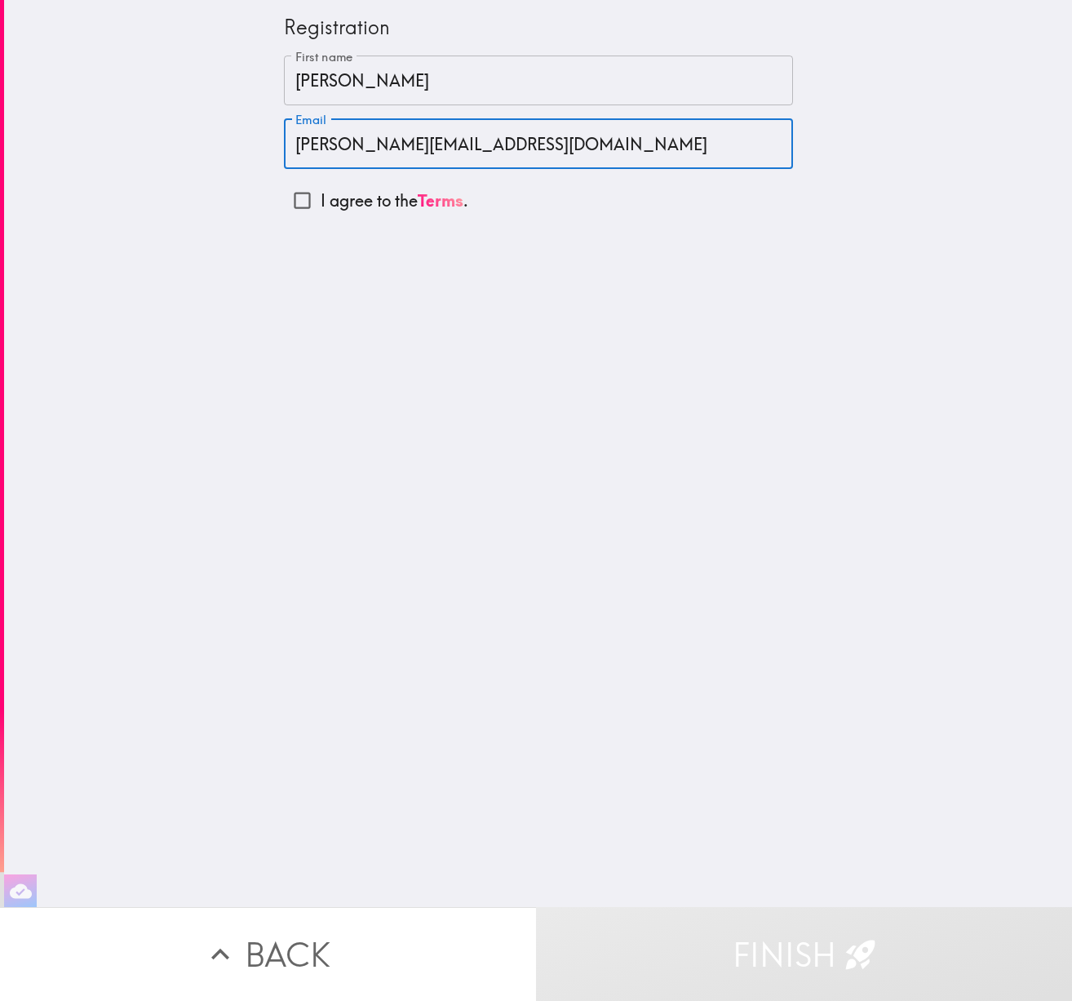
type input "[PERSON_NAME][EMAIL_ADDRESS][DOMAIN_NAME]"
click at [304, 203] on input "I agree to the Terms ." at bounding box center [302, 200] width 37 height 37
checkbox input "true"
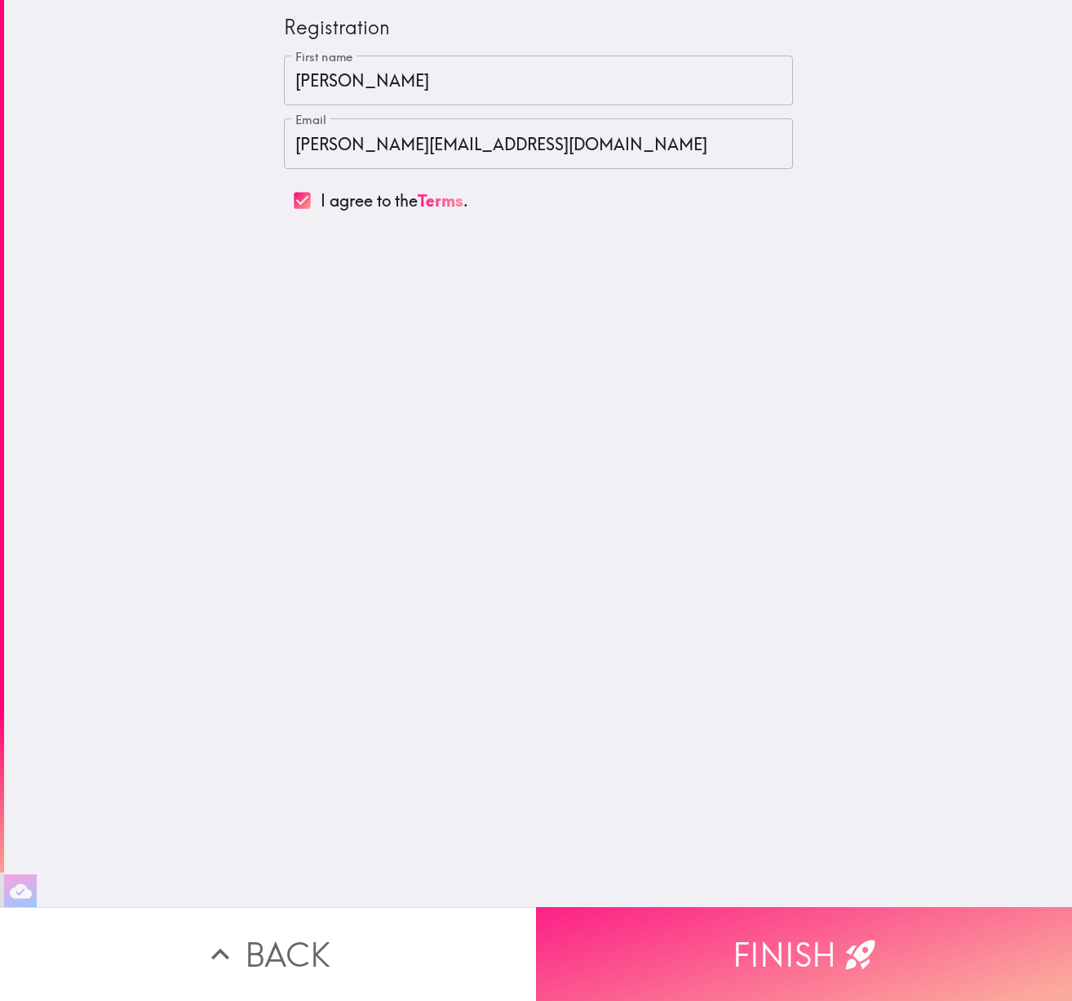
click at [841, 961] on button "Finish" at bounding box center [804, 954] width 536 height 94
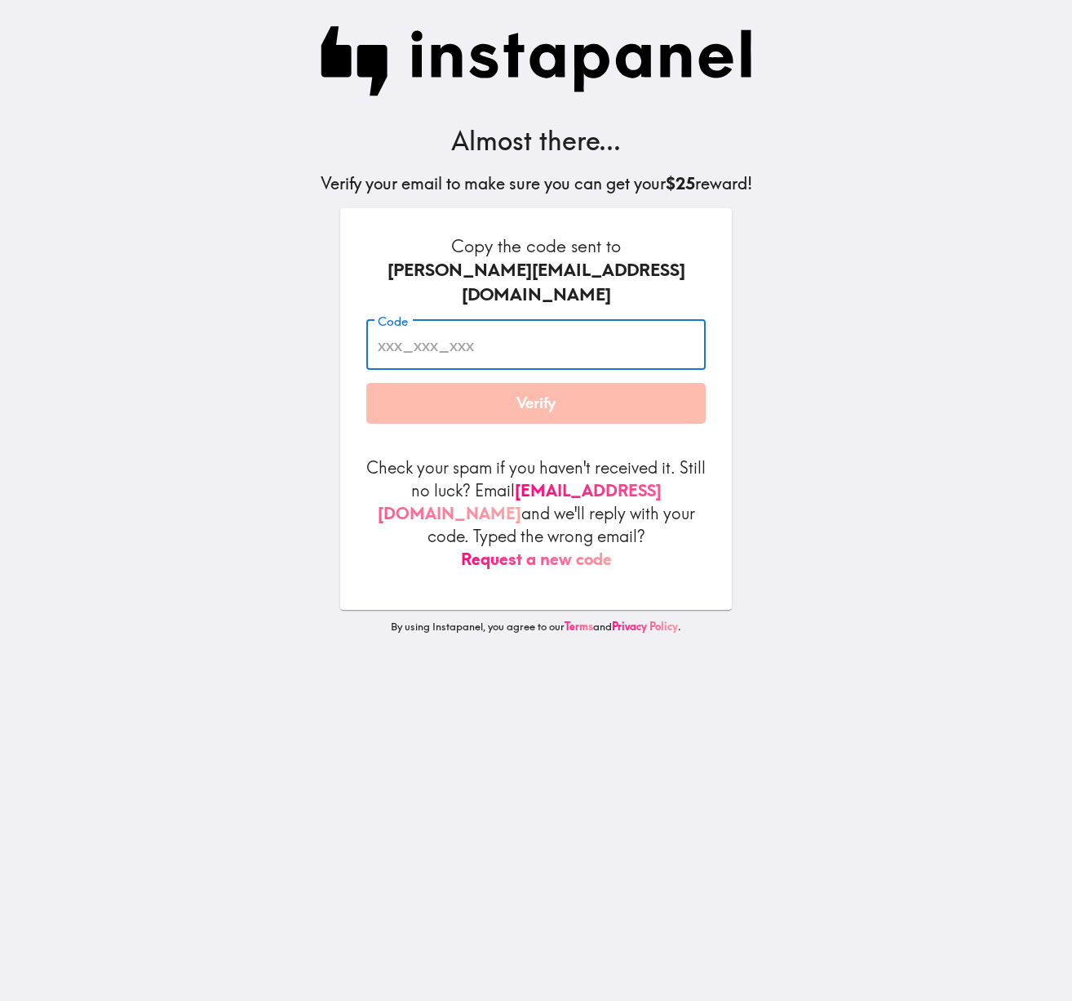
click at [515, 331] on input "Code" at bounding box center [536, 345] width 340 height 51
paste input "PDT_28n_N5r"
type input "PDT_28n_N5r"
click at [563, 386] on button "Verify" at bounding box center [536, 403] width 340 height 41
